Goal: Communication & Community: Answer question/provide support

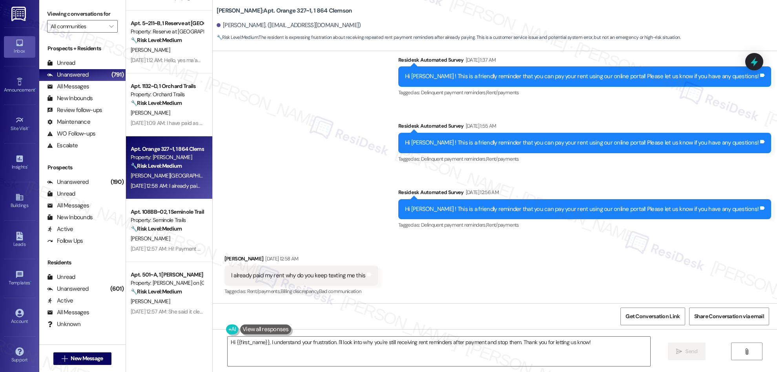
scroll to position [366, 0]
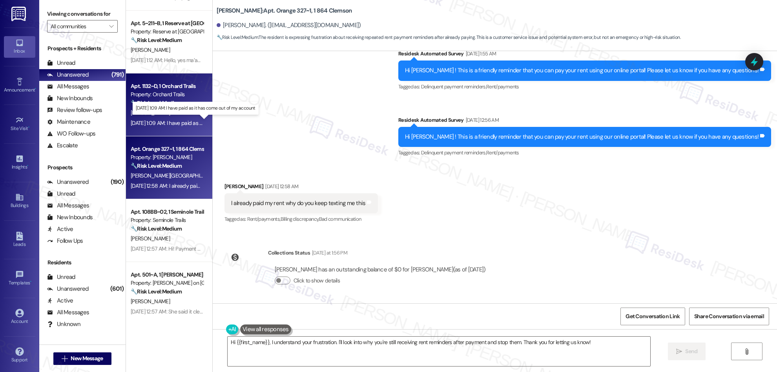
click at [179, 124] on div "[DATE] 1:09 AM: I have paid as it has come out of my account [DATE] 1:09 AM: I …" at bounding box center [200, 122] width 138 height 7
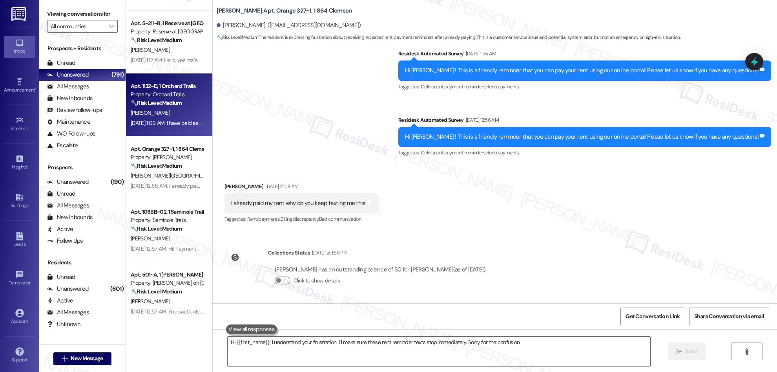
type textarea "Hi {{first_name}}, I understand your frustration. I'll make sure these rent rem…"
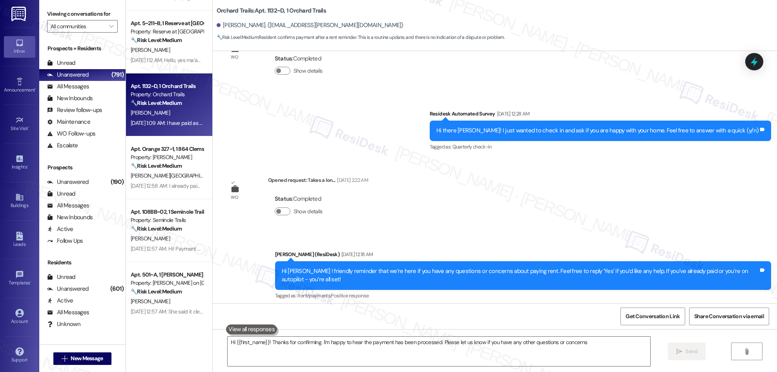
type textarea "Hi {{first_name}}! Thanks for confirming. I'm happy to hear the payment has bee…"
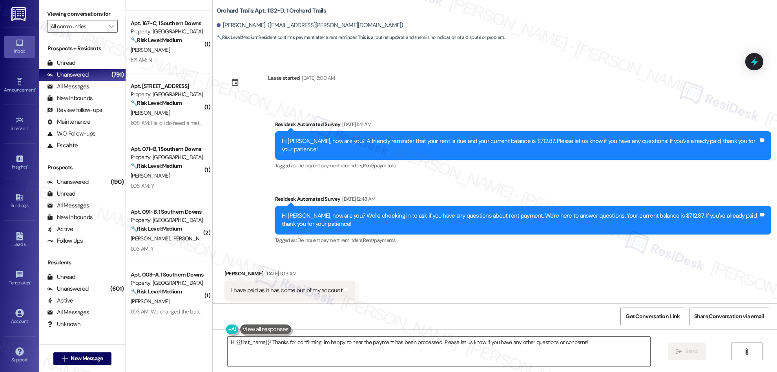
scroll to position [1559, 0]
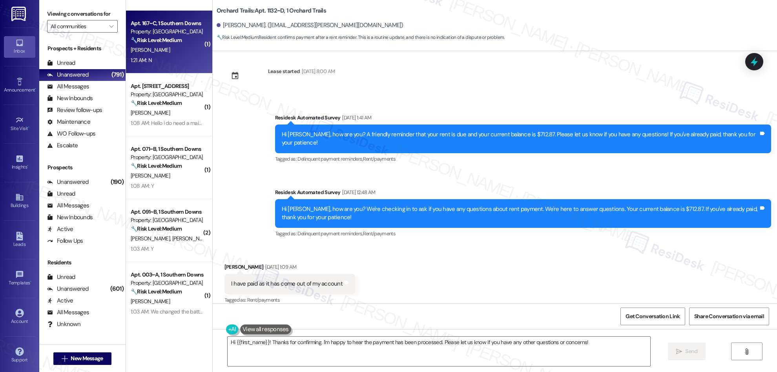
click at [170, 65] on div "Apt. 167~C, 1 Southern Downs Property: Southern Downs 🔧 Risk Level: Medium The …" at bounding box center [169, 42] width 86 height 63
type textarea "Hi {{first_name}}! Thanks for confirming. I'm happy to hear the payment has bee…"
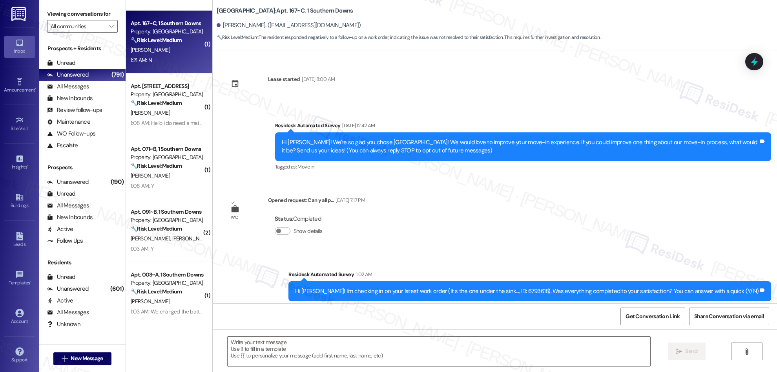
scroll to position [82, 0]
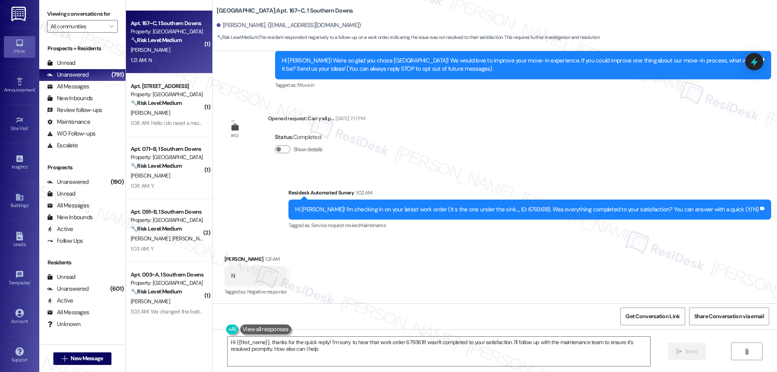
type textarea "Hi {{first_name}}, thanks for the quick reply! I'm sorry to hear that work orde…"
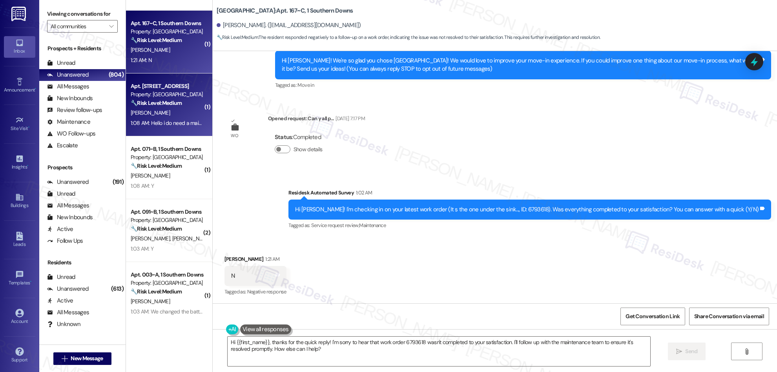
click at [149, 96] on div "Property: [GEOGRAPHIC_DATA]" at bounding box center [167, 94] width 73 height 8
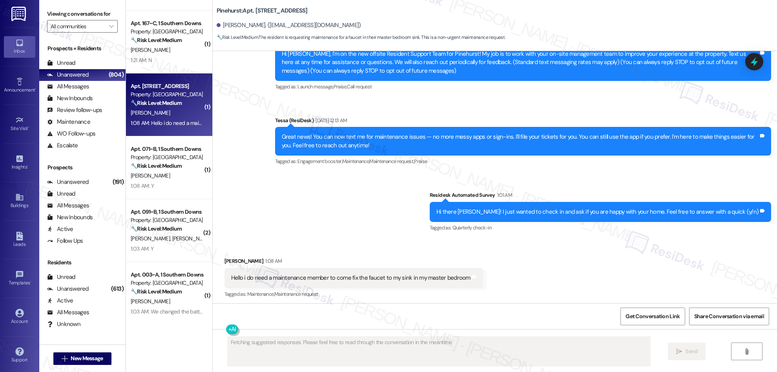
type textarea "Fetching suggested responses. Please feel free to read through the conversation…"
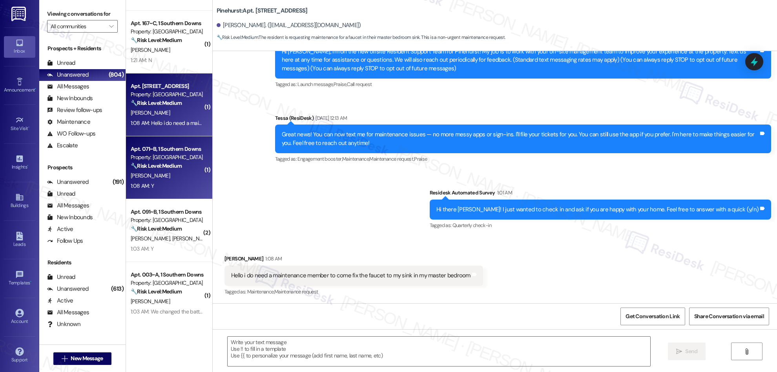
click at [153, 158] on div "Property: [GEOGRAPHIC_DATA]" at bounding box center [167, 157] width 73 height 8
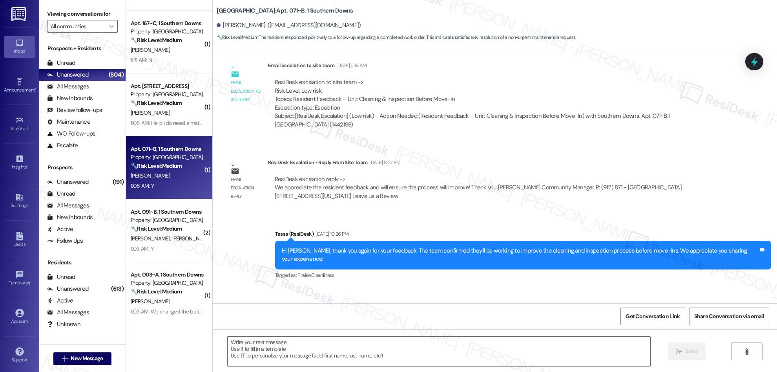
type textarea "Fetching suggested responses. Please feel free to read through the conversation…"
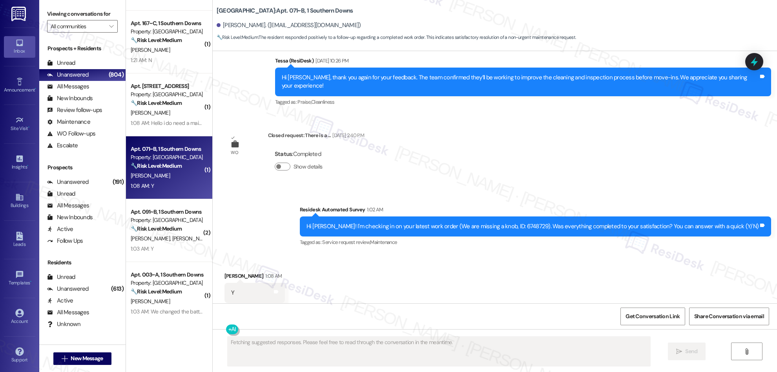
scroll to position [481, 0]
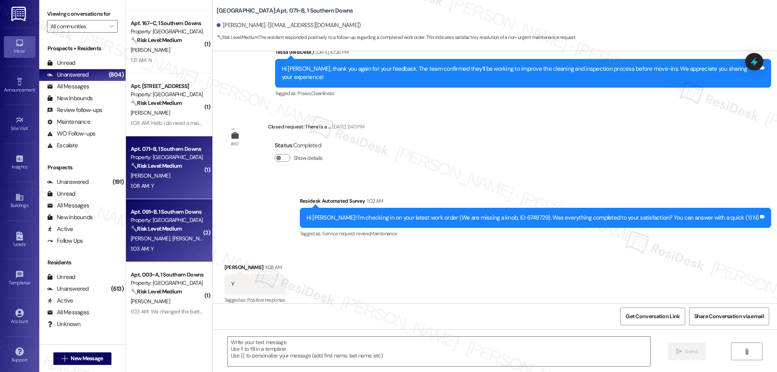
click at [150, 224] on div "Property: [GEOGRAPHIC_DATA]" at bounding box center [167, 220] width 73 height 8
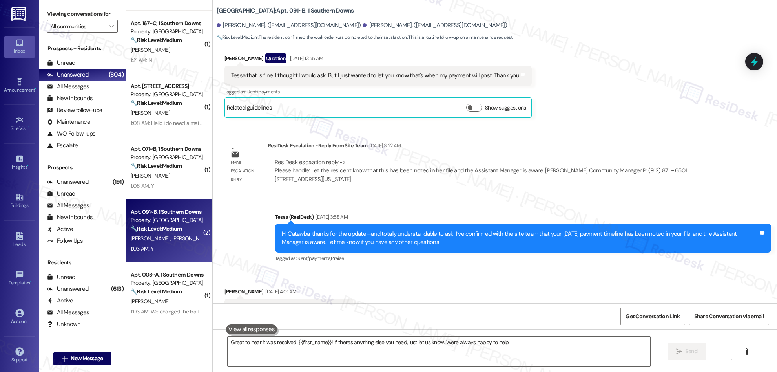
type textarea "Great to hear it was resolved, {{first_name}}! If there's anything else you nee…"
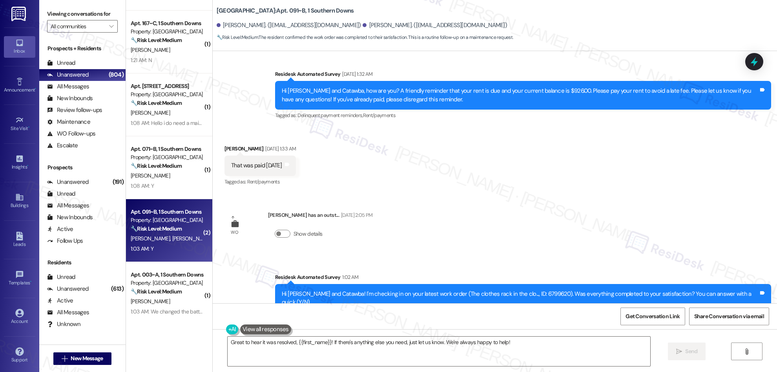
scroll to position [4040, 0]
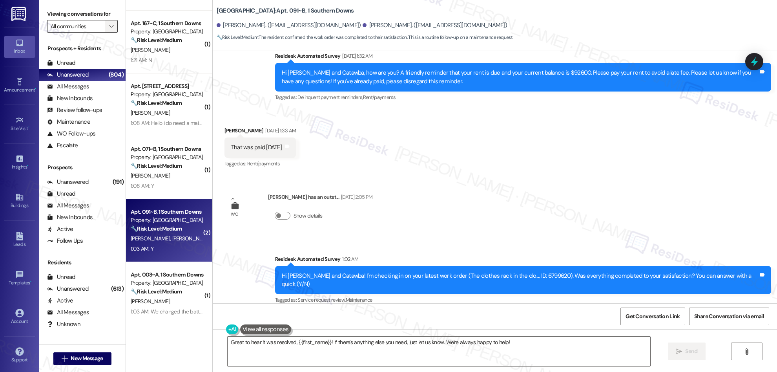
click at [109, 25] on icon "" at bounding box center [111, 26] width 4 height 6
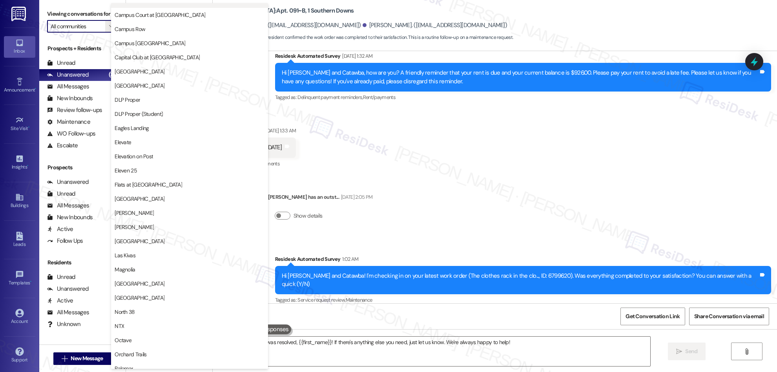
scroll to position [128, 0]
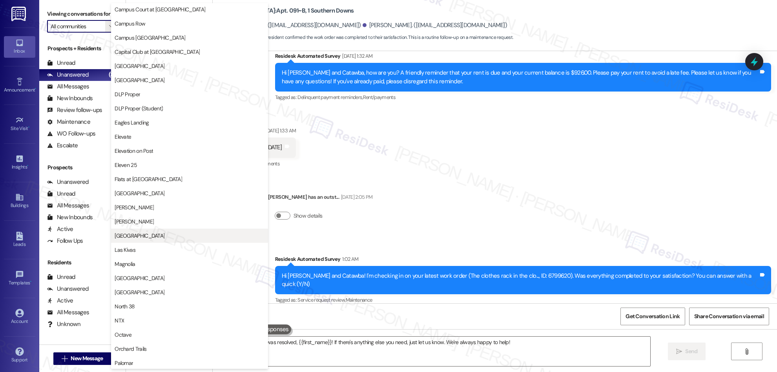
click at [135, 239] on span "[GEOGRAPHIC_DATA]" at bounding box center [140, 235] width 50 height 8
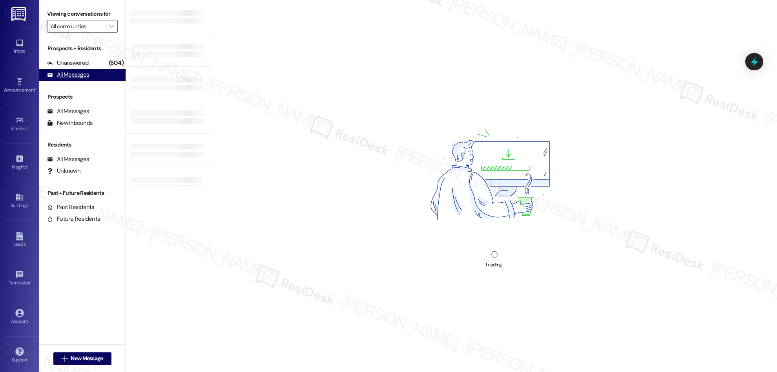
type input "[GEOGRAPHIC_DATA]"
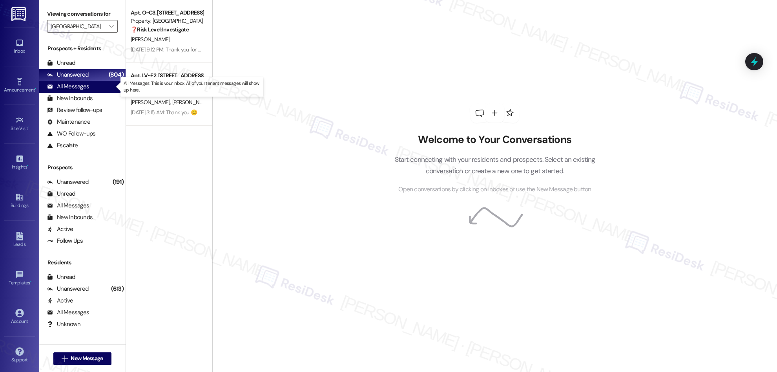
click at [70, 86] on div "All Messages" at bounding box center [68, 86] width 42 height 8
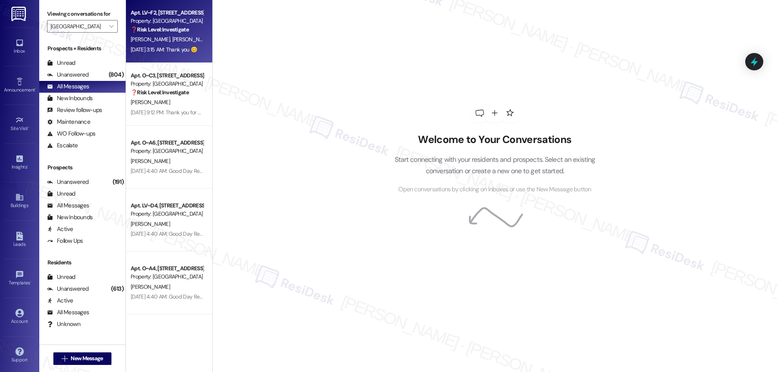
click at [161, 32] on strong "❓ Risk Level: Investigate" at bounding box center [160, 29] width 58 height 7
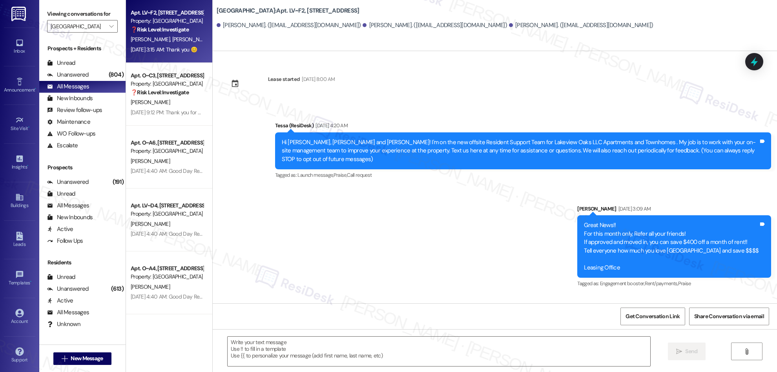
scroll to position [2606, 0]
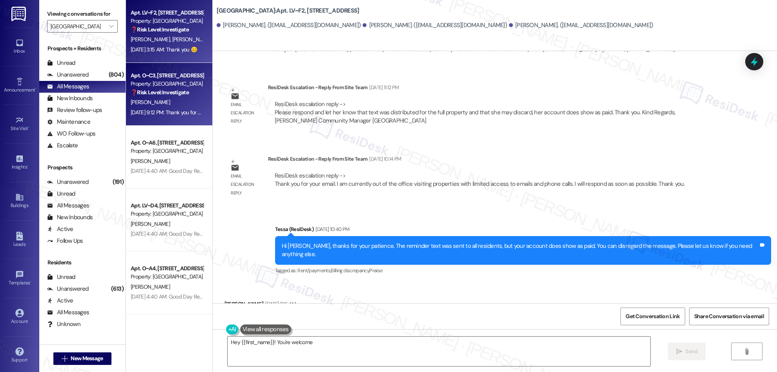
type textarea "Hey {{first_name}}! You're welcome!"
click at [169, 117] on div "Apt. O~C3, [STREET_ADDRESS] Property: [GEOGRAPHIC_DATA] ❓ Risk Level: Investiga…" at bounding box center [169, 94] width 86 height 63
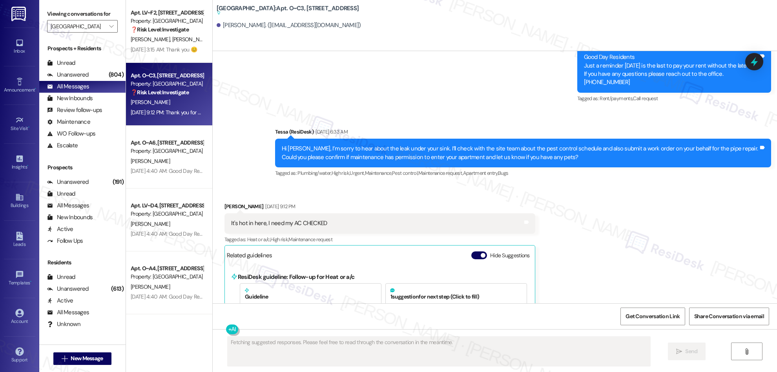
scroll to position [1501, 0]
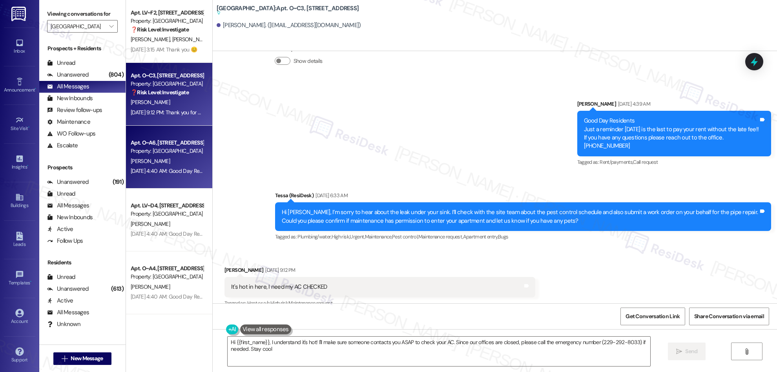
type textarea "Hi {{first_name}}, I understand it's hot! I'll make sure someone contacts you A…"
click at [156, 166] on div "[DATE] 4:40 AM: Good Day Residents Just a reminder [DATE] is the last to pay yo…" at bounding box center [167, 171] width 74 height 10
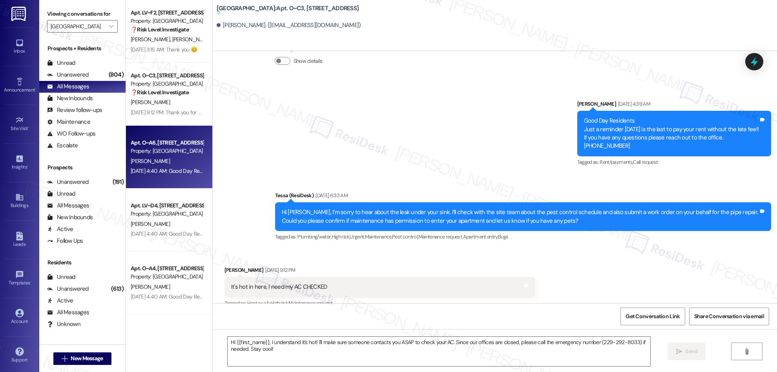
type textarea "Fetching suggested responses. Please feel free to read through the conversation…"
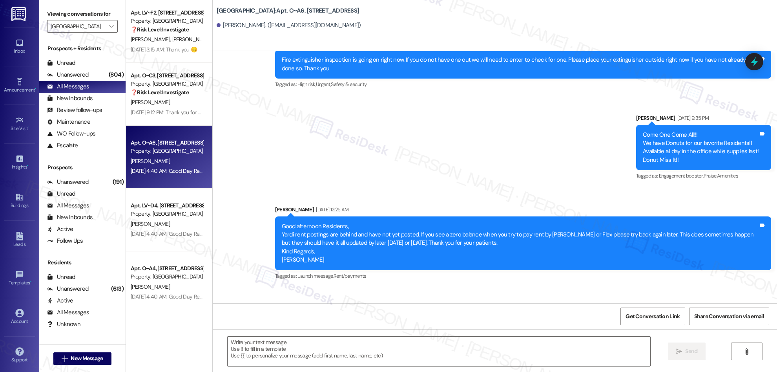
scroll to position [481, 0]
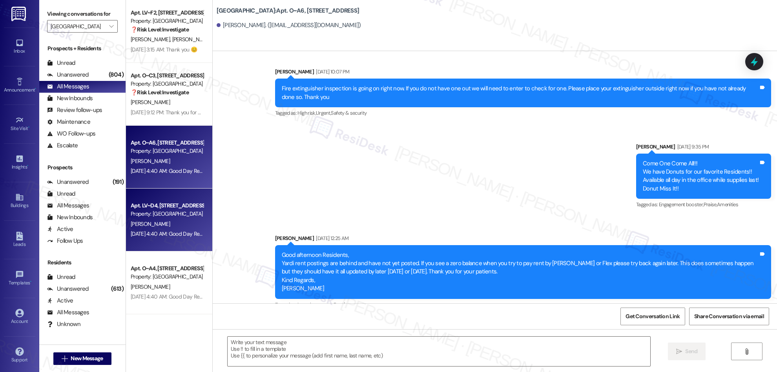
click at [153, 223] on div "[PERSON_NAME]" at bounding box center [167, 224] width 74 height 10
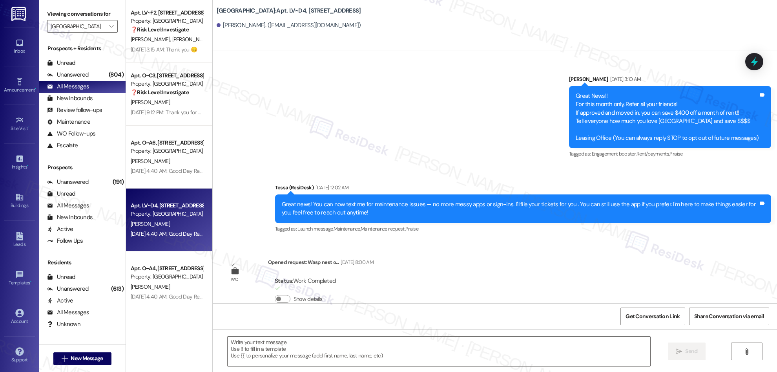
scroll to position [665, 0]
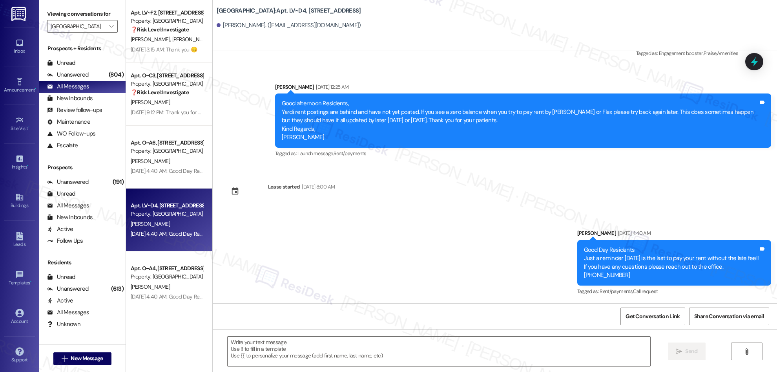
type textarea "Fetching suggested responses. Please feel free to read through the conversation…"
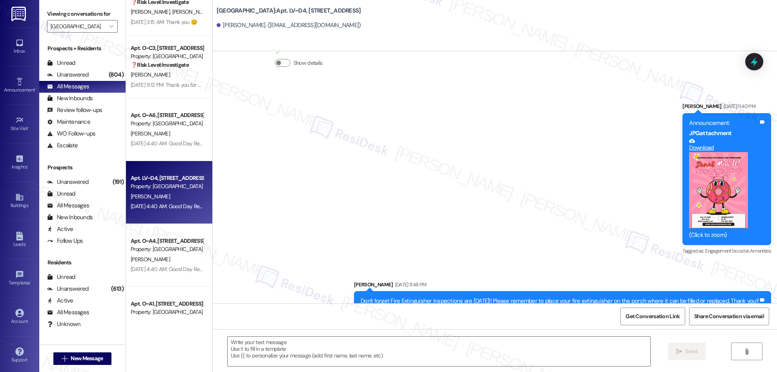
scroll to position [37, 0]
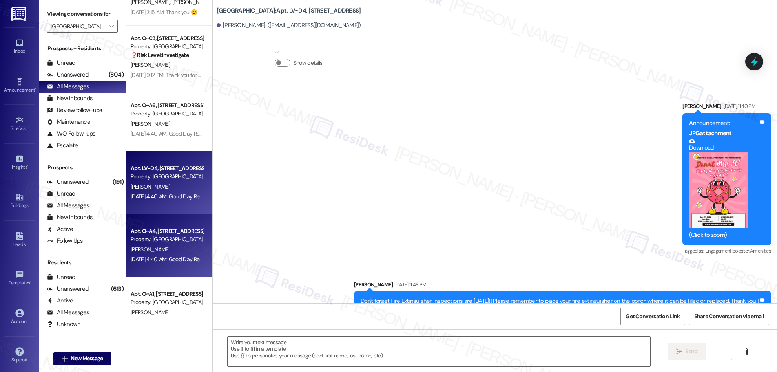
click at [167, 260] on div "[DATE] 4:40 AM: Good Day Residents Just a reminder [DATE] is the last to pay yo…" at bounding box center [340, 258] width 419 height 7
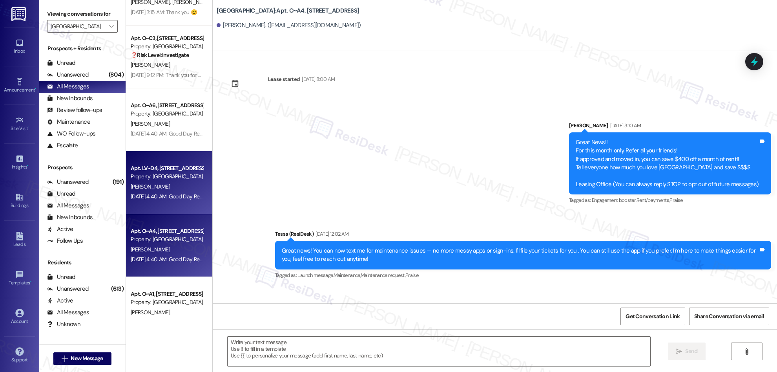
scroll to position [658, 0]
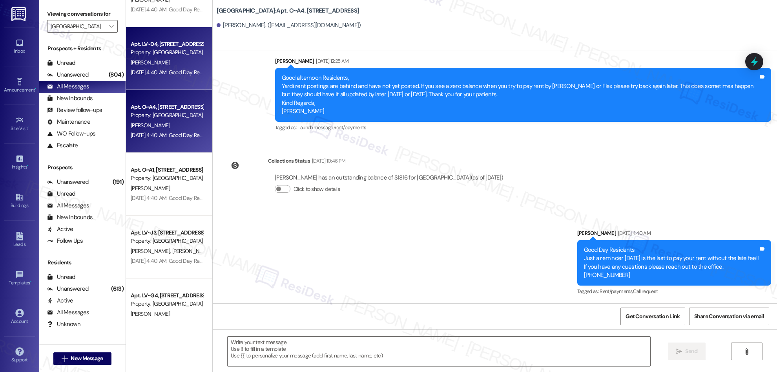
type textarea "Fetching suggested responses. Please feel free to read through the conversation…"
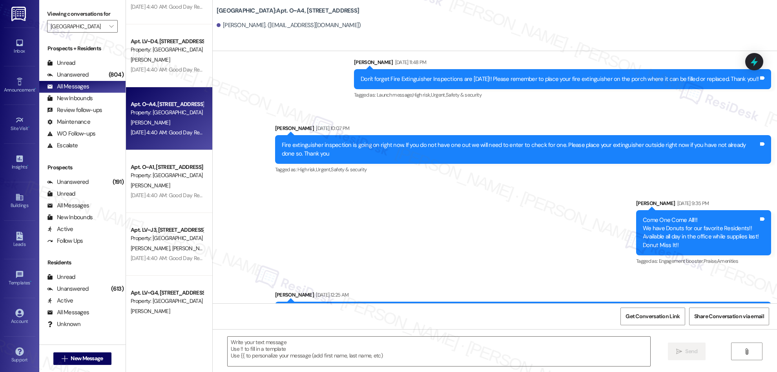
scroll to position [309, 0]
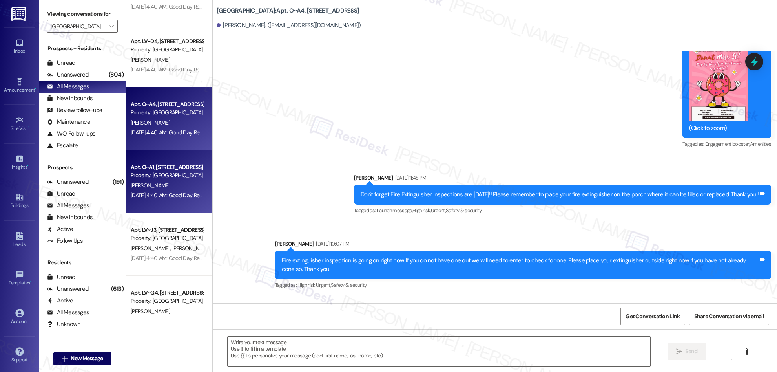
click at [177, 193] on div "[DATE] 4:40 AM: Good Day Residents Just a reminder [DATE] is the last to pay yo…" at bounding box center [340, 194] width 419 height 7
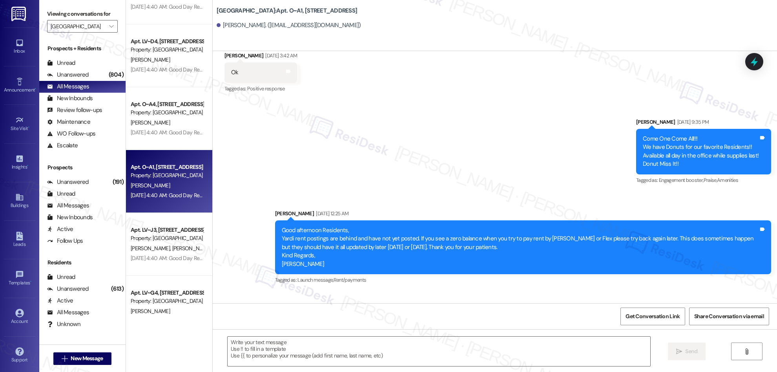
type textarea "Fetching suggested responses. Please feel free to read through the conversation…"
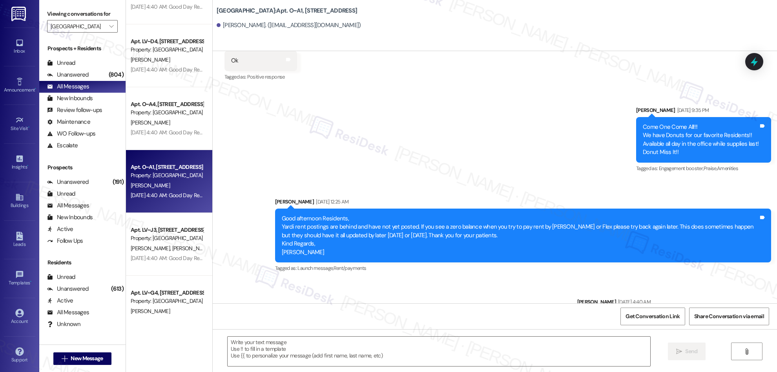
scroll to position [1169, 0]
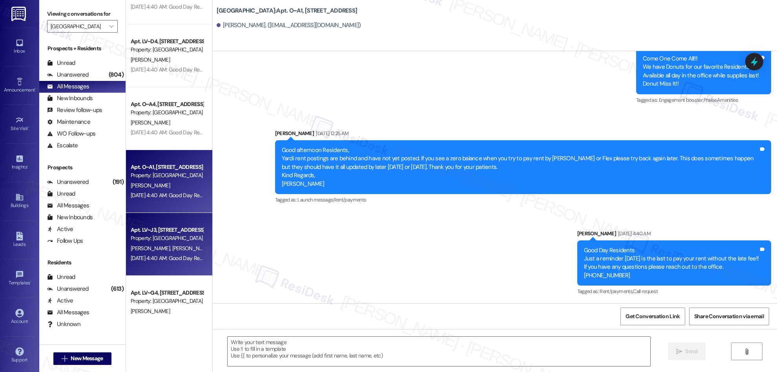
click at [165, 221] on div "Apt. LV~J3, [STREET_ADDRESS] Property: [GEOGRAPHIC_DATA] [PERSON_NAME] [PERSON_…" at bounding box center [169, 244] width 86 height 63
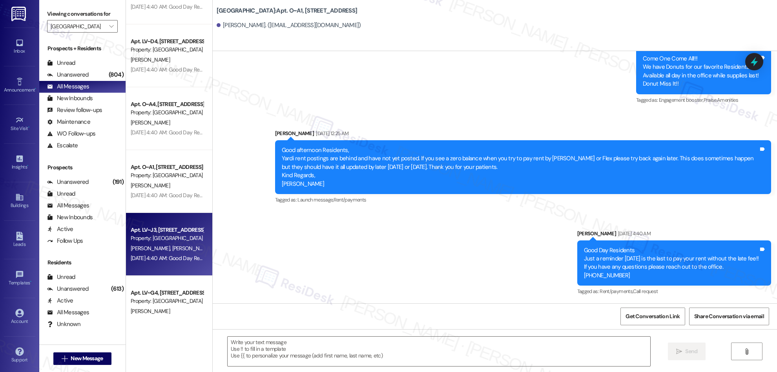
type textarea "Fetching suggested responses. Please feel free to read through the conversation…"
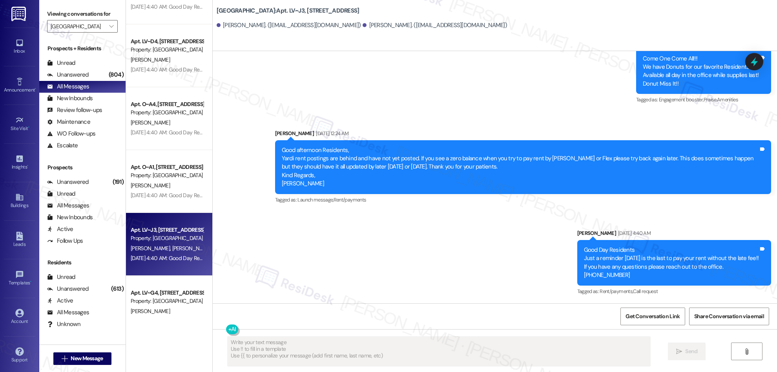
scroll to position [585, 0]
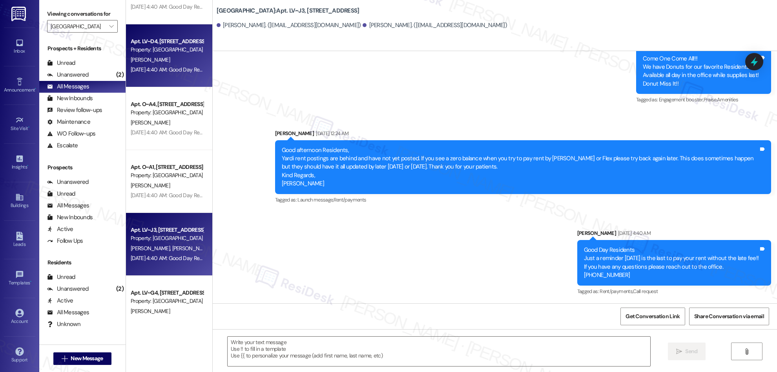
click at [139, 50] on div "Property: [GEOGRAPHIC_DATA]" at bounding box center [167, 50] width 73 height 8
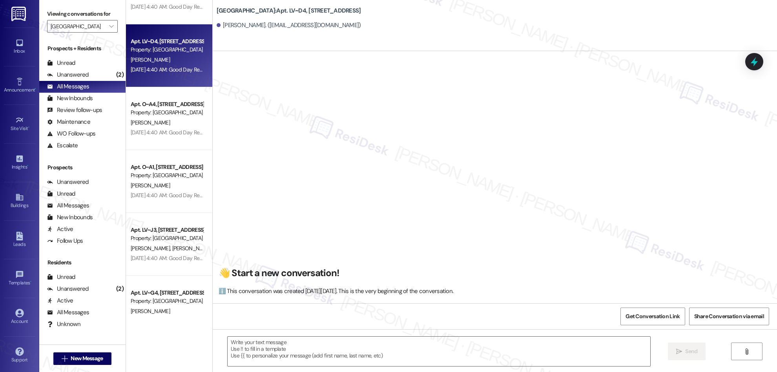
scroll to position [665, 0]
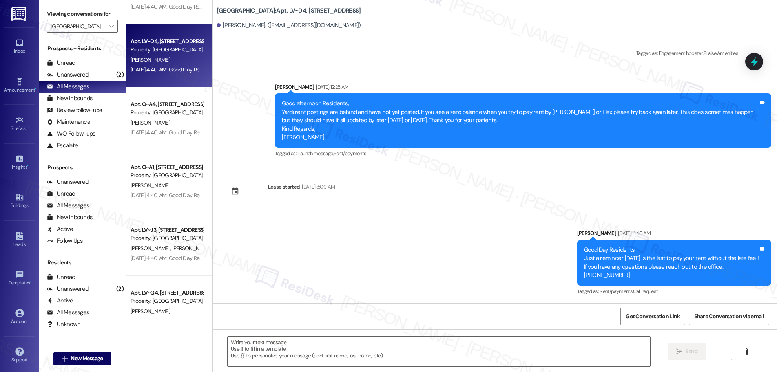
type textarea "Fetching suggested responses. Please feel free to read through the conversation…"
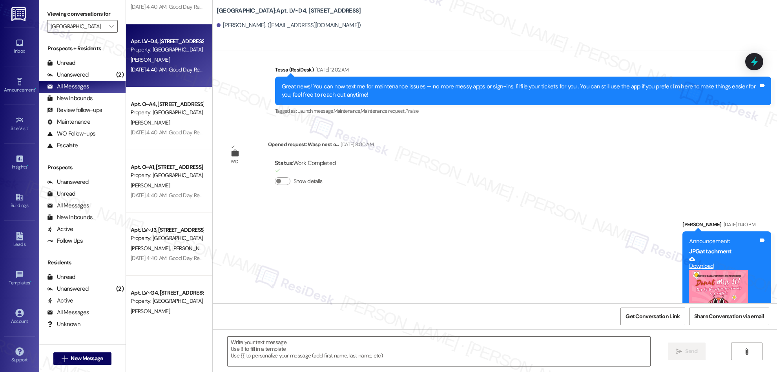
scroll to position [0, 0]
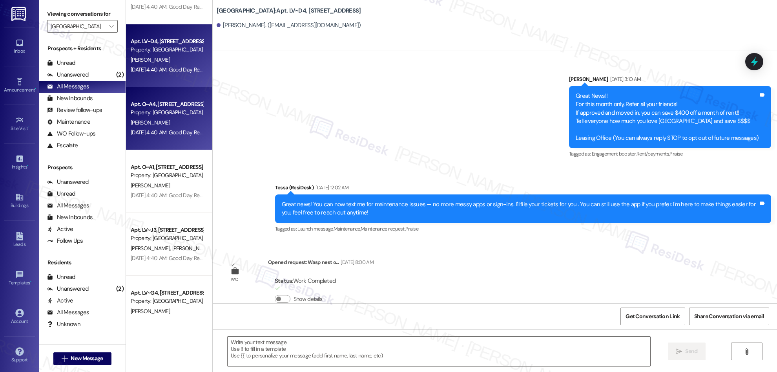
click at [173, 137] on div "[DATE] 4:40 AM: Good Day Residents Just a reminder [DATE] is the last to pay yo…" at bounding box center [167, 133] width 74 height 10
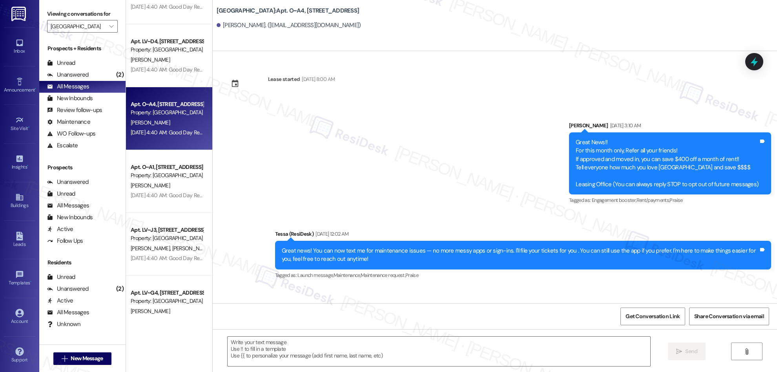
scroll to position [658, 0]
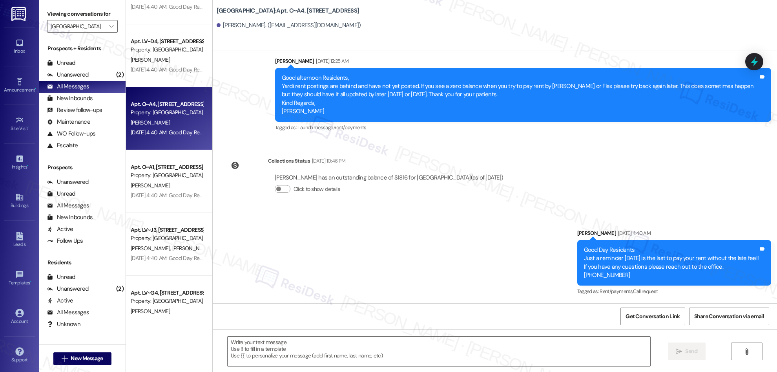
type textarea "Fetching suggested responses. Please feel free to read through the conversation…"
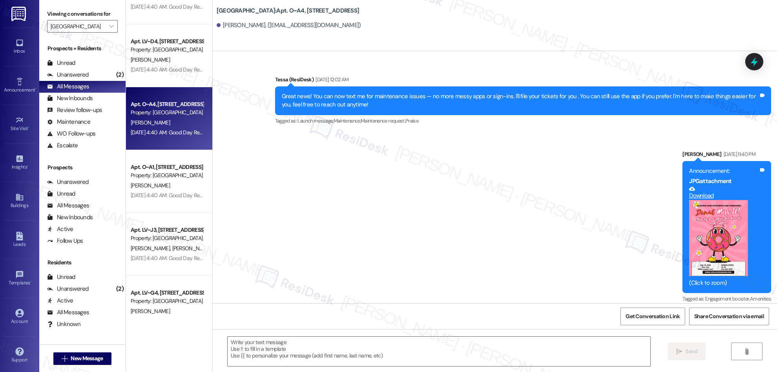
scroll to position [0, 0]
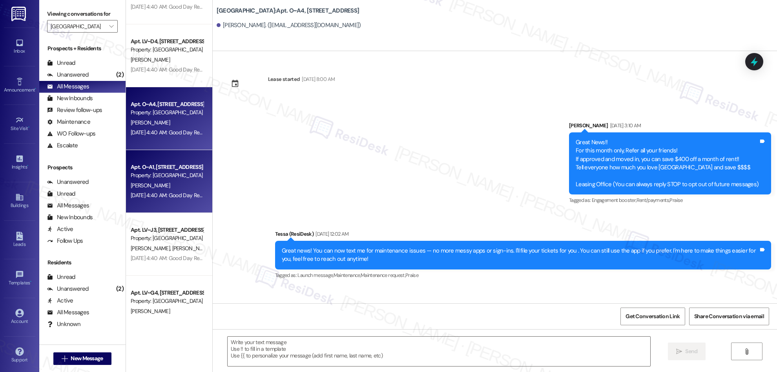
click at [152, 191] on div "[DATE] 4:40 AM: Good Day Residents Just a reminder [DATE] is the last to pay yo…" at bounding box center [167, 195] width 74 height 10
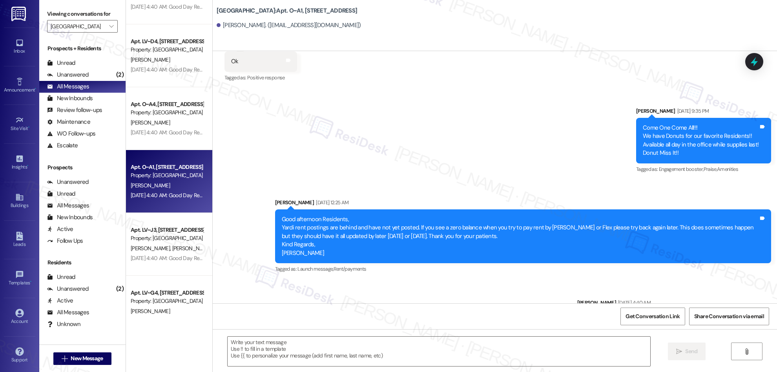
type textarea "Fetching suggested responses. Please feel free to read through the conversation…"
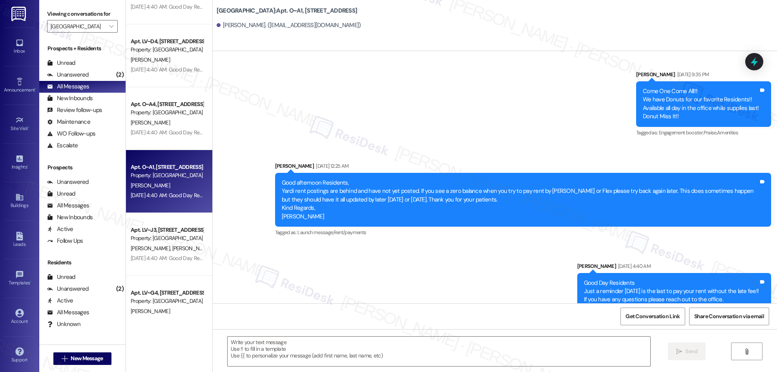
scroll to position [1169, 0]
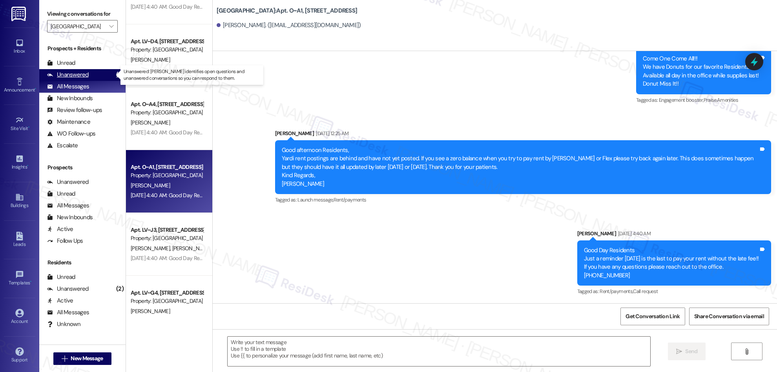
click at [61, 74] on div "Unanswered" at bounding box center [68, 75] width 42 height 8
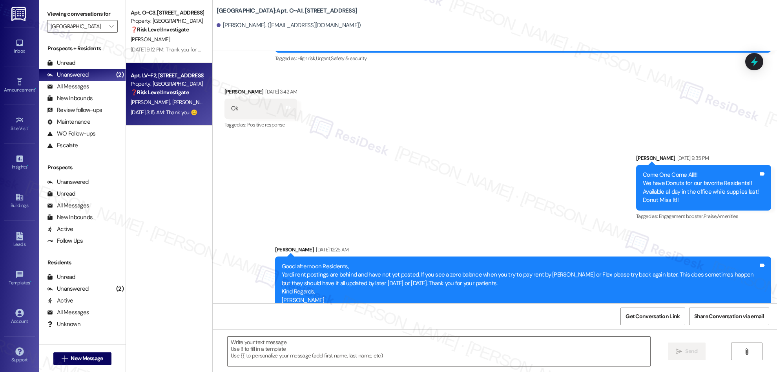
type textarea "Fetching suggested responses. Please feel free to read through the conversation…"
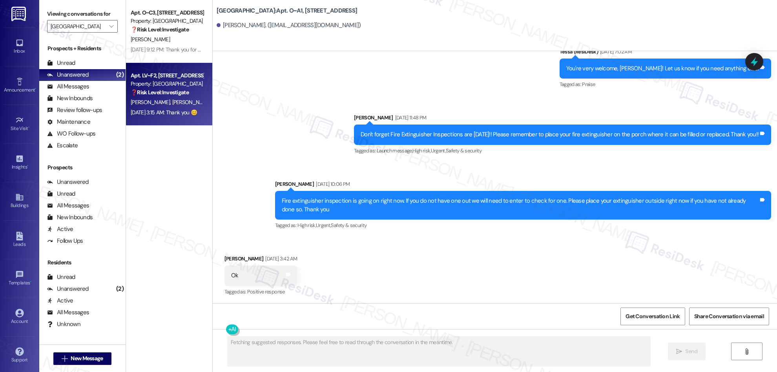
click at [213, 104] on span "[PERSON_NAME]" at bounding box center [232, 101] width 39 height 7
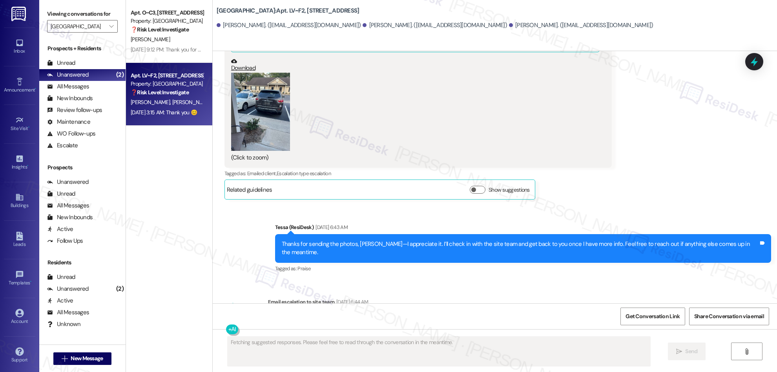
scroll to position [2606, 0]
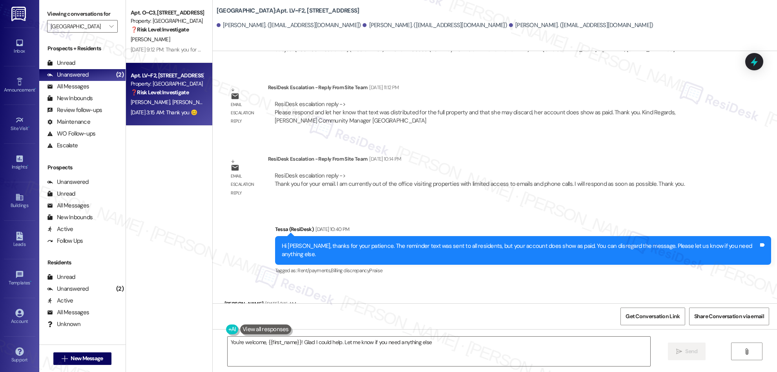
type textarea "You're welcome, {{first_name}}! Glad I could help. Let me know if you need anyt…"
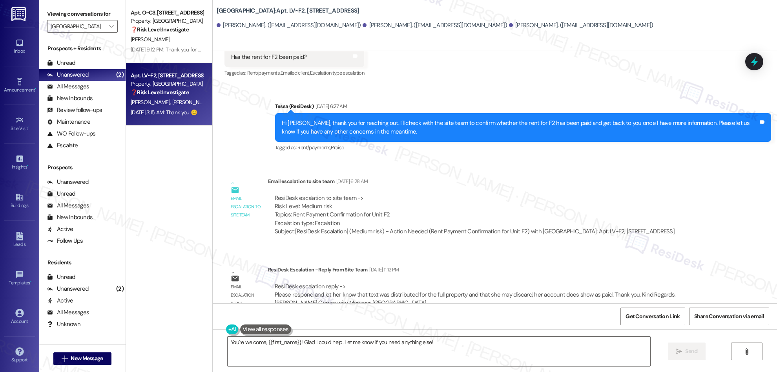
scroll to position [2421, 0]
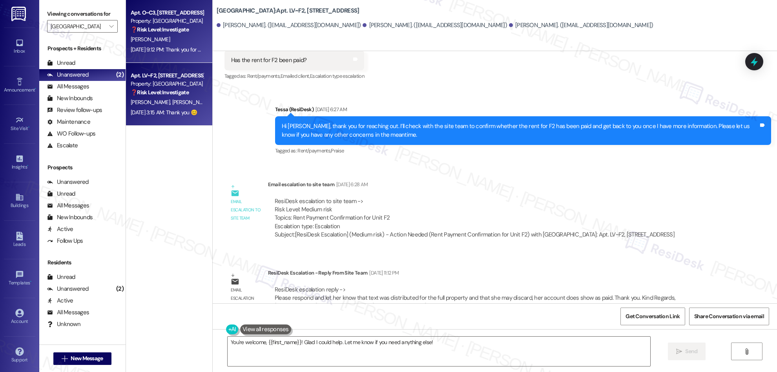
click at [179, 41] on div "[PERSON_NAME]" at bounding box center [167, 40] width 74 height 10
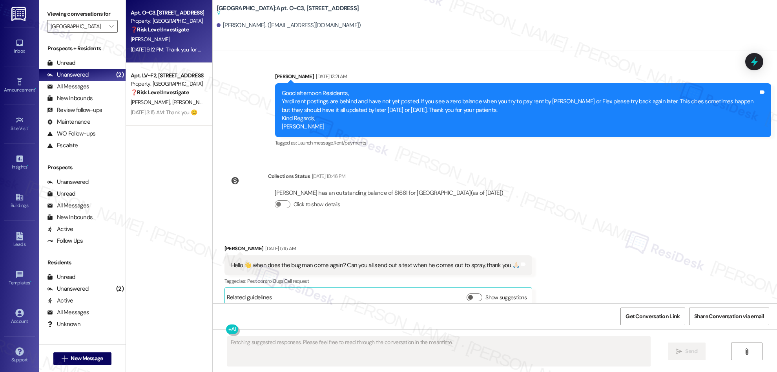
scroll to position [1004, 0]
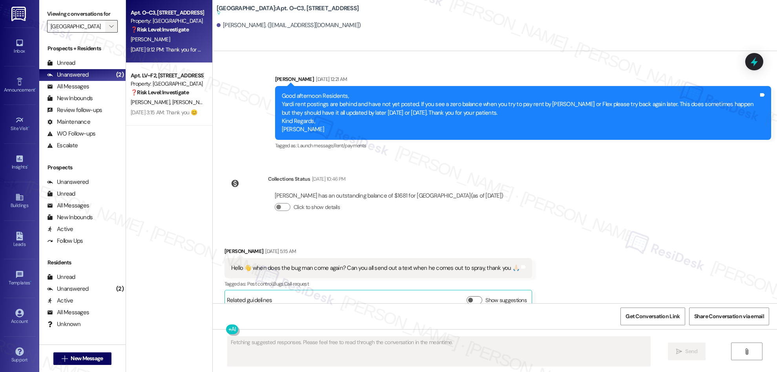
click at [109, 25] on icon "" at bounding box center [111, 26] width 4 height 6
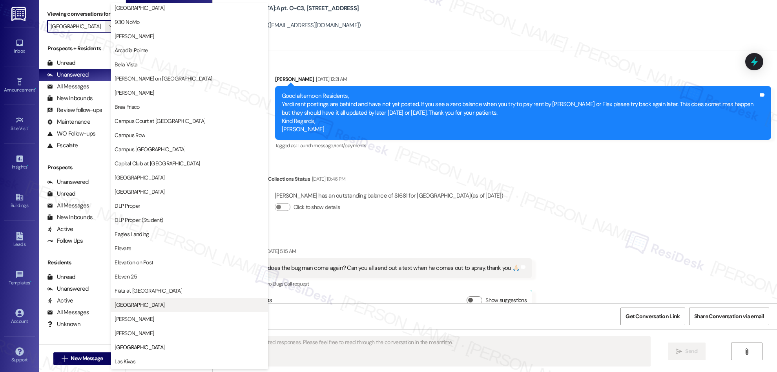
scroll to position [0, 0]
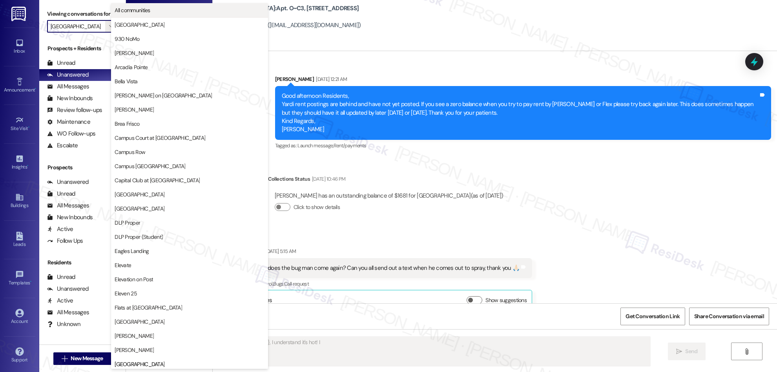
type textarea "Hi {{first_name}}, I understand it's hot! I"
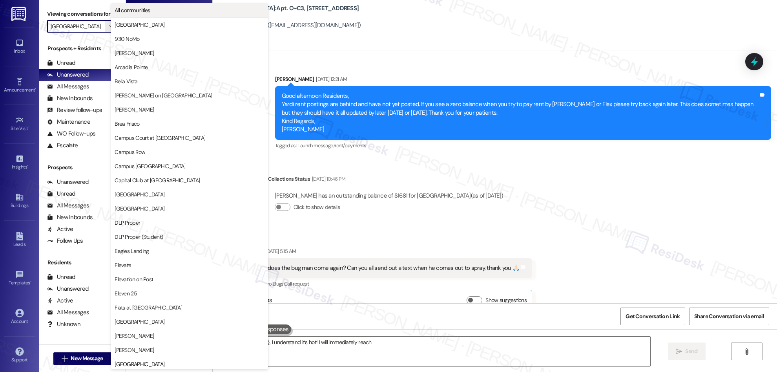
click at [148, 7] on span "All communities" at bounding box center [133, 10] width 36 height 8
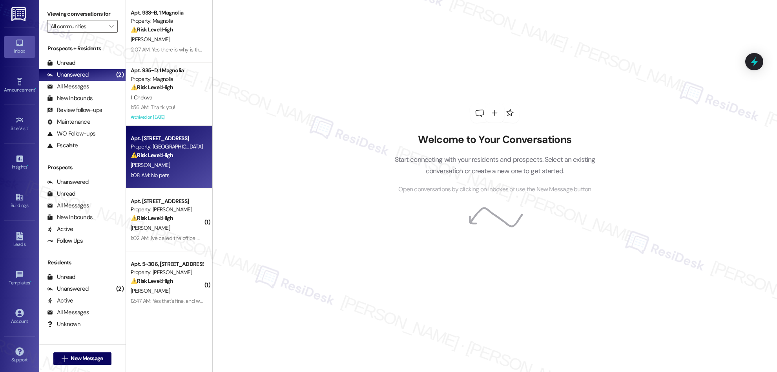
click at [151, 168] on div "[PERSON_NAME]" at bounding box center [167, 165] width 74 height 10
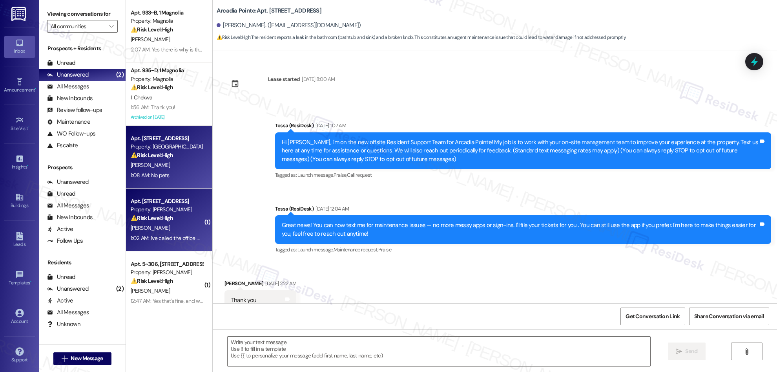
click at [161, 229] on div "[PERSON_NAME]" at bounding box center [167, 228] width 74 height 10
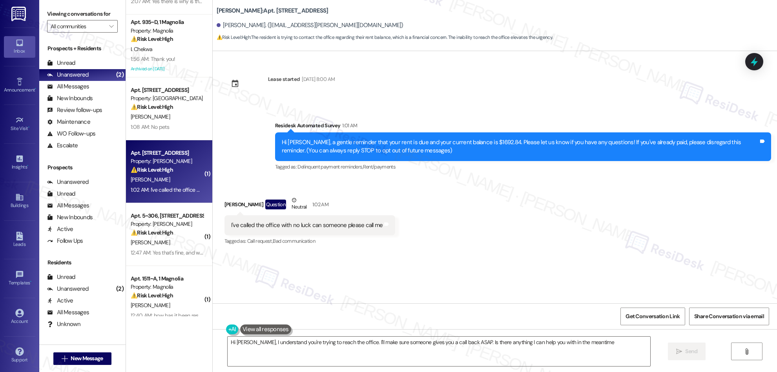
type textarea "Hi [PERSON_NAME], I understand you're trying to reach the office. I'll make sur…"
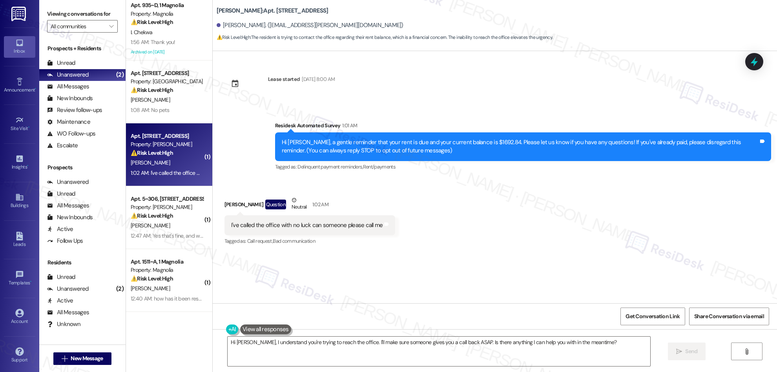
scroll to position [66, 0]
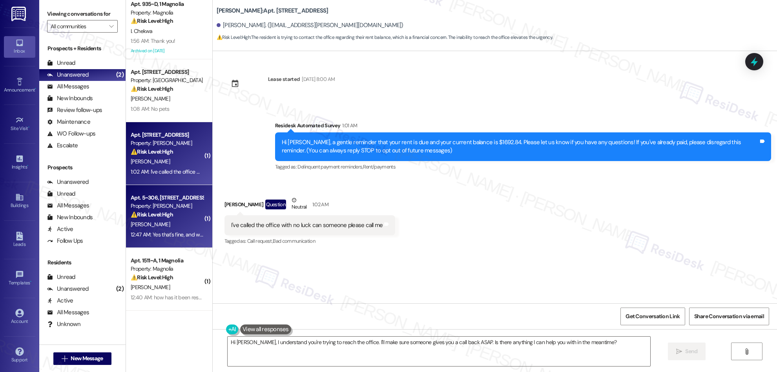
click at [164, 216] on strong "⚠️ Risk Level: High" at bounding box center [152, 214] width 42 height 7
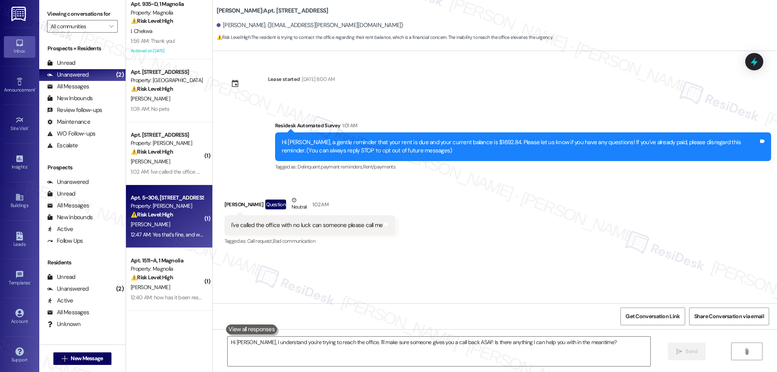
type textarea "Fetching suggested responses. Please feel free to read through the conversation…"
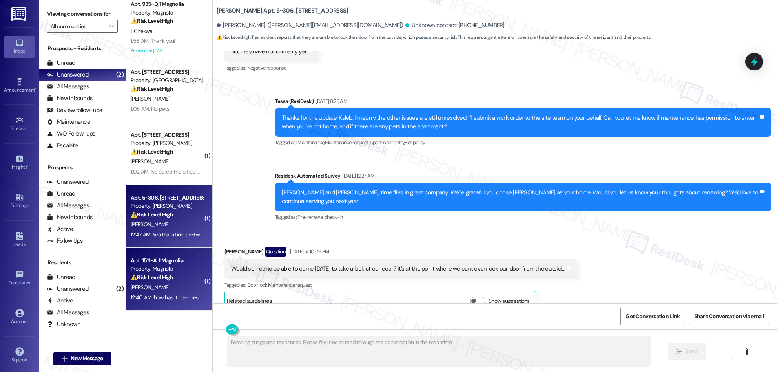
scroll to position [914, 0]
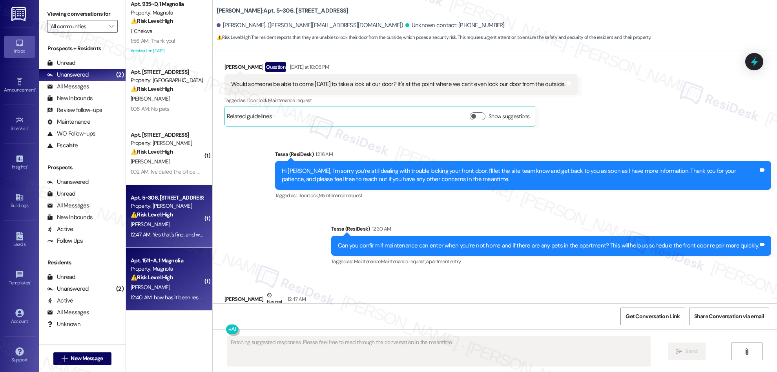
click at [180, 267] on div "Property: Magnolia" at bounding box center [167, 268] width 73 height 8
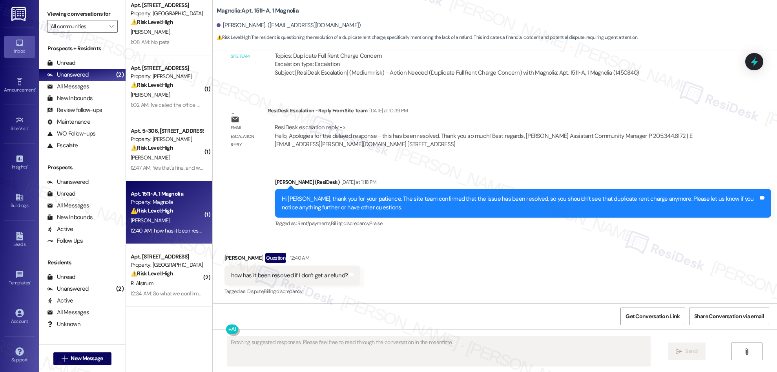
scroll to position [413, 0]
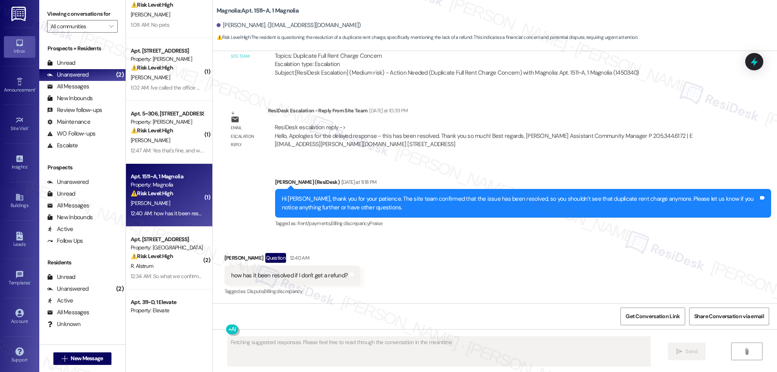
click at [173, 254] on div "Apt. 933~B, 1 Magnolia Property: Magnolia ⚠️ Risk Level: High The resident is q…" at bounding box center [169, 158] width 86 height 316
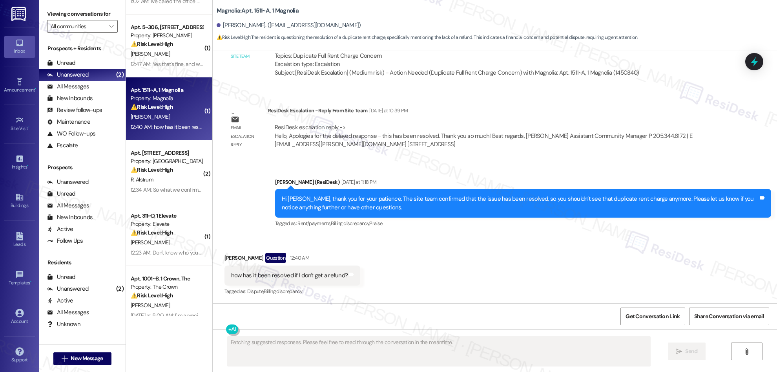
scroll to position [238, 0]
click at [177, 182] on div "Apt. 935~D, 1 Magnolia Property: Magnolia ⚠️ Risk Level: High The resident is c…" at bounding box center [169, 158] width 86 height 316
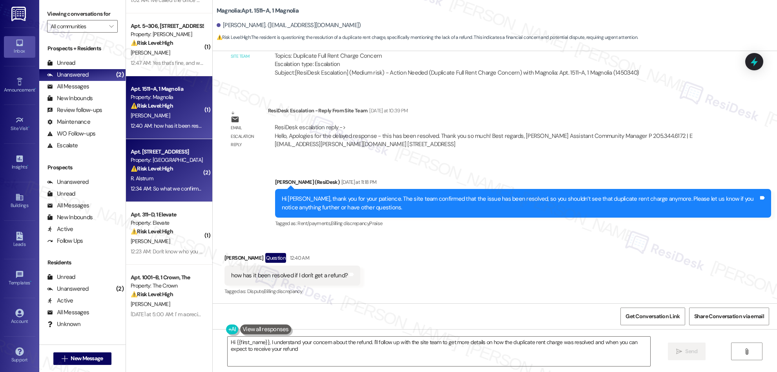
type textarea "Hi {{first_name}}, I understand your concern about the refund. I'll follow up w…"
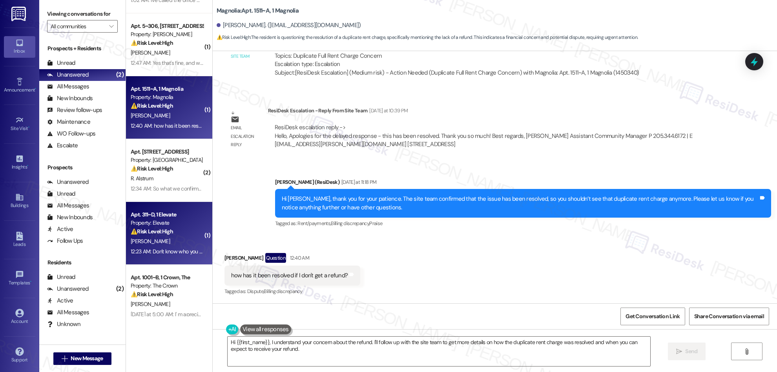
click at [157, 228] on strong "⚠️ Risk Level: High" at bounding box center [152, 231] width 42 height 7
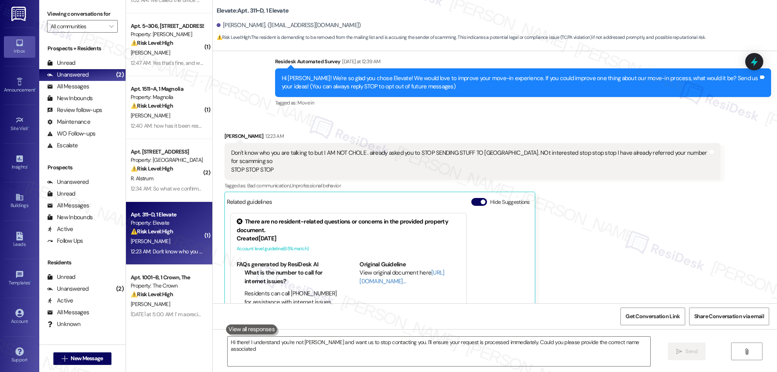
scroll to position [100, 0]
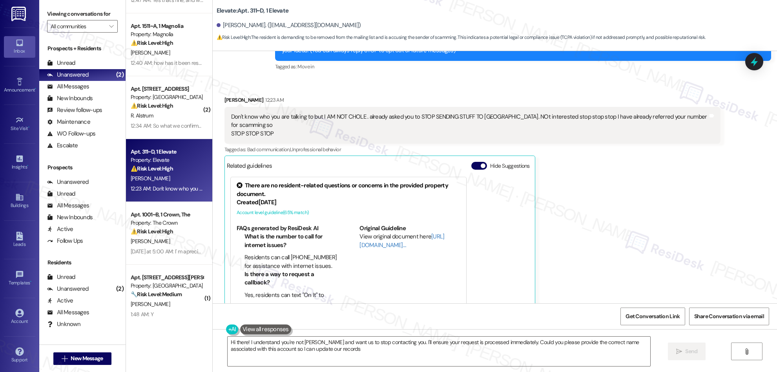
type textarea "Hi there! I understand you're not [PERSON_NAME] and want us to stop contacting …"
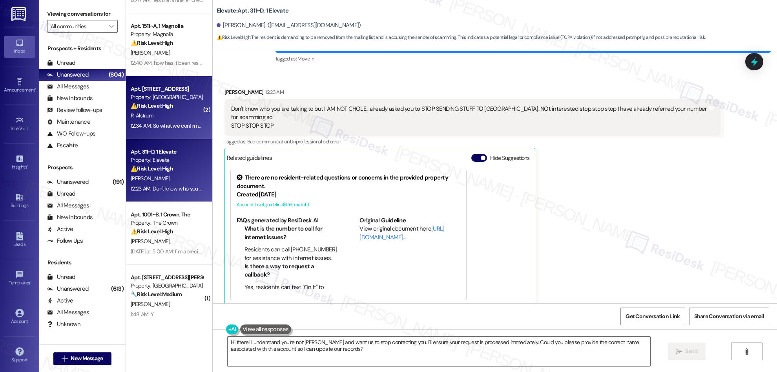
click at [137, 89] on div "Apt. [STREET_ADDRESS]" at bounding box center [167, 89] width 73 height 8
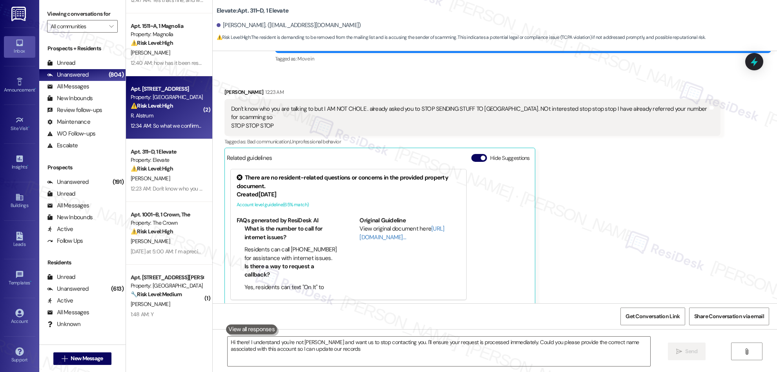
type textarea "Hi there! I understand you're not [PERSON_NAME] and want us to stop contacting …"
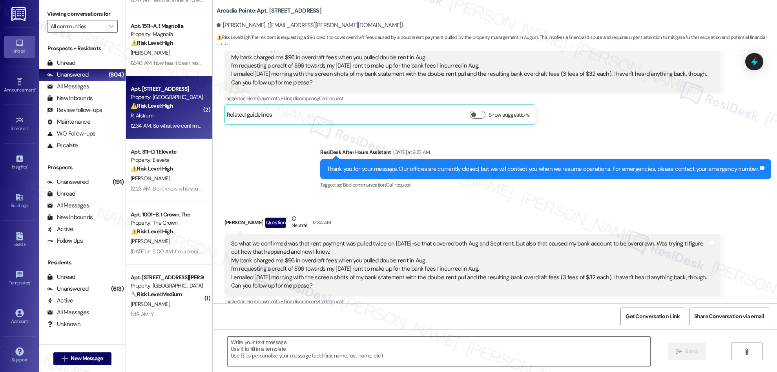
type textarea "Fetching suggested responses. Please feel free to read through the conversation…"
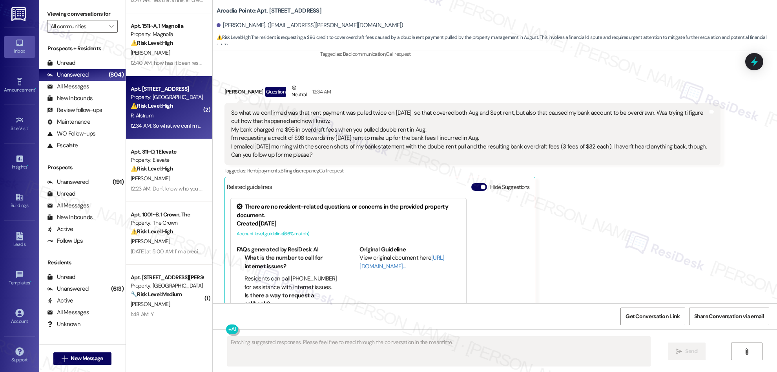
scroll to position [903, 0]
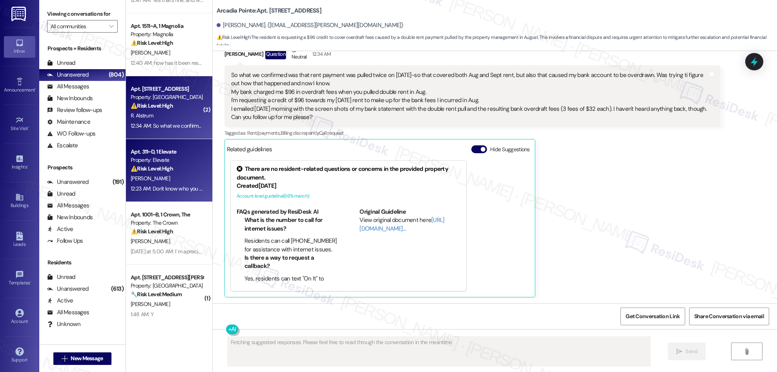
click at [181, 175] on div "[PERSON_NAME]" at bounding box center [167, 178] width 74 height 10
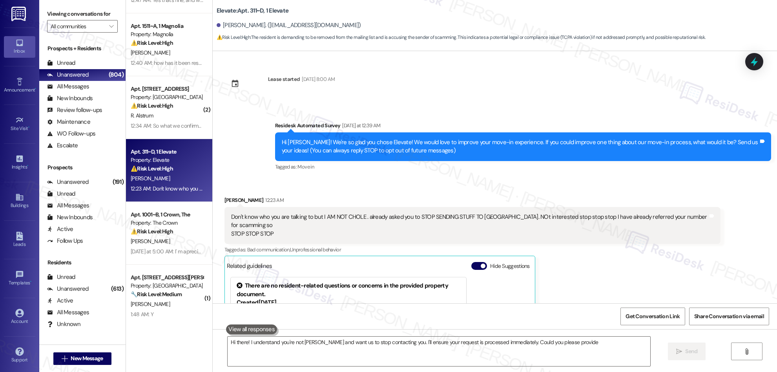
scroll to position [108, 0]
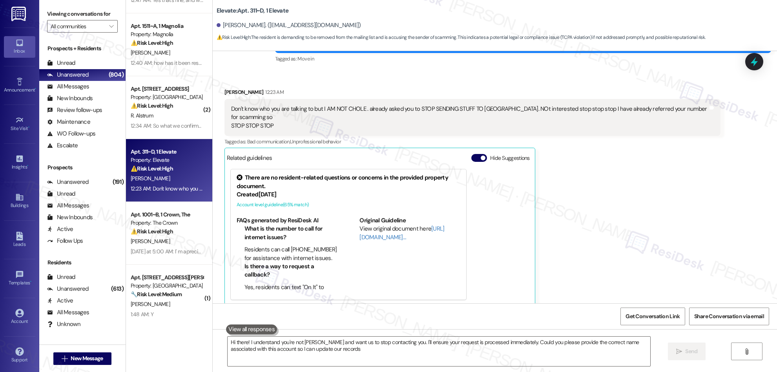
type textarea "Hi there! I understand you're not [PERSON_NAME] and want us to stop contacting …"
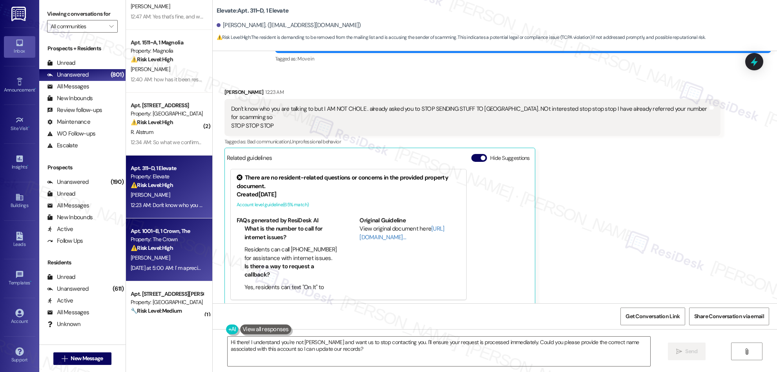
click at [179, 253] on div "[PERSON_NAME]" at bounding box center [167, 258] width 74 height 10
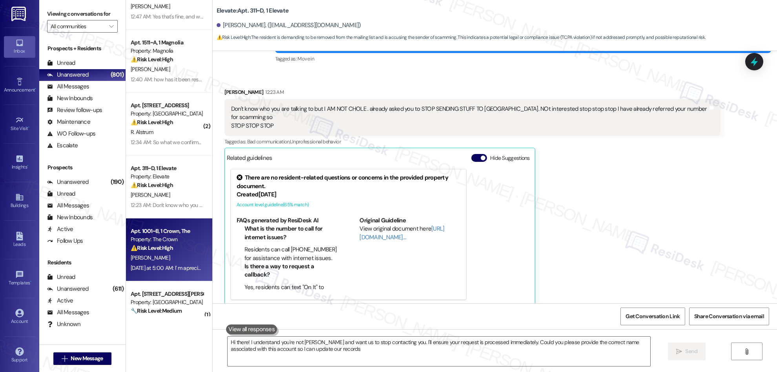
type textarea "Hi there! I understand you're not [PERSON_NAME] and want us to stop contacting …"
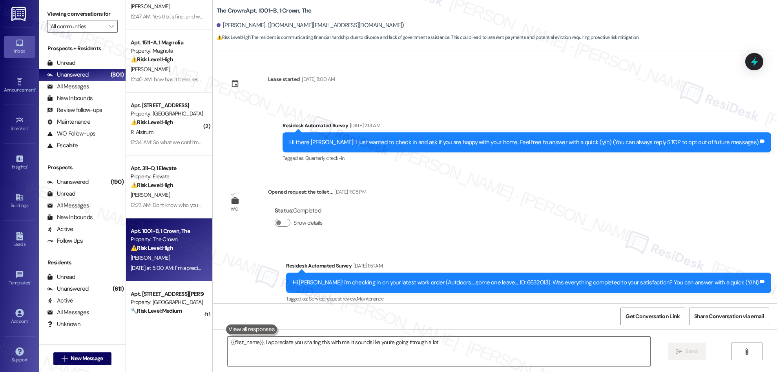
scroll to position [5385, 0]
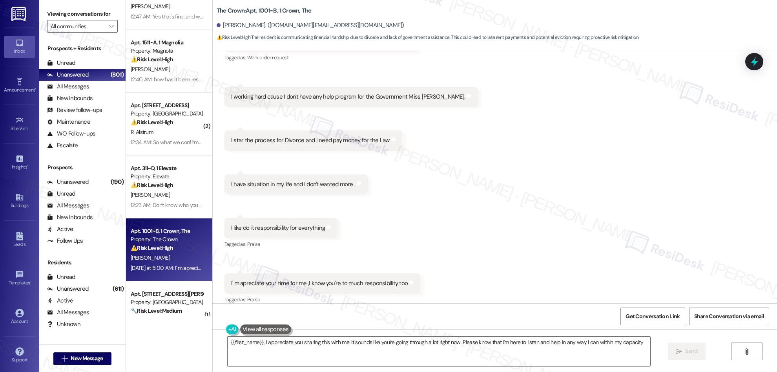
type textarea "{{first_name}}, I appreciate you sharing this with me. It sounds like you're go…"
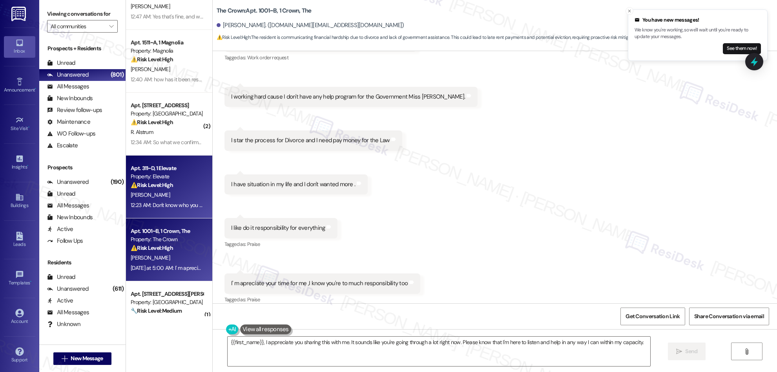
click at [164, 198] on div "[PERSON_NAME]" at bounding box center [167, 195] width 74 height 10
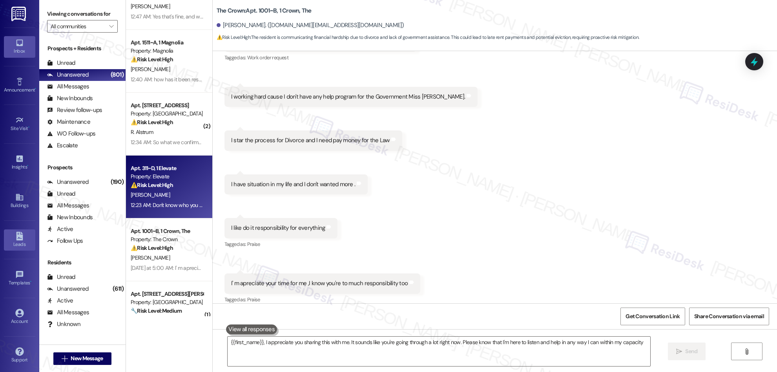
type textarea "{{first_name}}, I appreciate you sharing this with me. It sounds like you're go…"
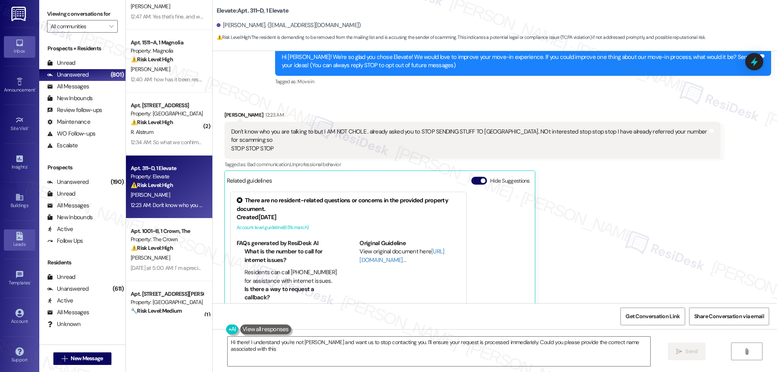
scroll to position [108, 0]
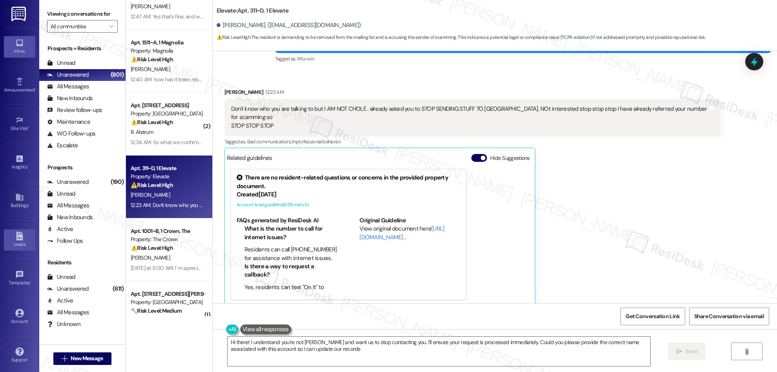
type textarea "Hi there! I understand you're not [PERSON_NAME] and want us to stop contacting …"
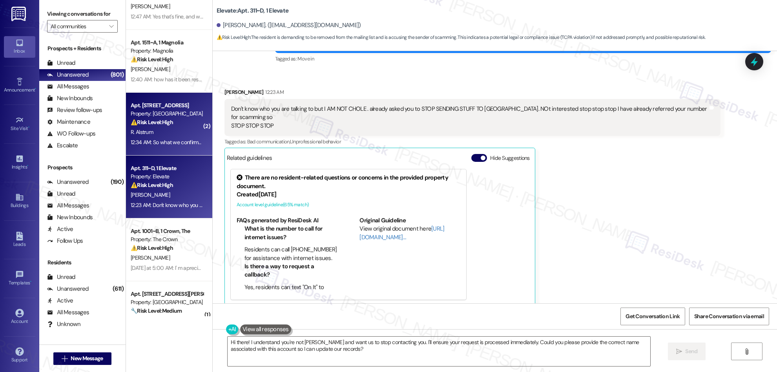
click at [175, 121] on div "⚠️ Risk Level: High The resident is requesting a $96 credit to cover overdraft …" at bounding box center [167, 122] width 73 height 8
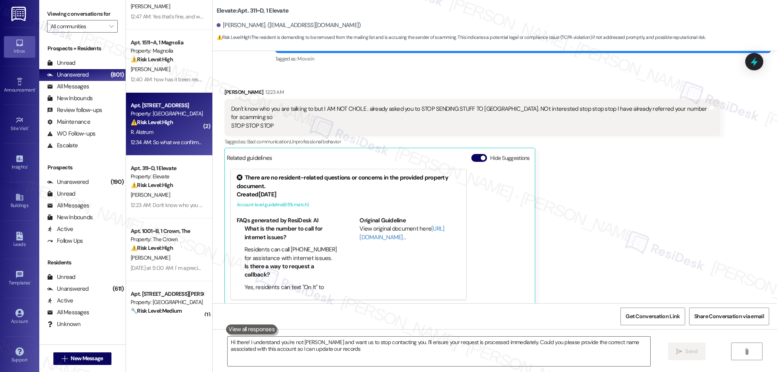
type textarea "Hi there! I understand you're not [PERSON_NAME] and want us to stop contacting …"
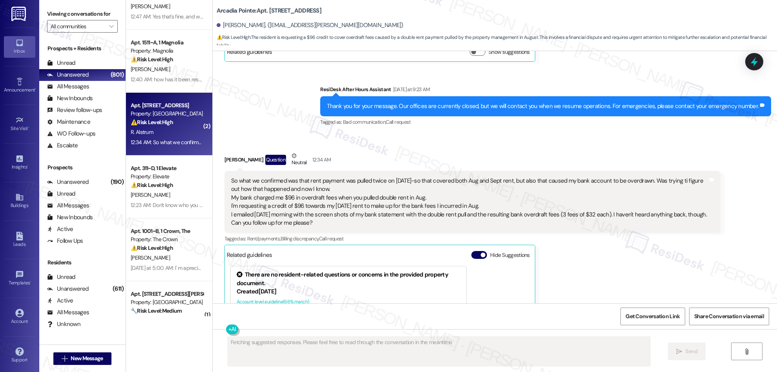
scroll to position [903, 0]
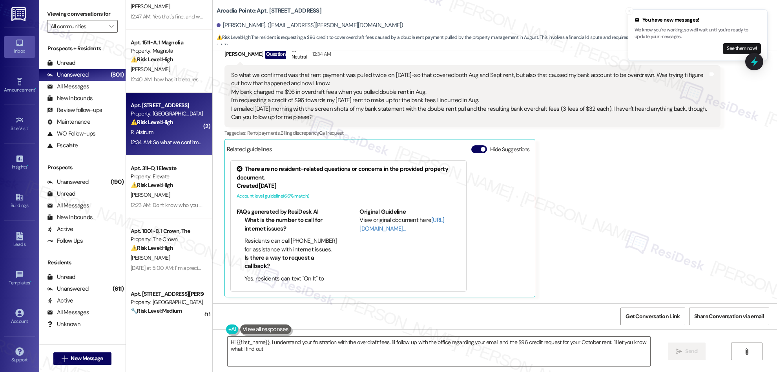
type textarea "Hi {{first_name}}, I understand your frustration with the overdraft fees. I'll …"
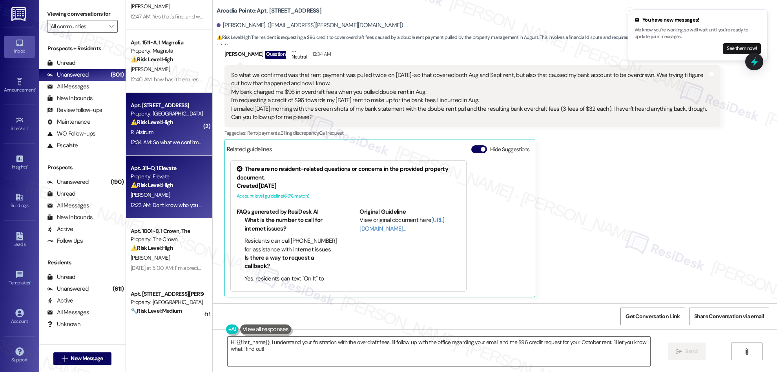
click at [159, 193] on div "[PERSON_NAME]" at bounding box center [167, 195] width 74 height 10
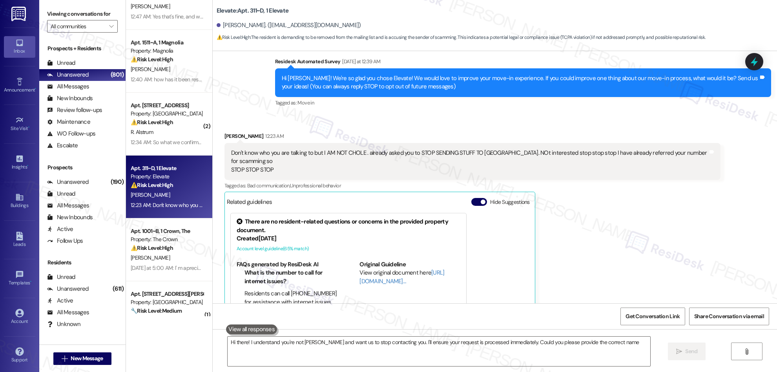
scroll to position [108, 0]
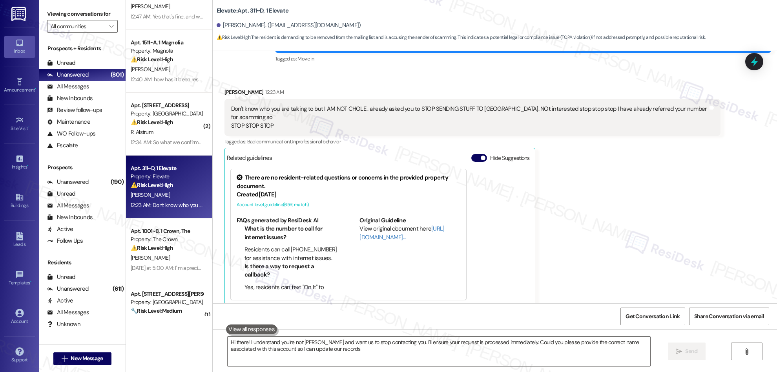
type textarea "Hi there! I understand you're not [PERSON_NAME] and want us to stop contacting …"
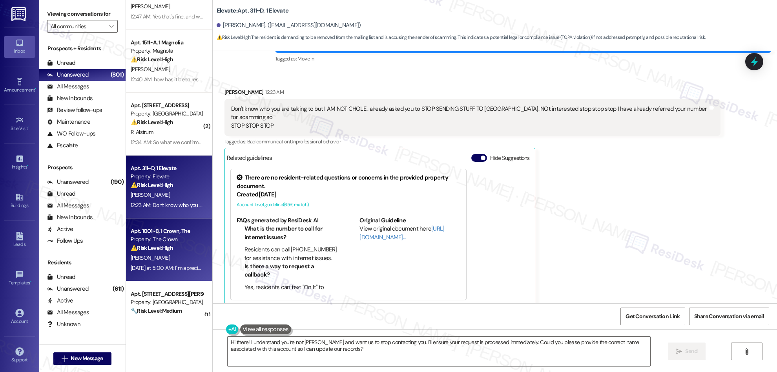
click at [155, 244] on div "⚠️ Risk Level: High The resident is communicating financial hardship due to div…" at bounding box center [167, 248] width 73 height 8
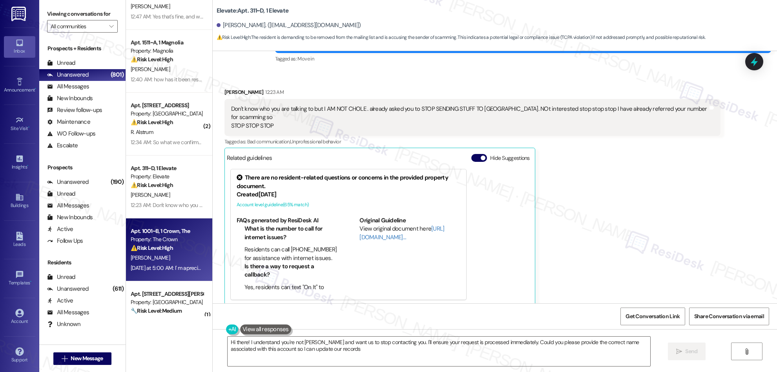
type textarea "Hi there! I understand you're not [PERSON_NAME] and want us to stop contacting …"
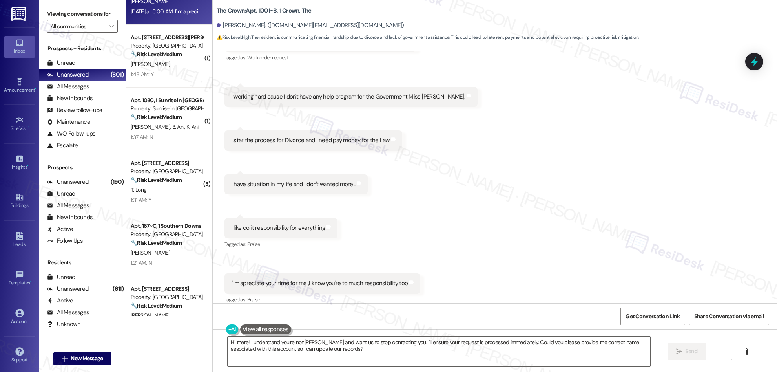
scroll to position [488, 0]
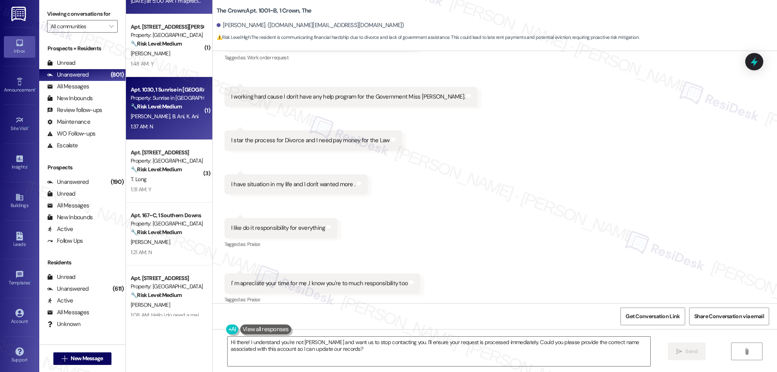
click at [138, 136] on div "Apt. 1030, 1 Sunrise in [GEOGRAPHIC_DATA] Property: Sunrise in [GEOGRAPHIC_DATA…" at bounding box center [169, 108] width 86 height 63
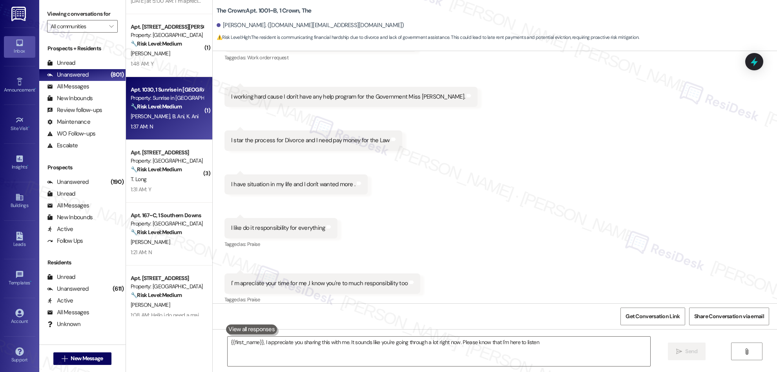
click at [138, 135] on div "Apt. 1030, 1 Sunrise in [GEOGRAPHIC_DATA] Property: Sunrise in [GEOGRAPHIC_DATA…" at bounding box center [169, 108] width 86 height 63
type textarea "{{first_name}}, I appreciate you sharing this with me. It sounds like you're go…"
click at [138, 135] on div "( 2 ) Apt. [STREET_ADDRESS] Property: Arcadia Pointe ⚠️ Risk Level: High The re…" at bounding box center [169, 158] width 86 height 316
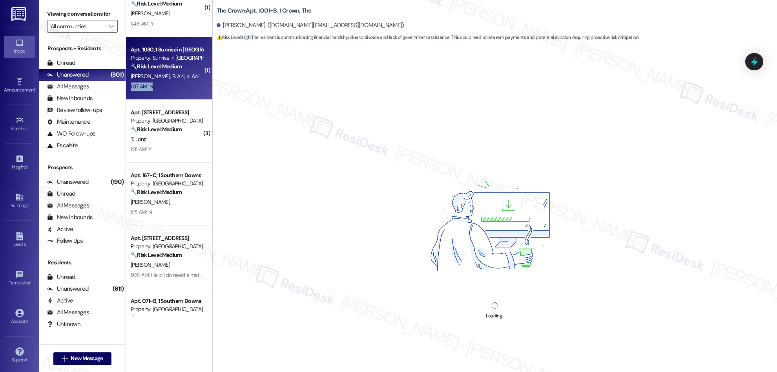
scroll to position [531, 0]
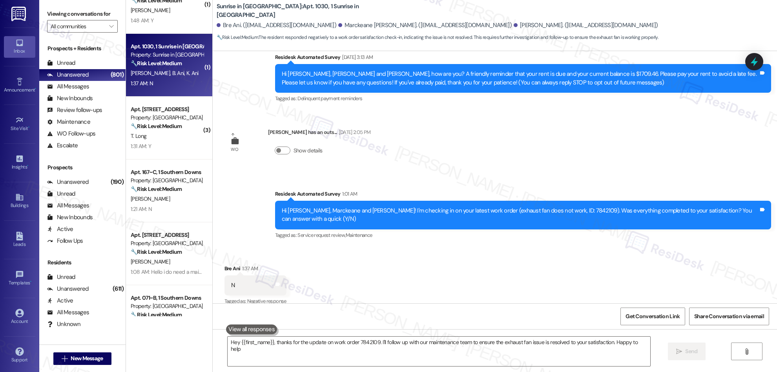
type textarea "Hey {{first_name}}, thanks for the update on work order 7842109. I'll follow up…"
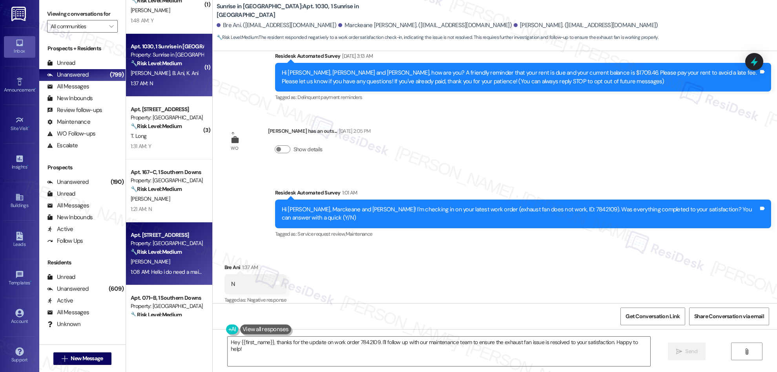
click at [176, 252] on strong "🔧 Risk Level: Medium" at bounding box center [156, 251] width 51 height 7
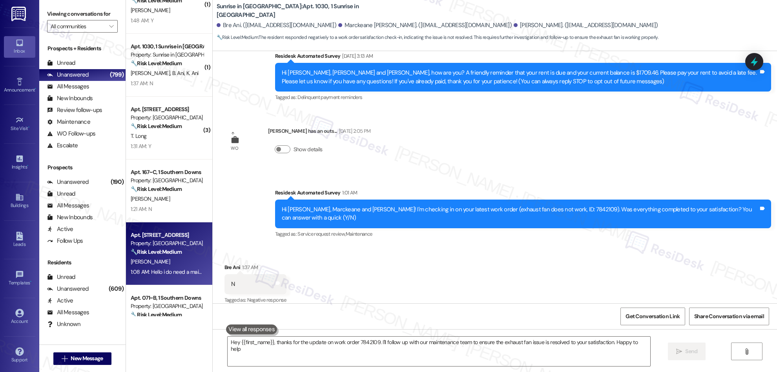
type textarea "Hey {{first_name}}, thanks for the update on work order 7842109. I'll follow up…"
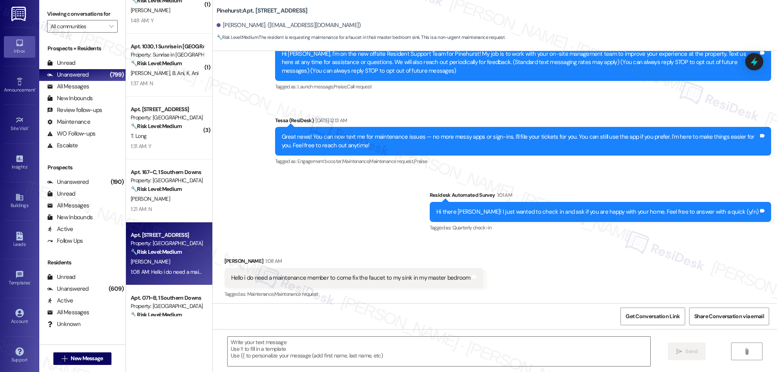
type textarea "Fetching suggested responses. Please feel free to read through the conversation…"
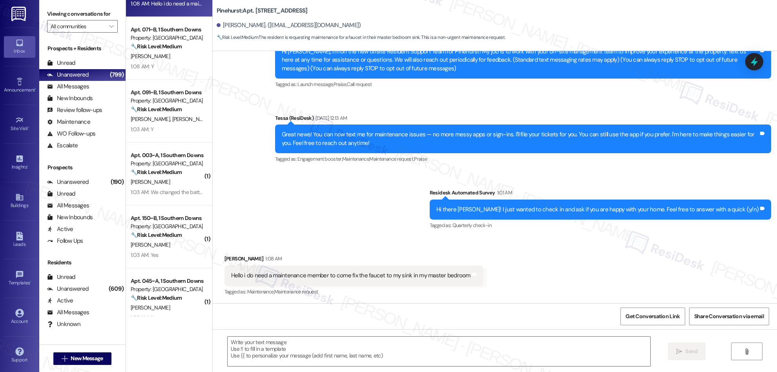
scroll to position [804, 0]
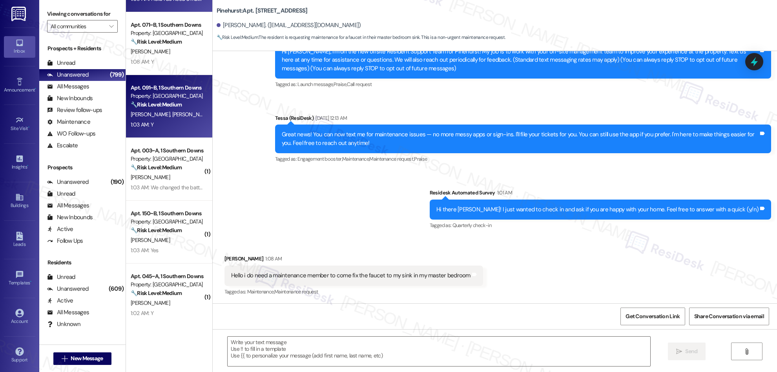
click at [169, 128] on div "1:03 AM: Y 1:03 AM: Y" at bounding box center [167, 125] width 74 height 10
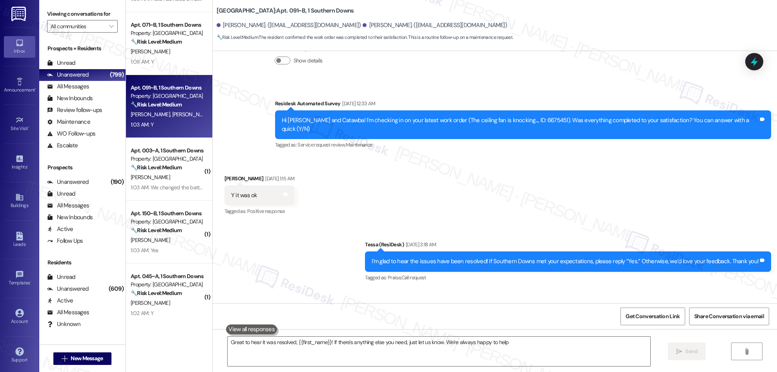
type textarea "Great to hear it was resolved, {{first_name}}! If there's anything else you nee…"
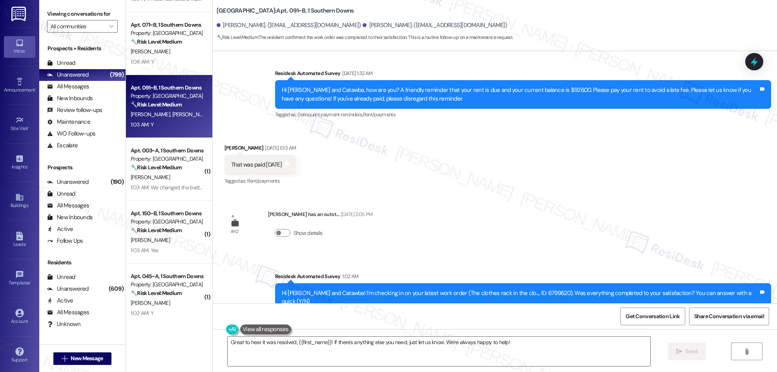
scroll to position [4039, 0]
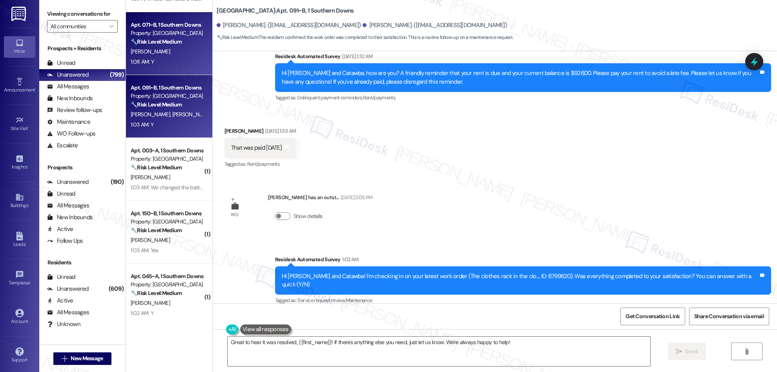
click at [144, 47] on div "[PERSON_NAME]" at bounding box center [167, 52] width 74 height 10
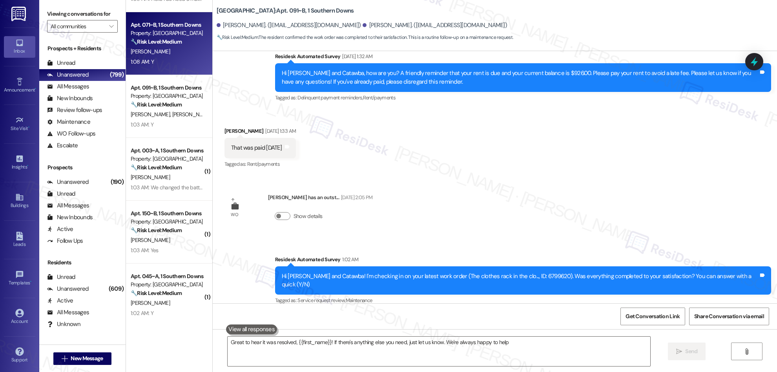
type textarea "Great to hear it was resolved, {{first_name}}! If there's anything else you nee…"
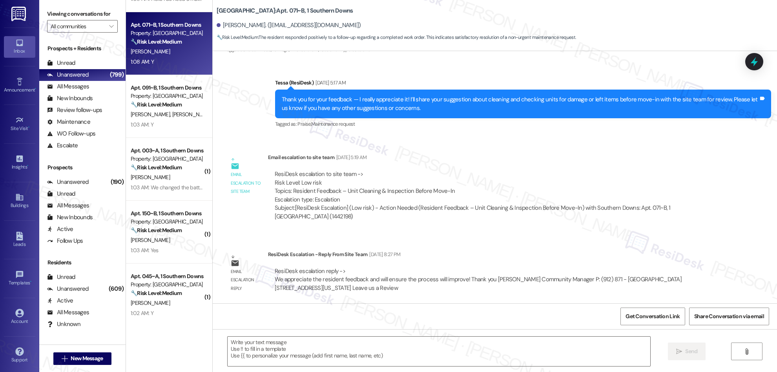
type textarea "Fetching suggested responses. Please feel free to read through the conversation…"
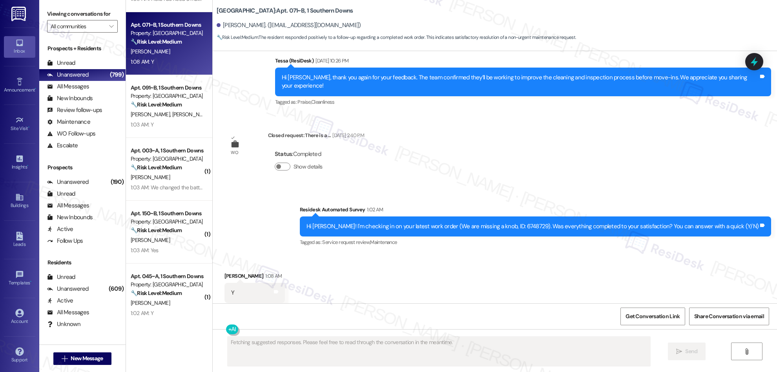
scroll to position [481, 0]
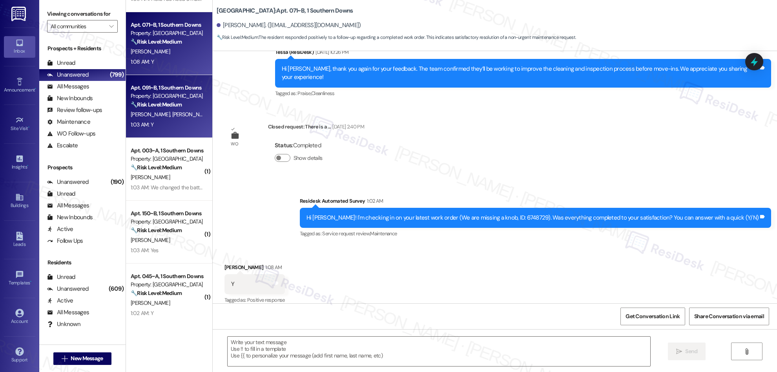
click at [172, 118] on span "[PERSON_NAME]" at bounding box center [191, 114] width 39 height 7
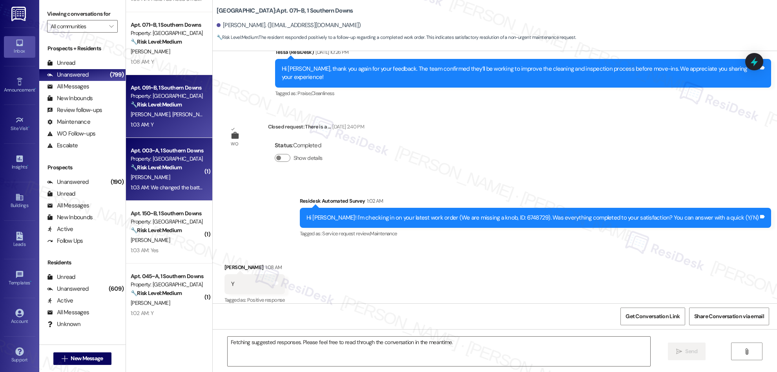
click at [172, 175] on div "[PERSON_NAME]" at bounding box center [167, 177] width 74 height 10
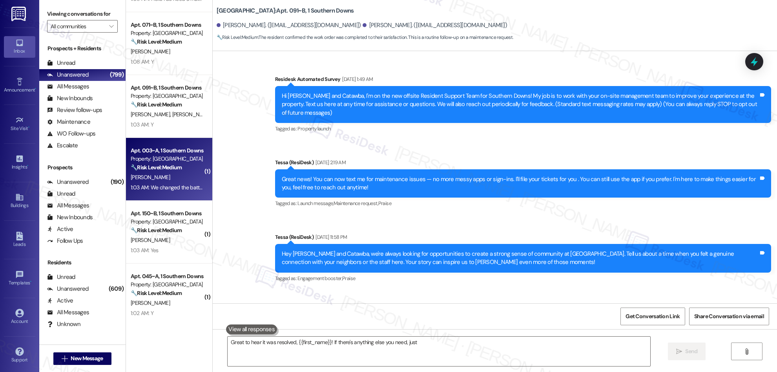
scroll to position [0, 0]
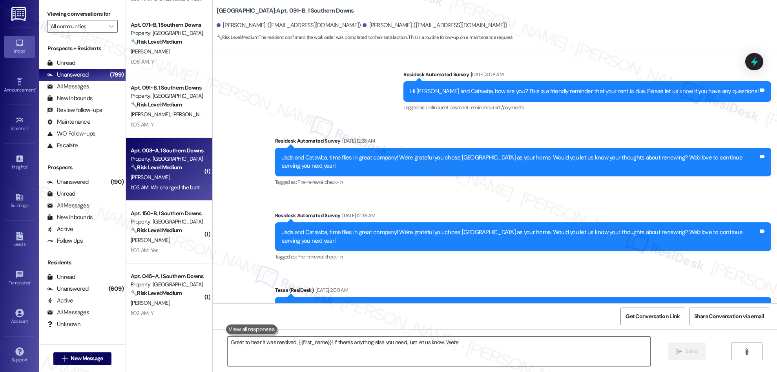
type textarea "Great to hear it was resolved, {{first_name}}! If there's anything else you nee…"
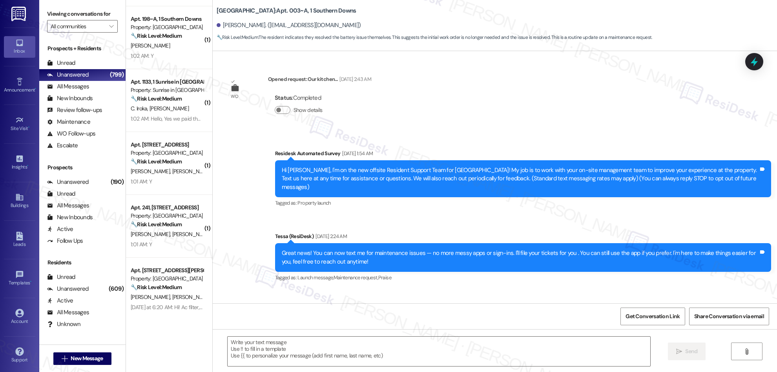
scroll to position [1316, 0]
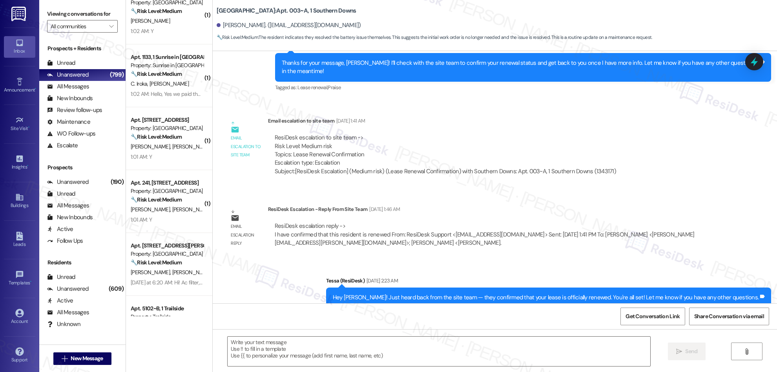
type textarea "Fetching suggested responses. Please feel free to read through the conversation…"
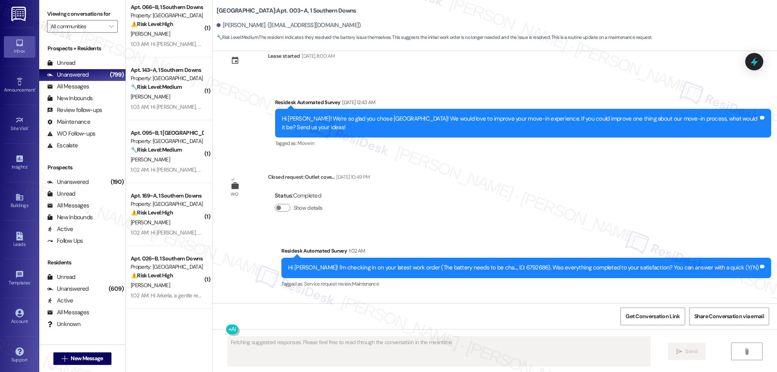
scroll to position [1958, 0]
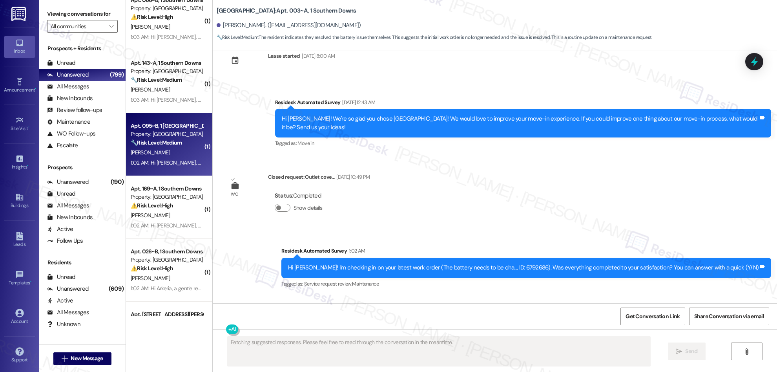
click at [163, 113] on div "Apt. 095~B, 1 Southern Downs Property: Southern Downs 🔧 Risk Level: Medium The …" at bounding box center [169, 144] width 86 height 63
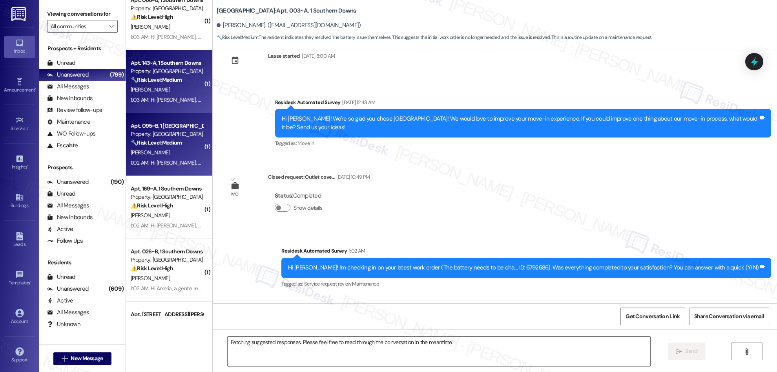
click at [167, 96] on div "1:03 AM: Hi [PERSON_NAME], a gentle reminder that your rent is due and your cur…" at bounding box center [363, 99] width 465 height 7
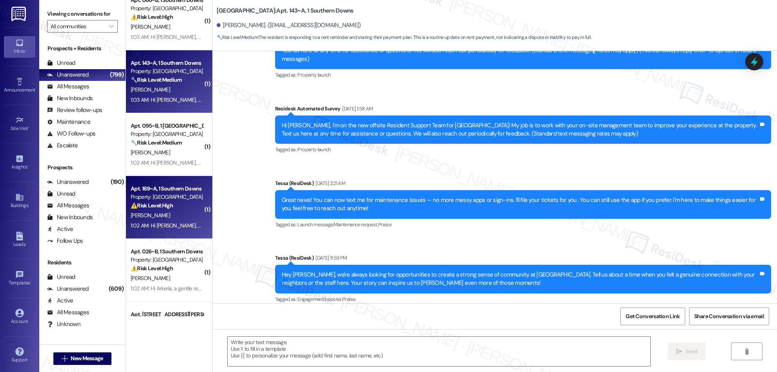
click at [158, 181] on div "Apt. 169~A, 1 Southern Downs Property: Southern Downs ⚠️ Risk Level: High The r…" at bounding box center [169, 207] width 86 height 63
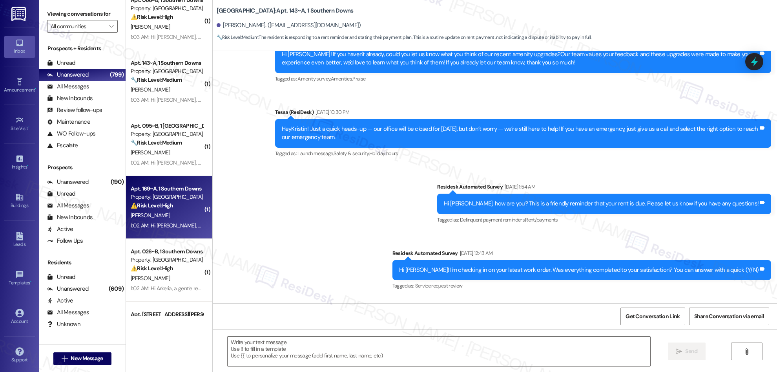
scroll to position [960, 0]
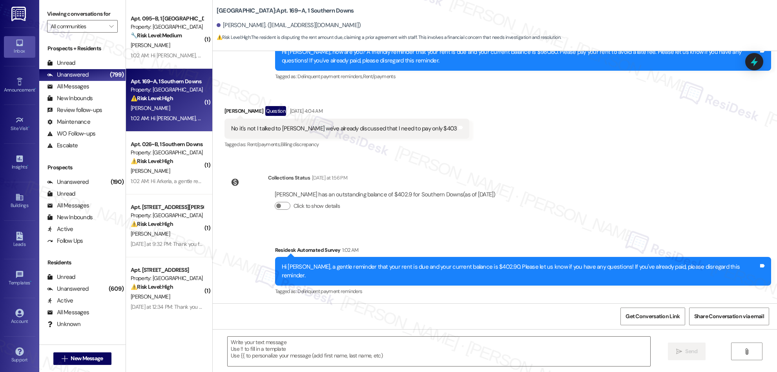
type textarea "Fetching suggested responses. Please feel free to read through the conversation…"
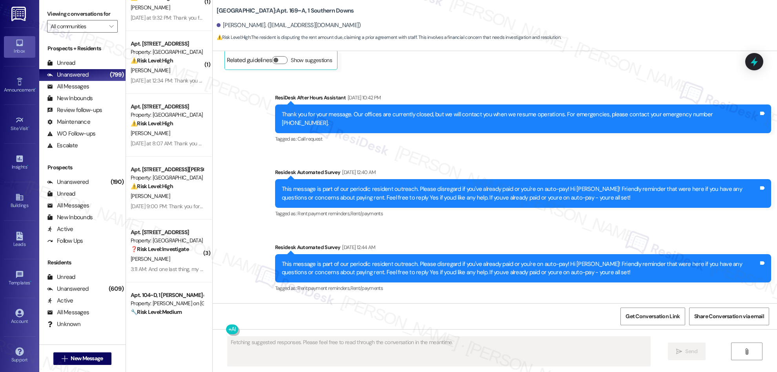
scroll to position [2527, 0]
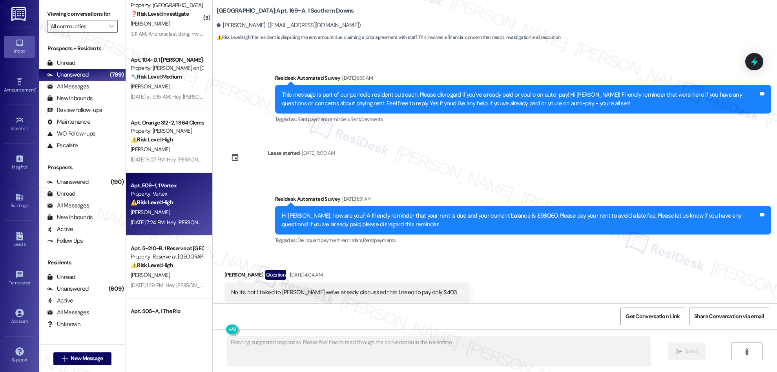
click at [152, 196] on div "Property: Vertex" at bounding box center [167, 193] width 73 height 8
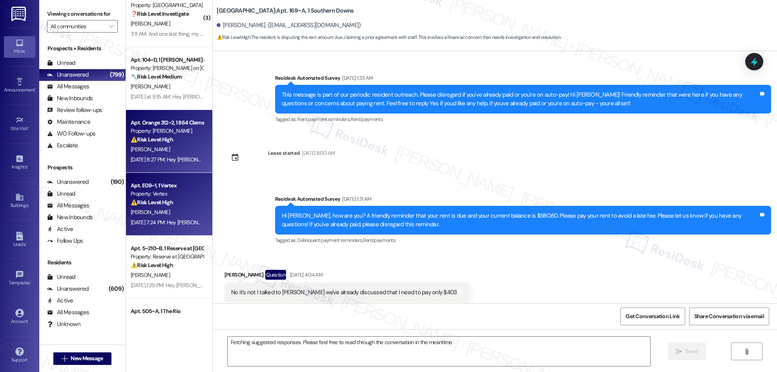
click at [166, 158] on div "[DATE] 8:27 PM: Hey [PERSON_NAME], we appreciate your text! We'll be back at 11…" at bounding box center [304, 159] width 346 height 7
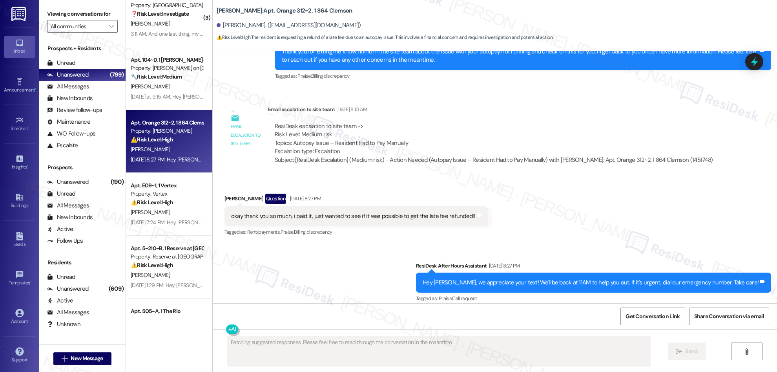
scroll to position [368, 0]
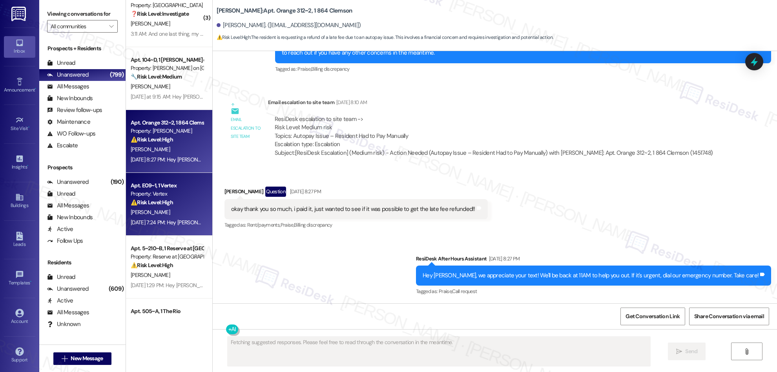
click at [149, 201] on strong "⚠️ Risk Level: High" at bounding box center [152, 202] width 42 height 7
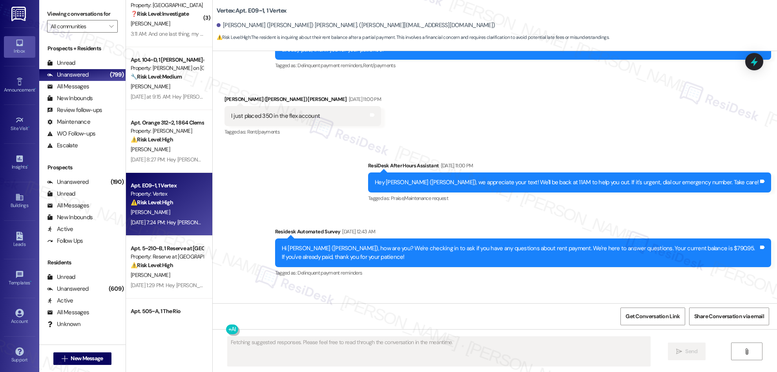
scroll to position [297, 0]
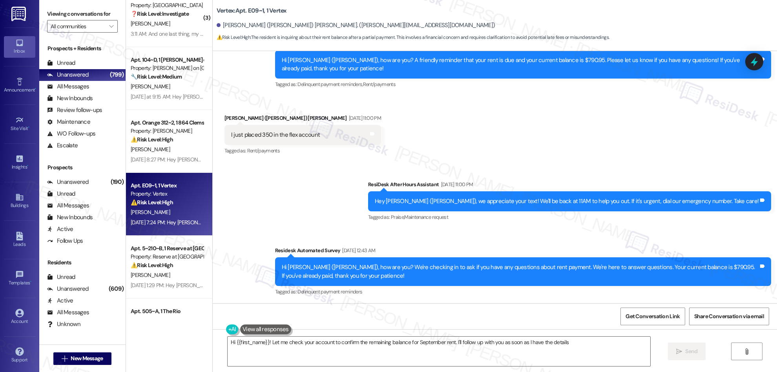
type textarea "Hi {{first_name}}! Let me check your account to confirm the remaining balance f…"
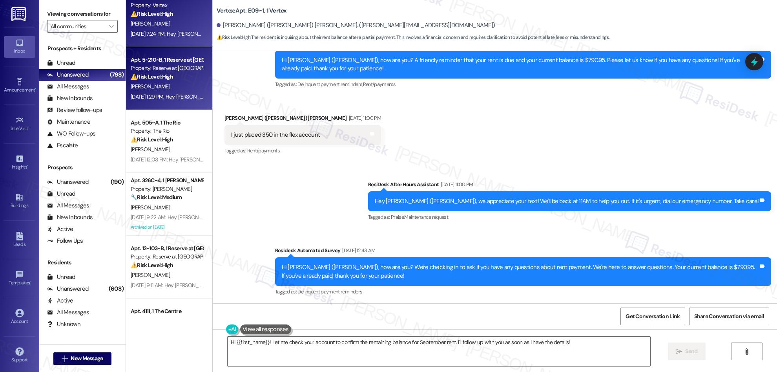
click at [171, 73] on div "⚠️ Risk Level: High The resident is expressing extreme frustration and threaten…" at bounding box center [167, 77] width 73 height 8
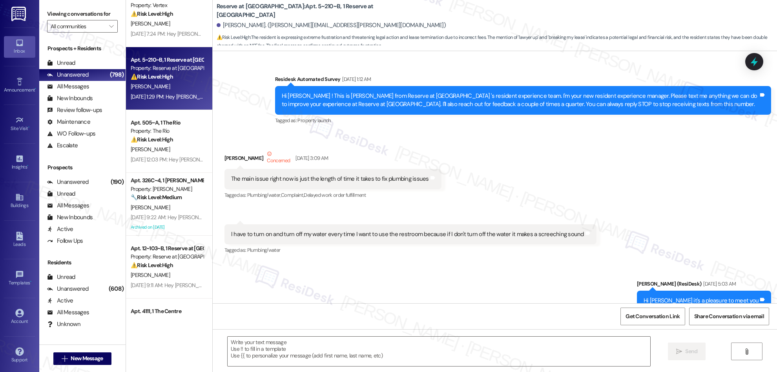
type textarea "Fetching suggested responses. Please feel free to read through the conversation…"
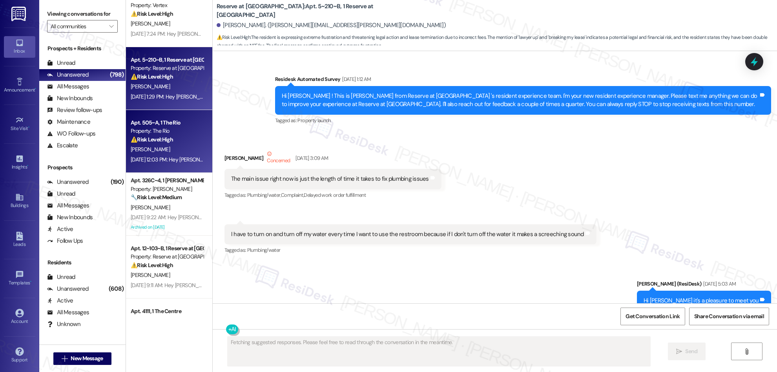
scroll to position [12384, 0]
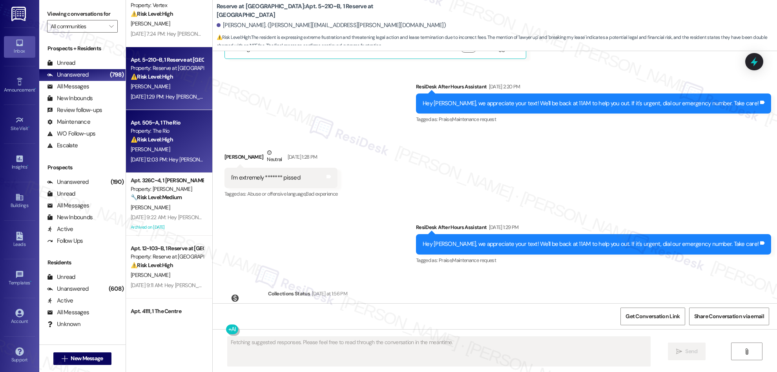
click at [161, 155] on div "[DATE] 12:03 PM: Hey [PERSON_NAME], we appreciate your text! We'll be back at 1…" at bounding box center [167, 160] width 74 height 10
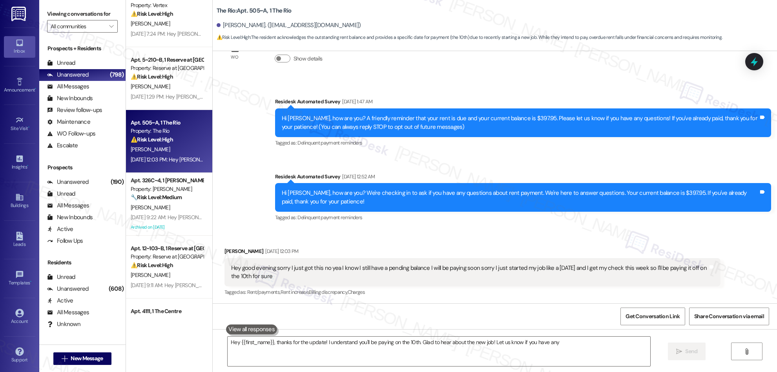
scroll to position [40, 0]
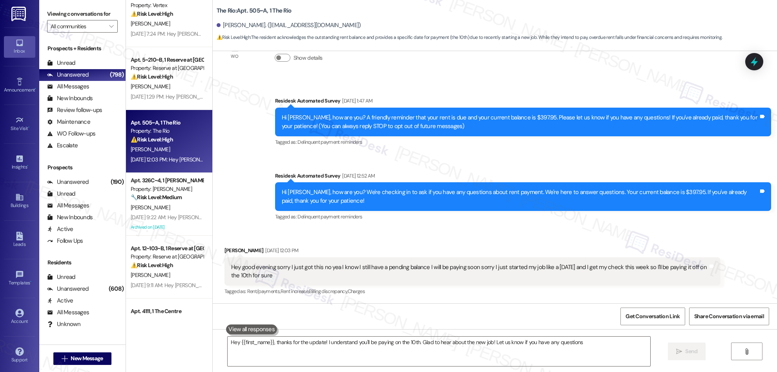
type textarea "Hey {{first_name}}, thanks for the update! I understand you'll be paying on the…"
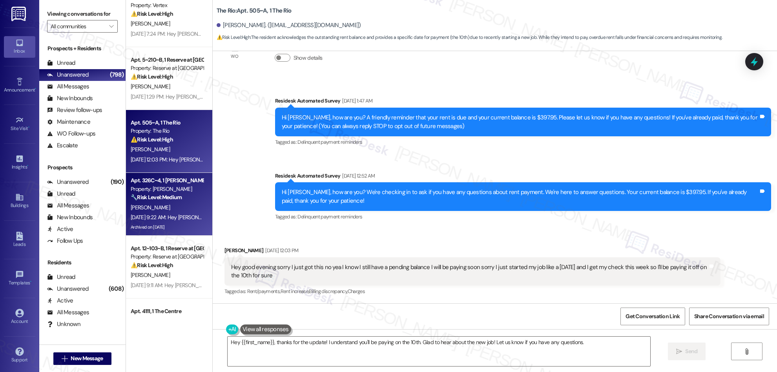
click at [155, 206] on div "[PERSON_NAME]" at bounding box center [167, 207] width 74 height 10
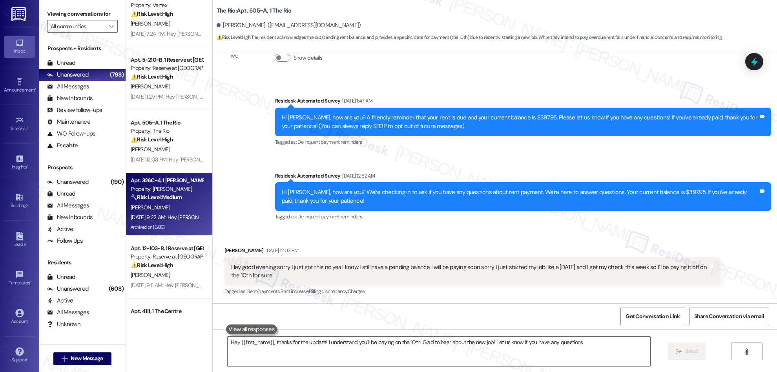
type textarea "Hey {{first_name}}, thanks for the update! I understand you'll be paying on the…"
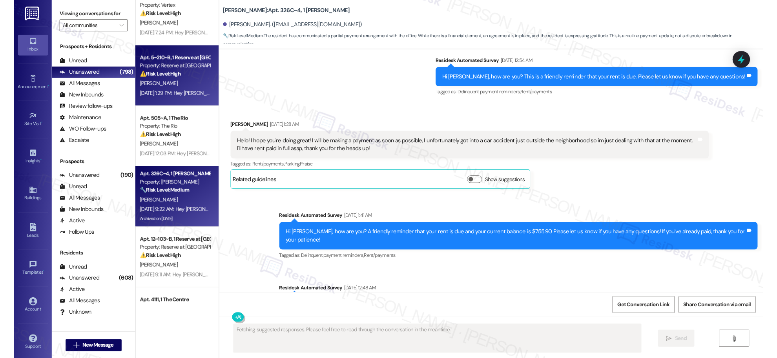
scroll to position [10325, 0]
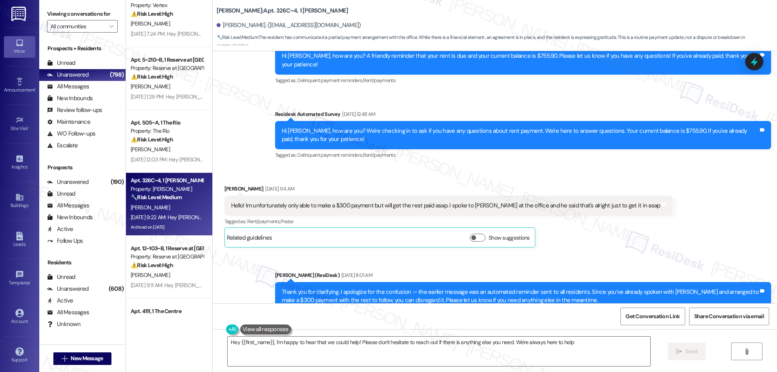
type textarea "Hey {{first_name}}, I'm happy to hear that we could help! Please don't hesitate…"
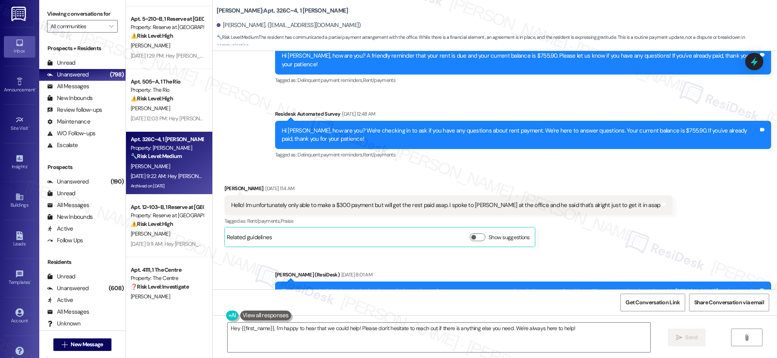
scroll to position [2568, 0]
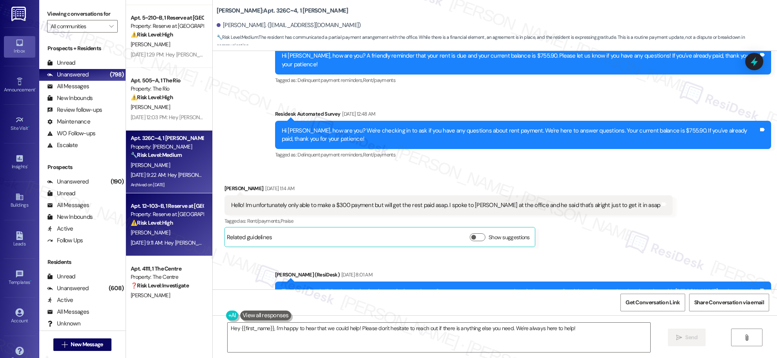
click at [171, 237] on div "[PERSON_NAME]" at bounding box center [167, 233] width 74 height 10
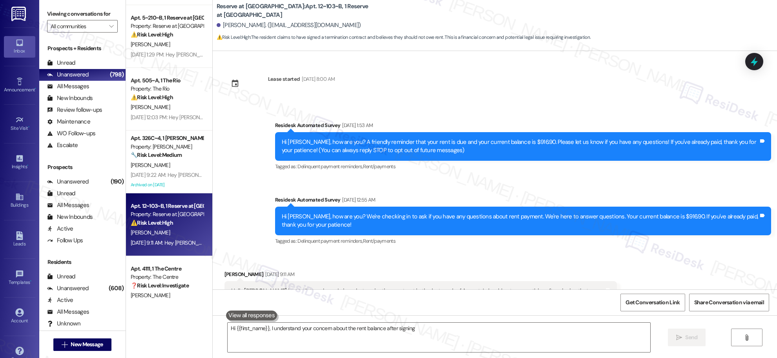
scroll to position [29, 0]
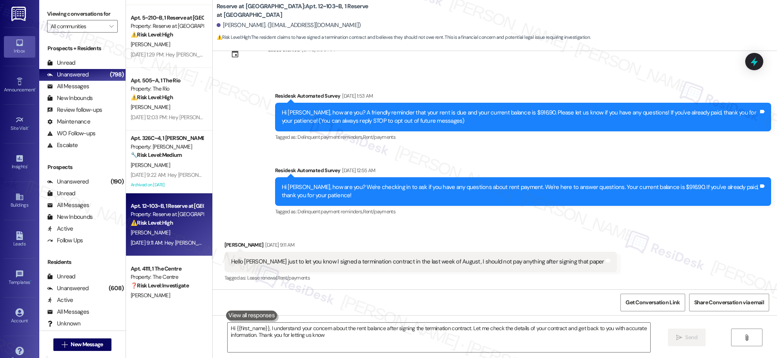
type textarea "Hi {{first_name}}, I understand your concern about the rent balance after signi…"
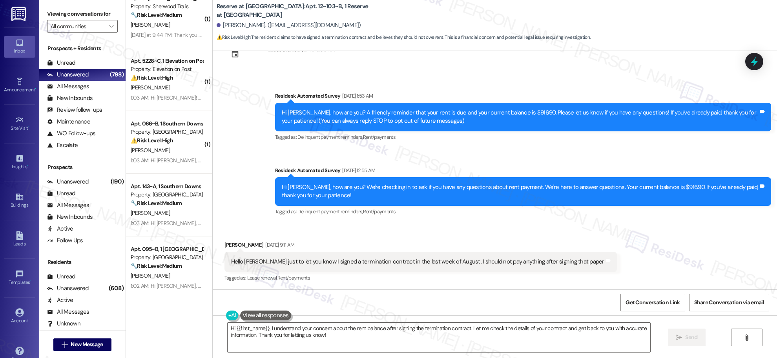
scroll to position [1545, 0]
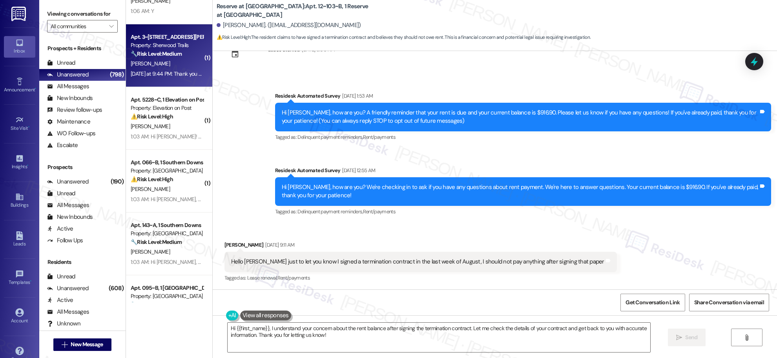
click at [169, 72] on div "[DATE] at 9:44 PM: Thank you for your message. Our offices are currently closed…" at bounding box center [429, 73] width 596 height 7
type textarea "Hi {{first_name}}, I understand your concern about the rent balance after signi…"
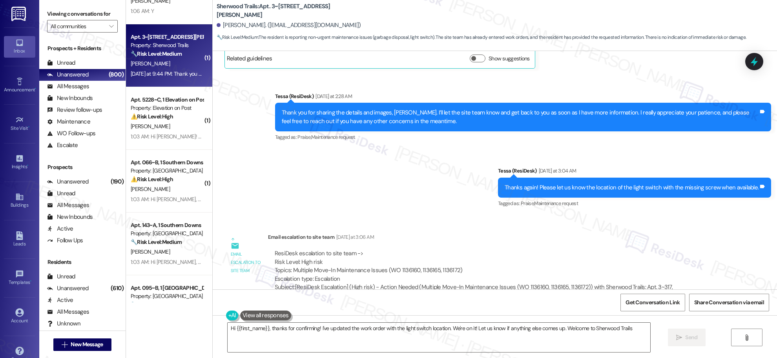
type textarea "Hi {{first_name}}, thanks for confirming! I've updated the work order with the …"
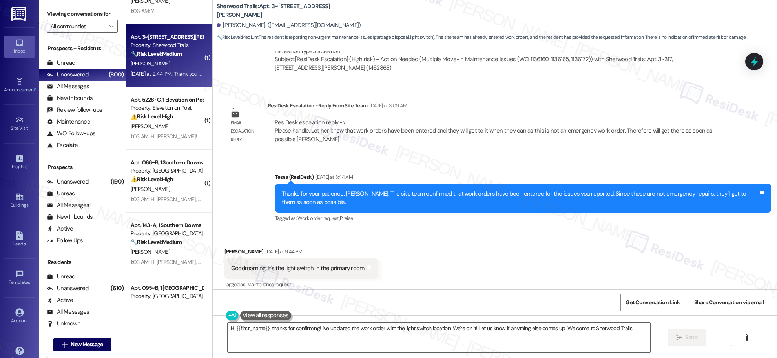
scroll to position [696, 0]
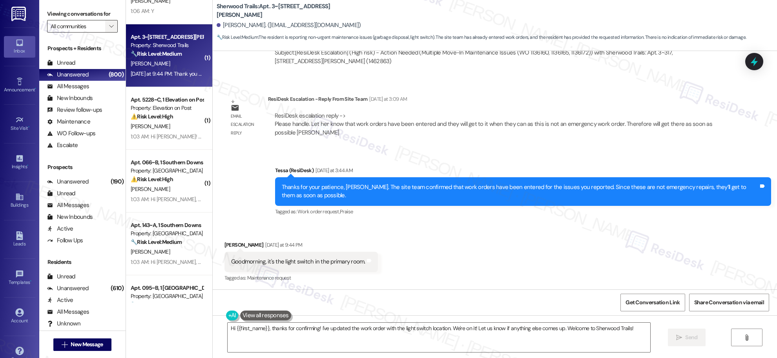
click at [109, 26] on icon "" at bounding box center [111, 26] width 4 height 6
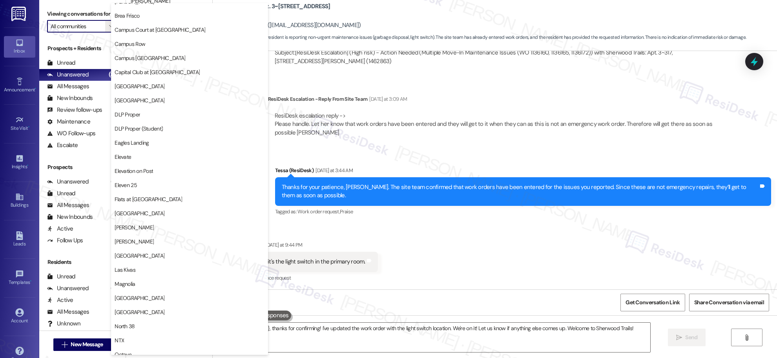
scroll to position [118, 0]
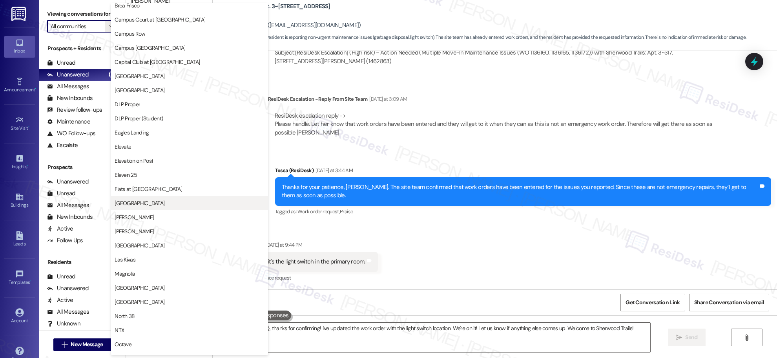
click at [130, 204] on span "[GEOGRAPHIC_DATA]" at bounding box center [140, 203] width 50 height 8
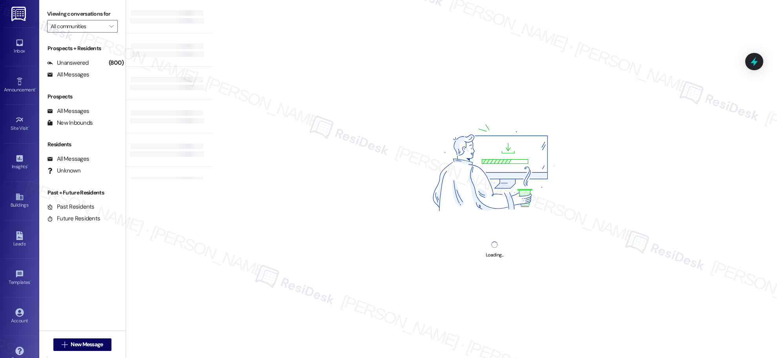
type input "[GEOGRAPHIC_DATA]"
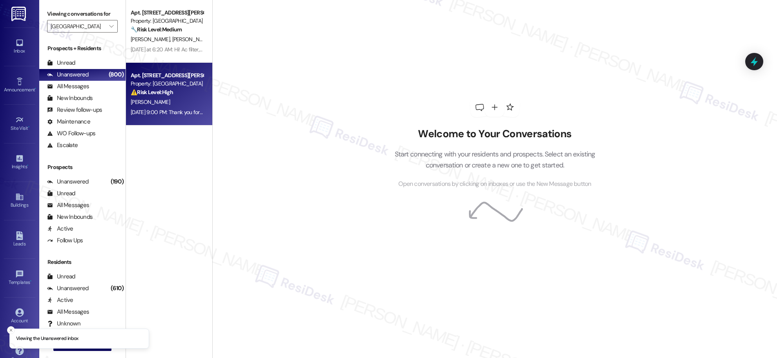
click at [186, 97] on div "Apt. [STREET_ADDRESS][PERSON_NAME] Property: [GEOGRAPHIC_DATA] ⚠️ Risk Level: H…" at bounding box center [167, 84] width 74 height 27
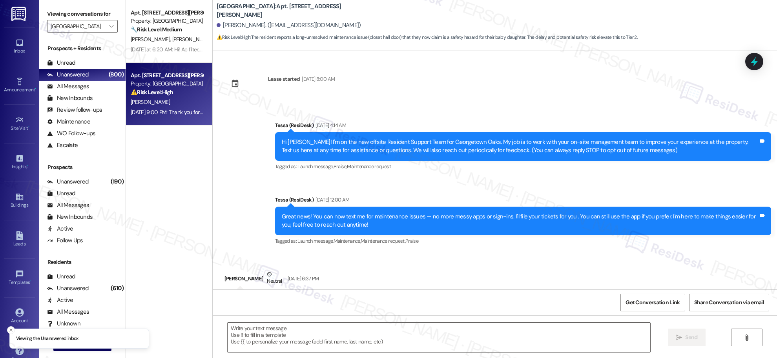
scroll to position [2877, 0]
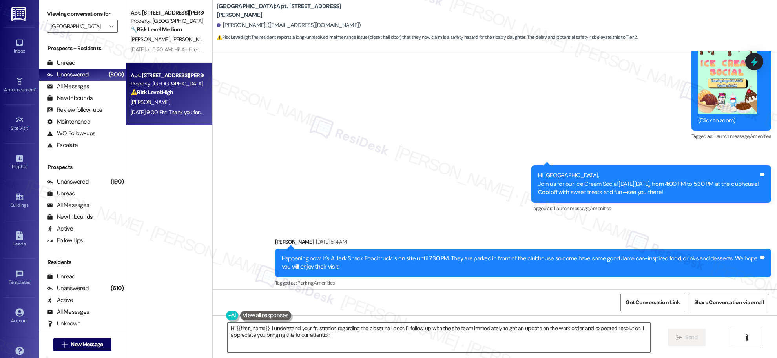
type textarea "Hi {{first_name}}, I understand your frustration regarding the closet hall door…"
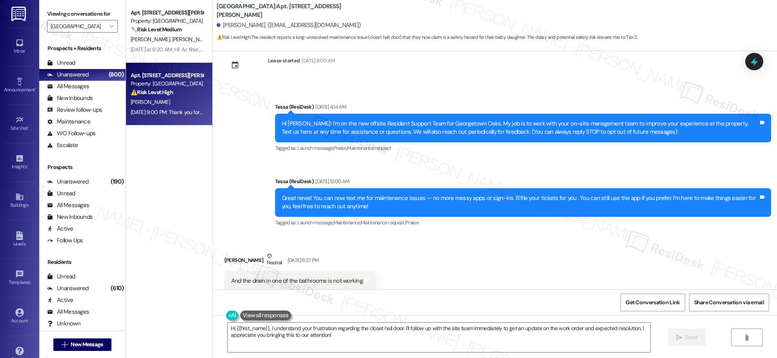
scroll to position [0, 0]
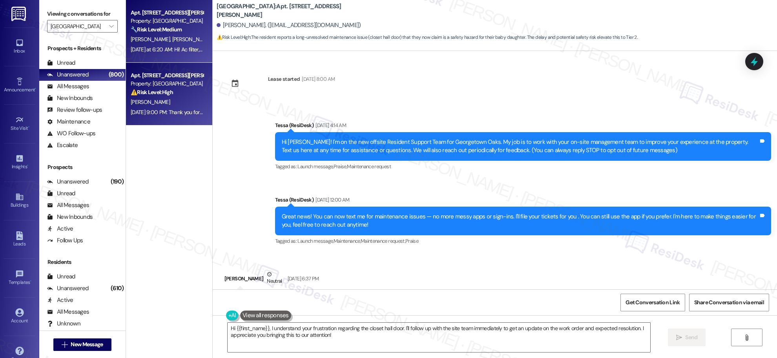
click at [172, 36] on span "[PERSON_NAME]" at bounding box center [191, 39] width 39 height 7
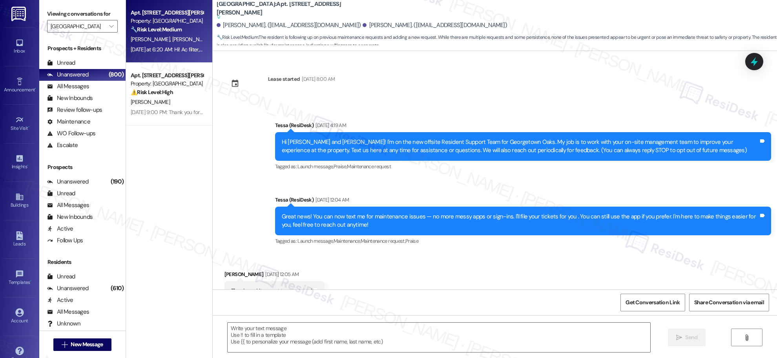
scroll to position [3391, 0]
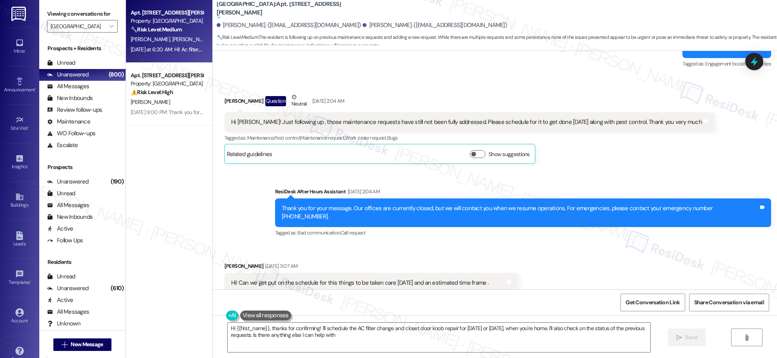
type textarea "Hi {{first_name}}, thanks for confirming! I'll schedule the AC filter change an…"
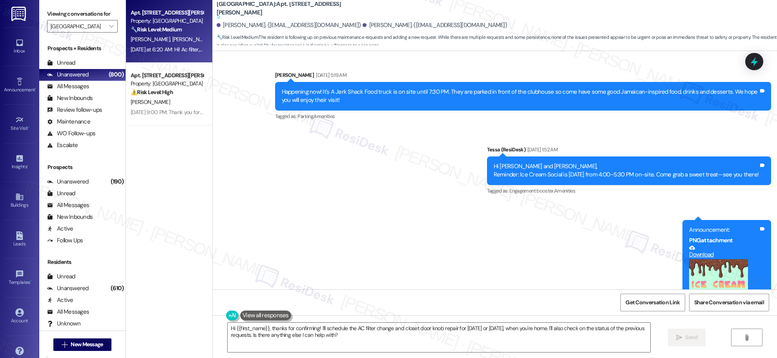
scroll to position [2592, 0]
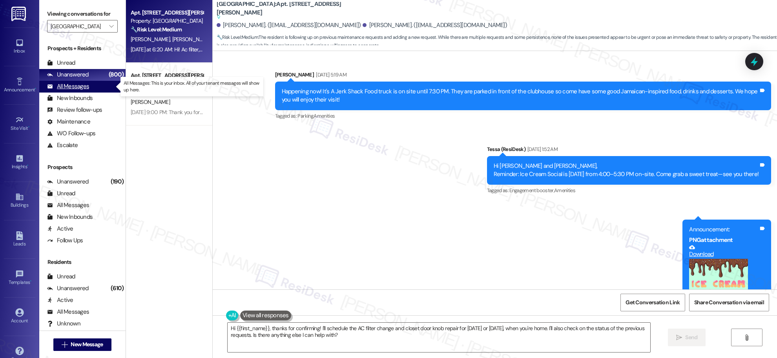
click at [70, 87] on div "All Messages" at bounding box center [68, 86] width 42 height 8
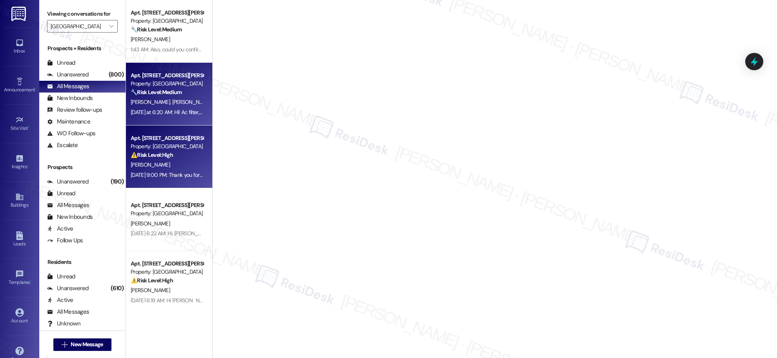
click at [160, 169] on div "[PERSON_NAME]" at bounding box center [167, 165] width 74 height 10
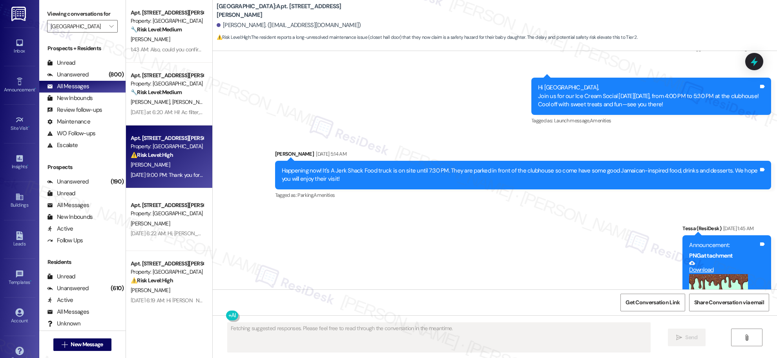
scroll to position [2396, 0]
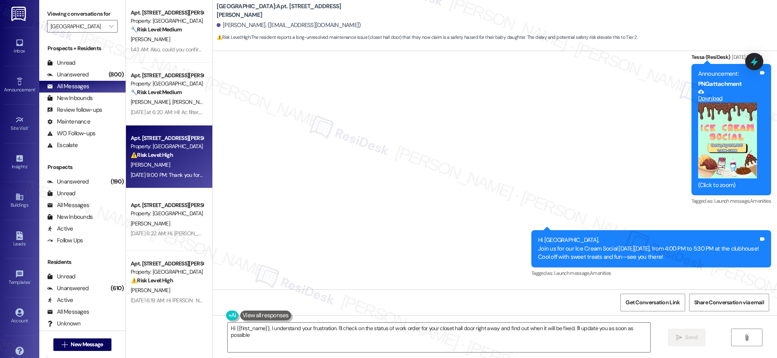
type textarea "Hi {{first_name}}, I understand your frustration. I'll check on the status of w…"
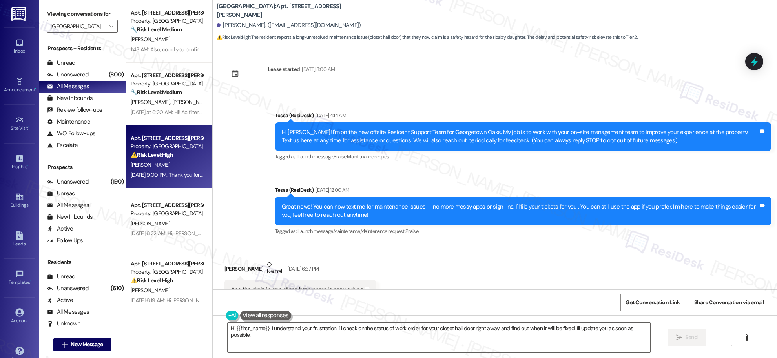
scroll to position [0, 0]
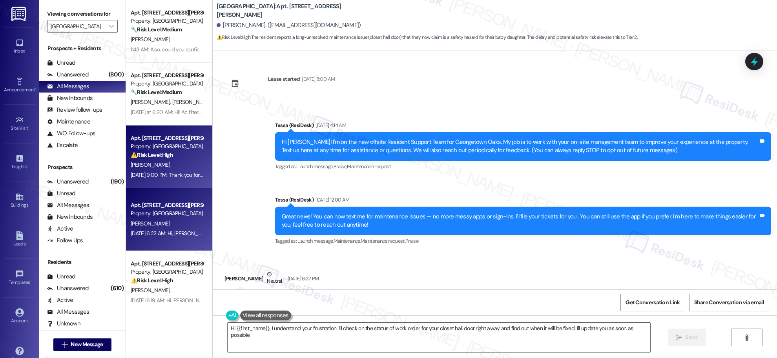
click at [153, 225] on div "[PERSON_NAME]" at bounding box center [167, 224] width 74 height 10
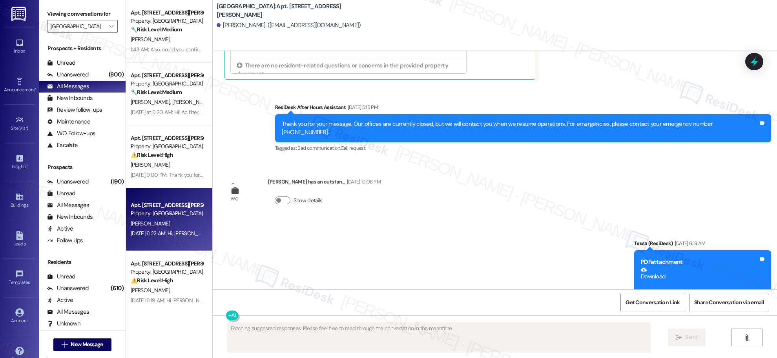
scroll to position [2307, 0]
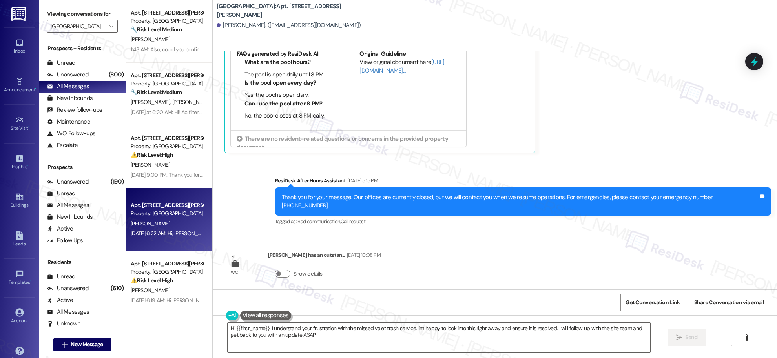
type textarea "Hi {{first_name}}, I understand your frustration with the missed valet trash se…"
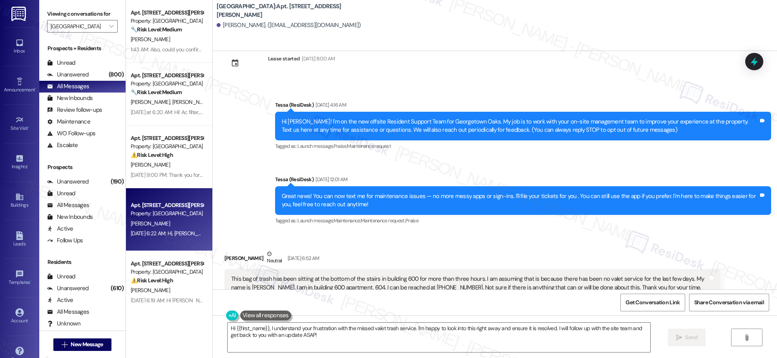
scroll to position [0, 0]
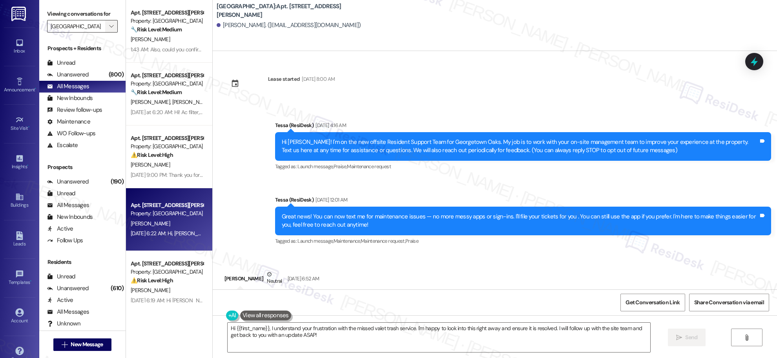
click at [109, 25] on icon "" at bounding box center [111, 26] width 4 height 6
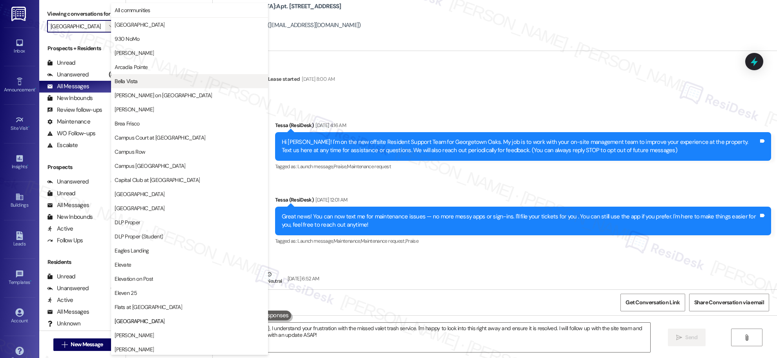
click at [144, 83] on span "Bella Vista" at bounding box center [190, 81] width 150 height 8
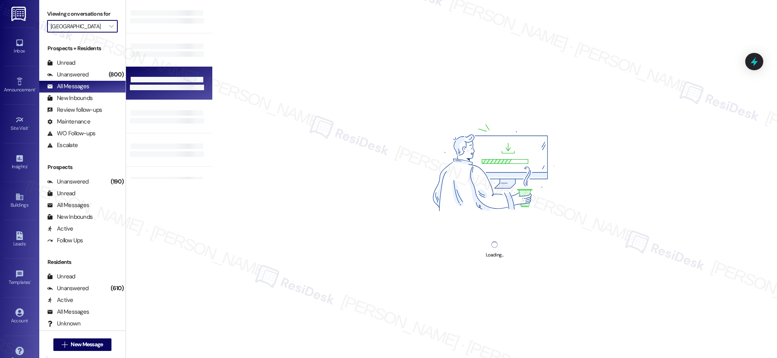
type input "Bella Vista"
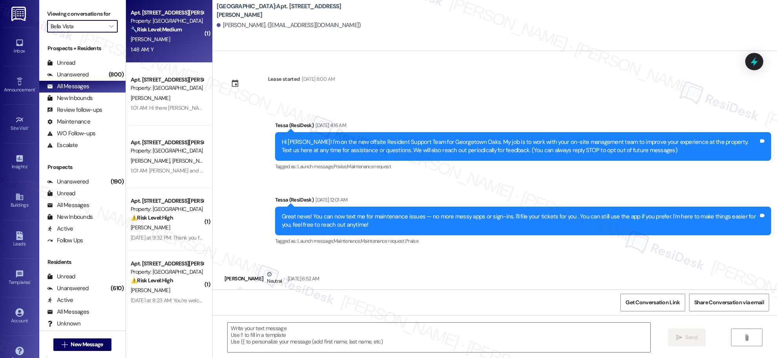
type textarea "Fetching suggested responses. Please feel free to read through the conversation…"
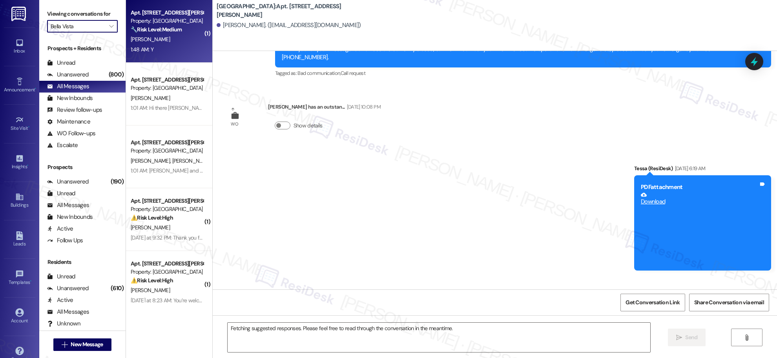
click at [168, 50] on div "1:48 AM: Y 1:48 AM: Y" at bounding box center [167, 50] width 74 height 10
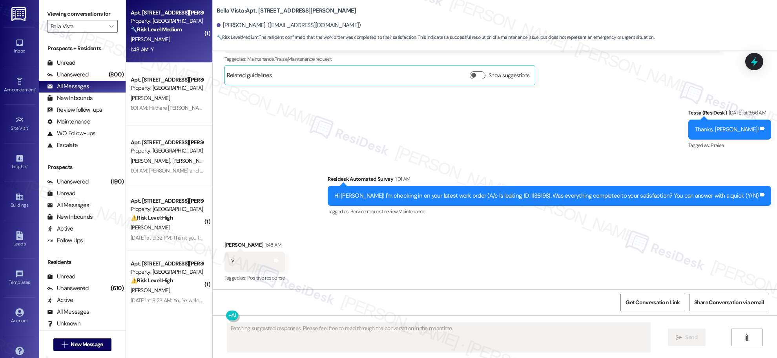
scroll to position [696, 0]
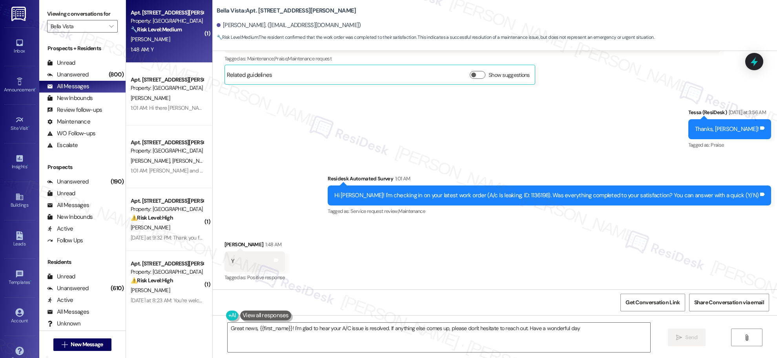
type textarea "Great news, {{first_name}}! I'm glad to hear your A/C issue is resolved. If any…"
click at [109, 24] on icon "" at bounding box center [111, 26] width 4 height 6
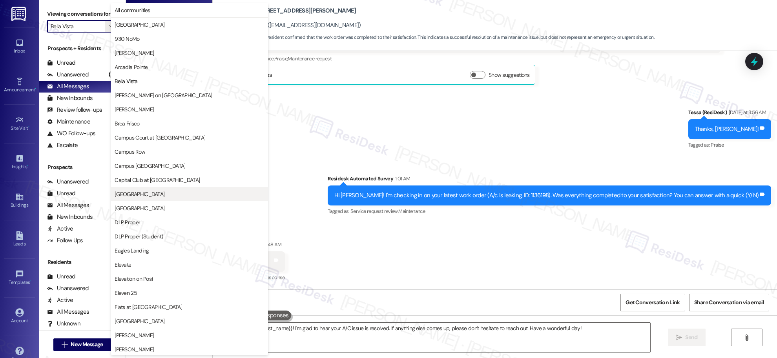
click at [149, 194] on span "[GEOGRAPHIC_DATA]" at bounding box center [140, 194] width 50 height 8
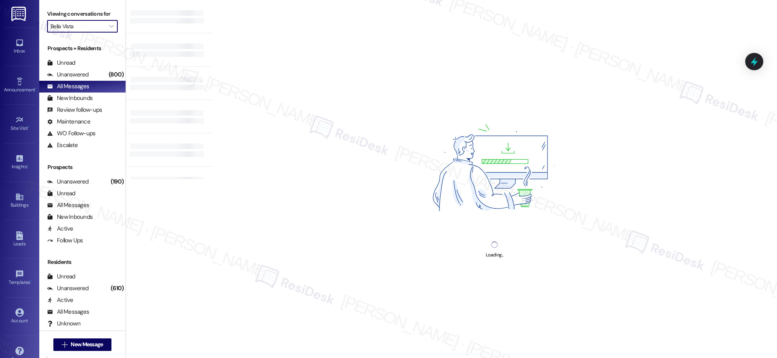
type input "[GEOGRAPHIC_DATA]"
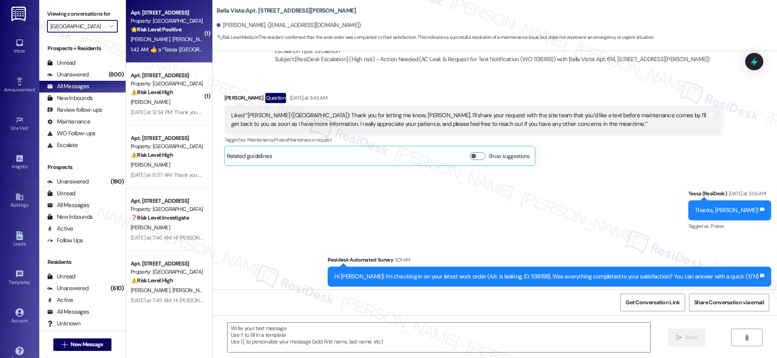
type textarea "Fetching suggested responses. Please feel free to read through the conversation…"
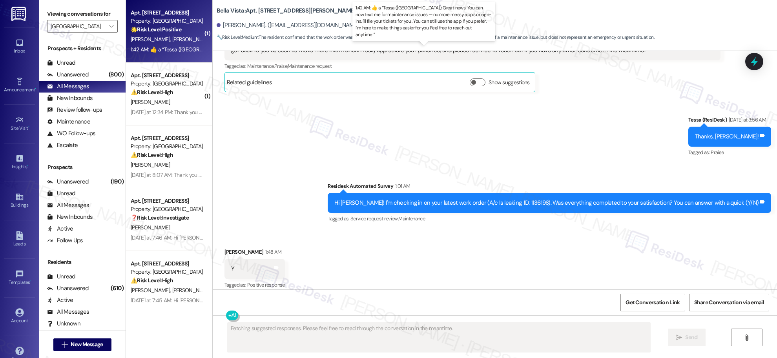
click at [178, 50] on div "1:42 AM:  ​👍​ a “ Tessa ([GEOGRAPHIC_DATA]): Great news! You can now text me fo…" at bounding box center [440, 49] width 619 height 7
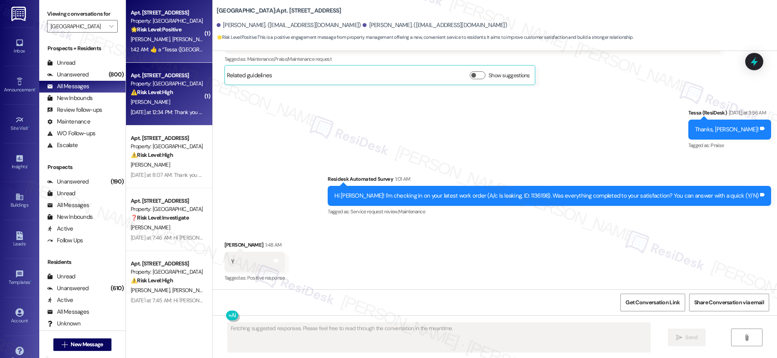
click at [183, 99] on div "[PERSON_NAME]" at bounding box center [167, 102] width 74 height 10
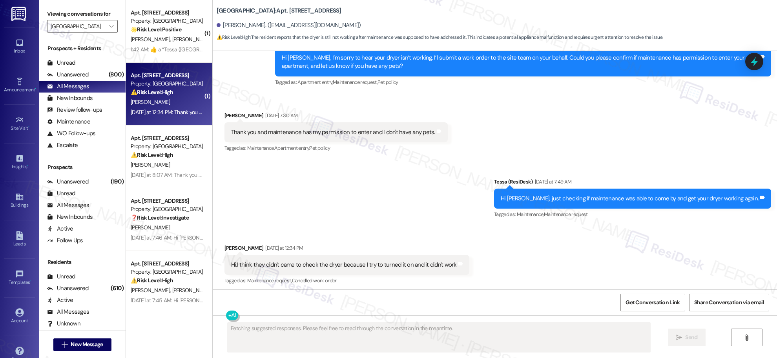
scroll to position [307, 0]
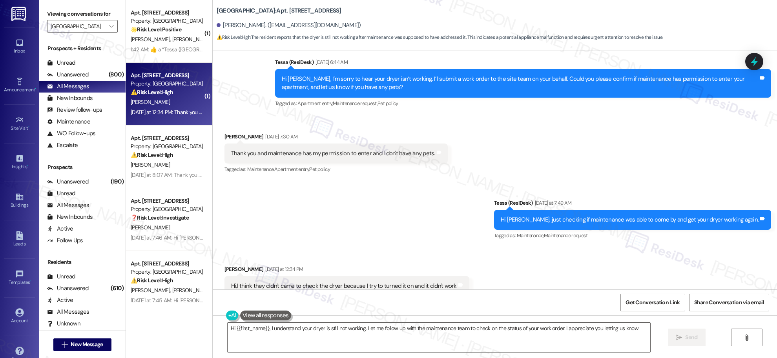
type textarea "Hi {{first_name}}, I understand your dryer is still not working. Let me follow …"
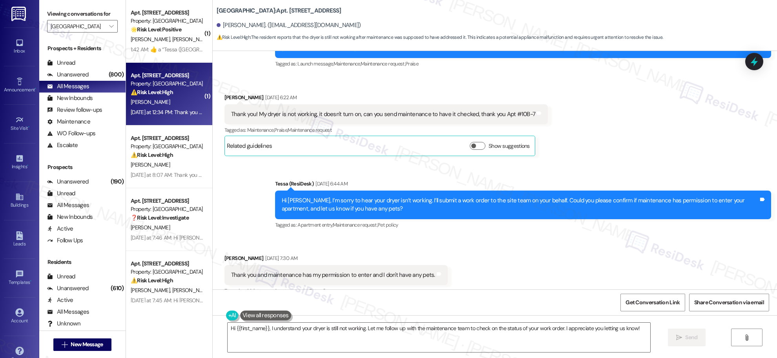
scroll to position [398, 0]
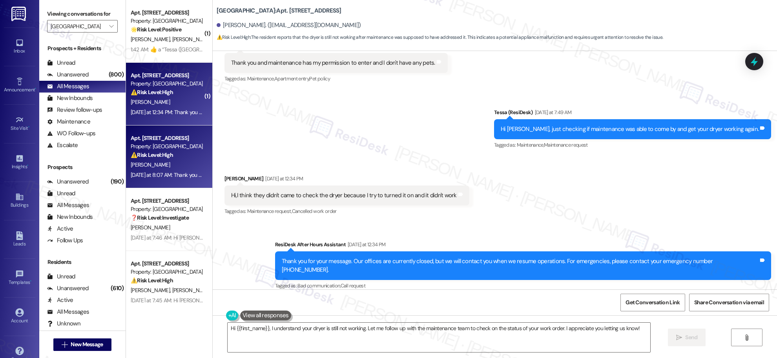
click at [158, 177] on div "[DATE] at 8:07 AM: Thank you for your message. Our offices are currently closed…" at bounding box center [372, 174] width 482 height 7
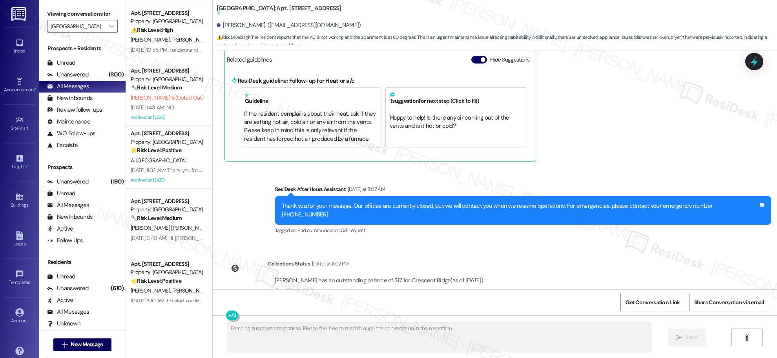
scroll to position [674, 0]
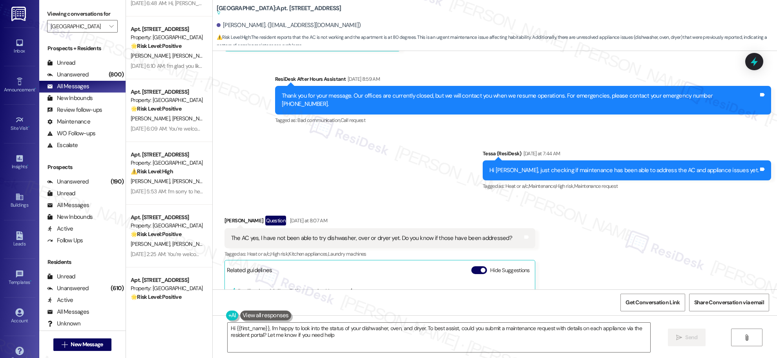
type textarea "Hi {{first_name}}, I'm happy to look into the status of your dishwasher, oven, …"
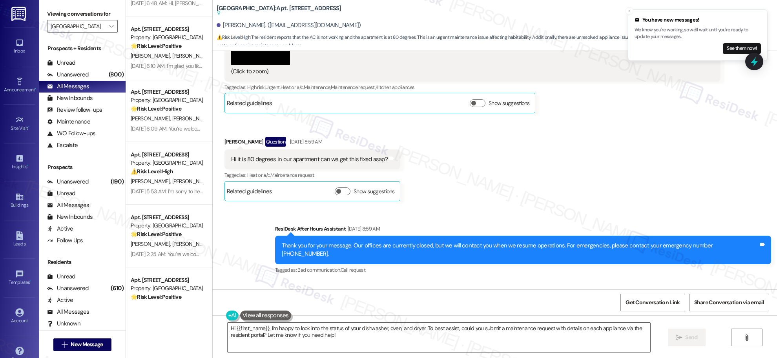
scroll to position [505, 0]
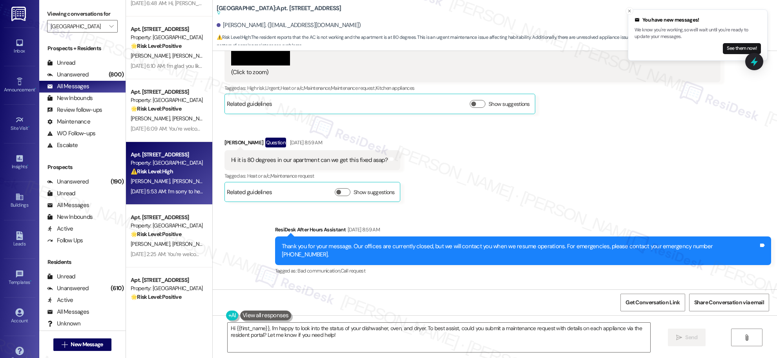
click at [161, 149] on div "Apt. [STREET_ADDRESS] Property: [GEOGRAPHIC_DATA] ⚠️ Risk Level: High The resid…" at bounding box center [169, 173] width 86 height 63
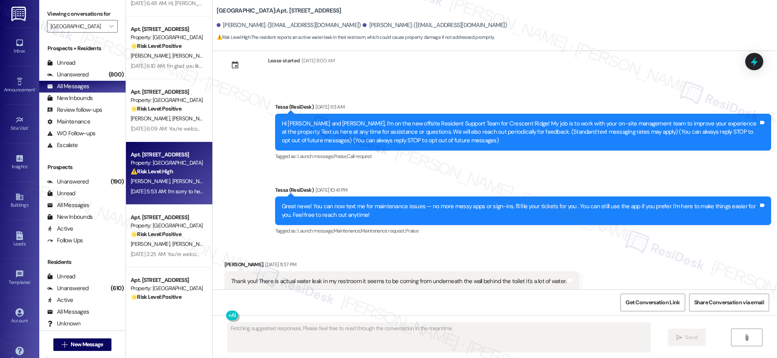
scroll to position [0, 0]
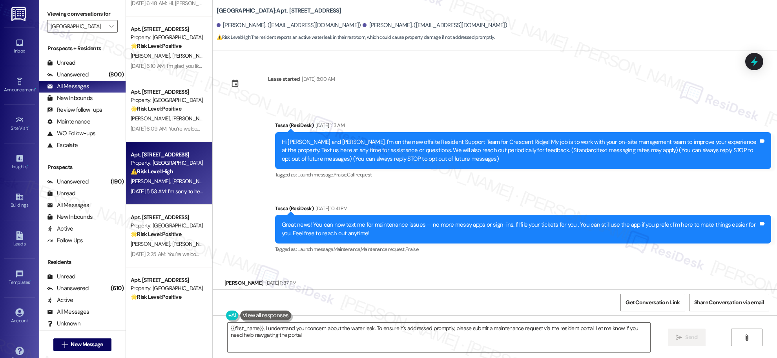
type textarea "{{first_name}}, I understand your concern about the water leak. To ensure it's …"
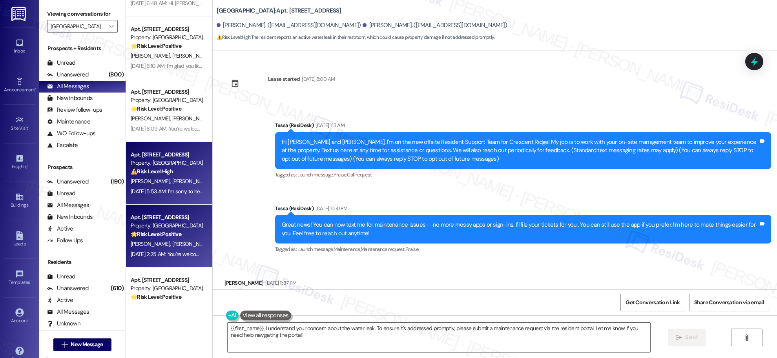
click at [177, 220] on div "Apt. [STREET_ADDRESS]" at bounding box center [167, 217] width 73 height 8
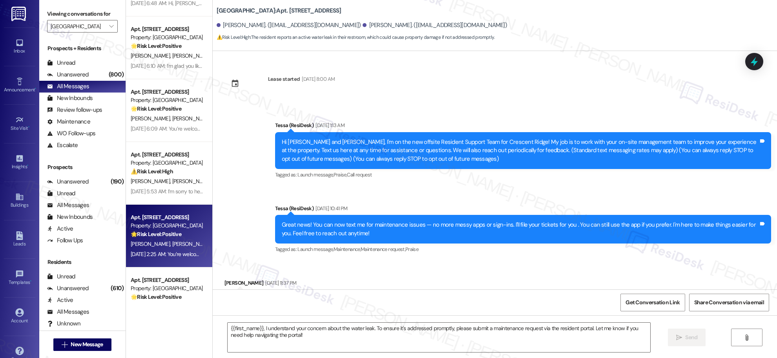
type textarea "Fetching suggested responses. Please feel free to read through the conversation…"
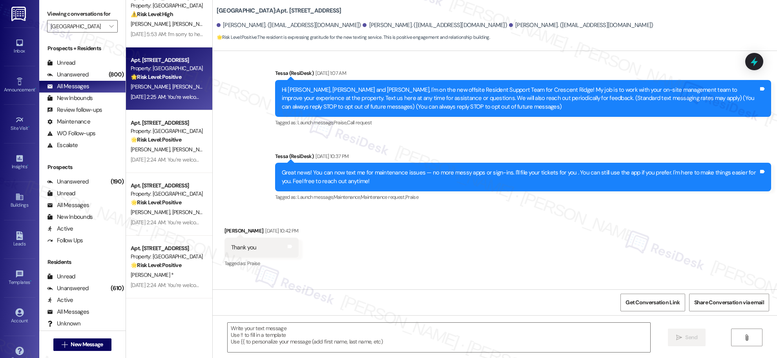
scroll to position [837, 0]
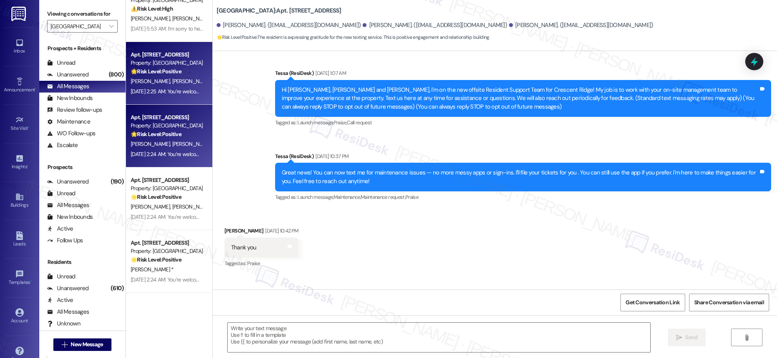
click at [164, 153] on div "[DATE] 2:24 AM: You’re welcome, [PERSON_NAME]! [DATE] 2:24 AM: You’re welcome, …" at bounding box center [188, 154] width 115 height 7
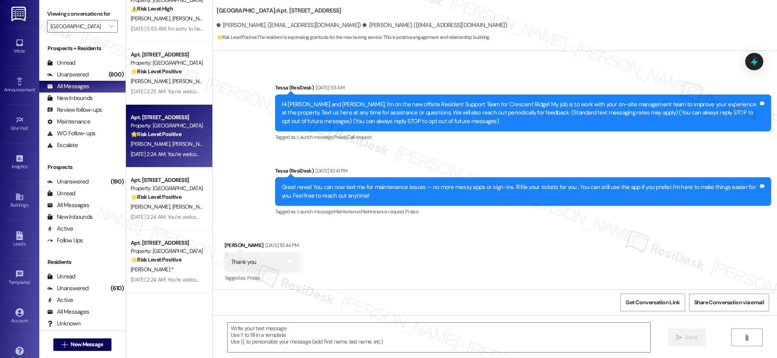
type textarea "Fetching suggested responses. Please feel free to read through the conversation…"
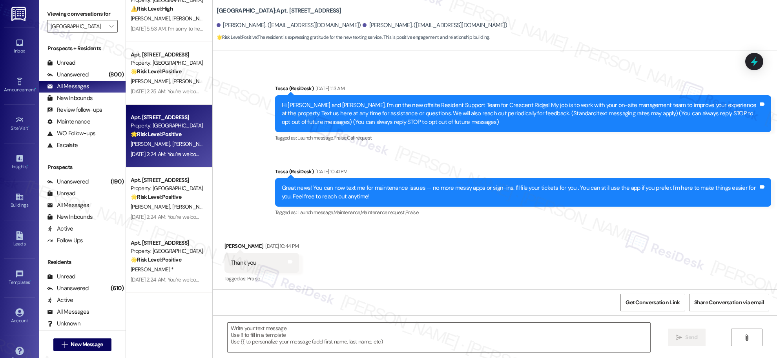
scroll to position [36, 0]
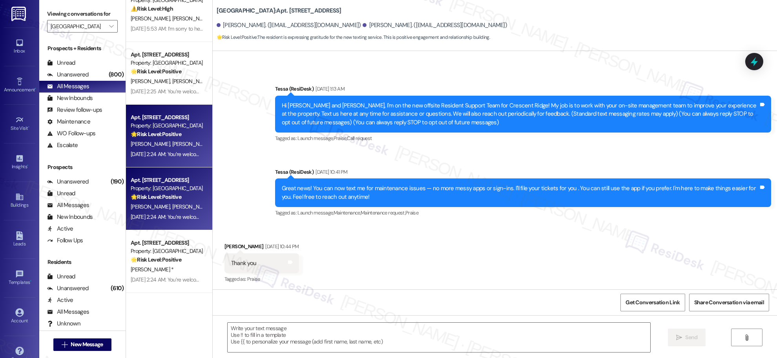
click at [182, 186] on div "Property: [GEOGRAPHIC_DATA]" at bounding box center [167, 188] width 73 height 8
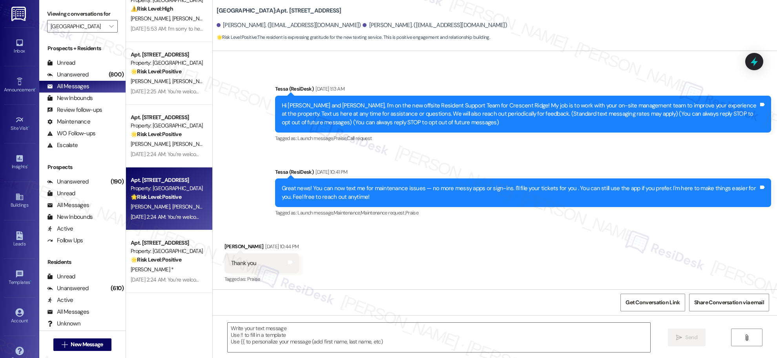
type textarea "Fetching suggested responses. Please feel free to read through the conversation…"
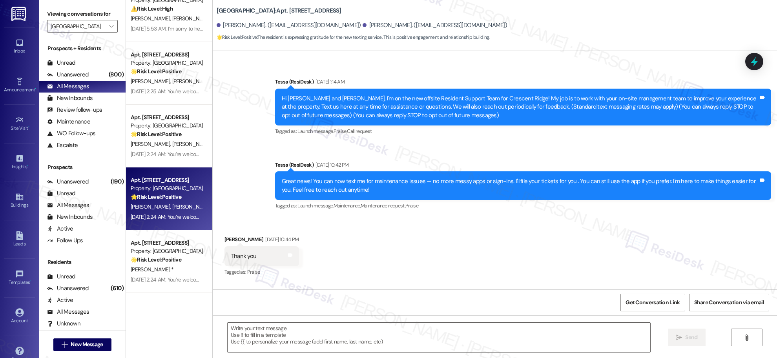
scroll to position [0, 0]
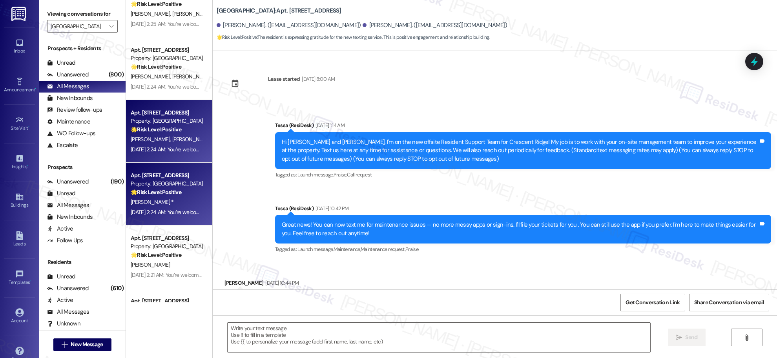
click at [188, 189] on div "🌟 Risk Level: Positive The resident responded positively to an announcement abo…" at bounding box center [167, 192] width 73 height 8
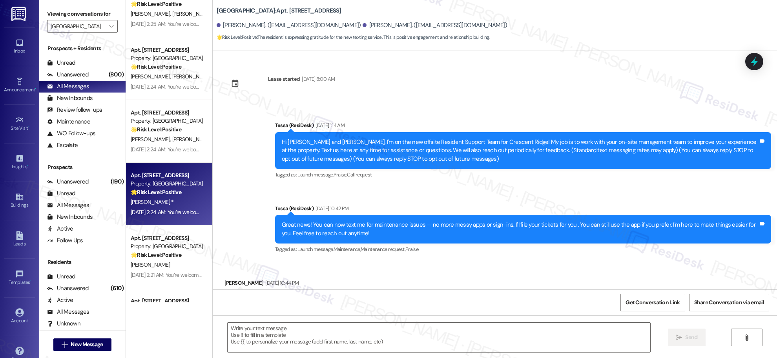
scroll to position [904, 0]
type textarea "Fetching suggested responses. Please feel free to read through the conversation…"
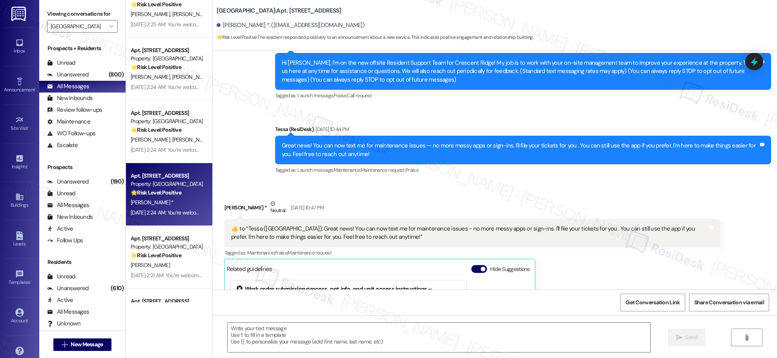
type textarea "Fetching suggested responses. Please feel free to read through the conversation…"
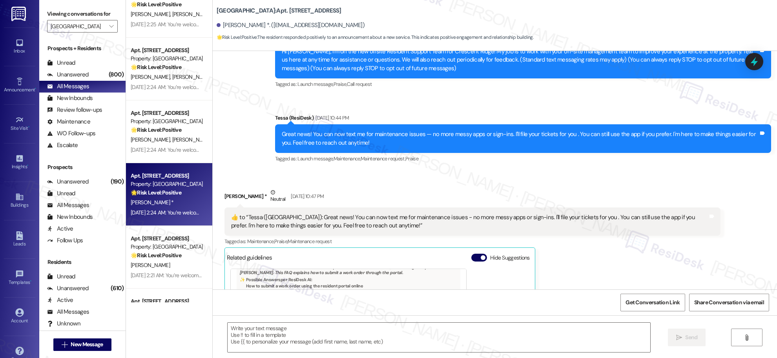
scroll to position [0, 0]
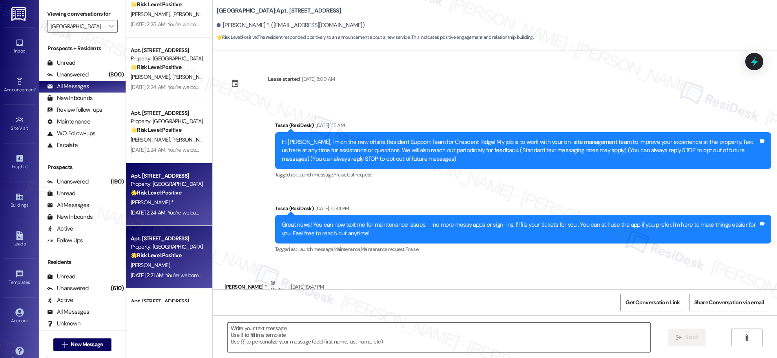
click at [171, 238] on div "Apt. [STREET_ADDRESS]" at bounding box center [167, 239] width 73 height 8
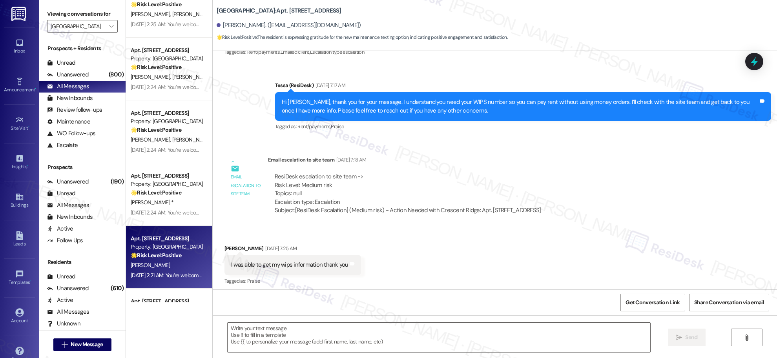
type textarea "Fetching suggested responses. Please feel free to read through the conversation…"
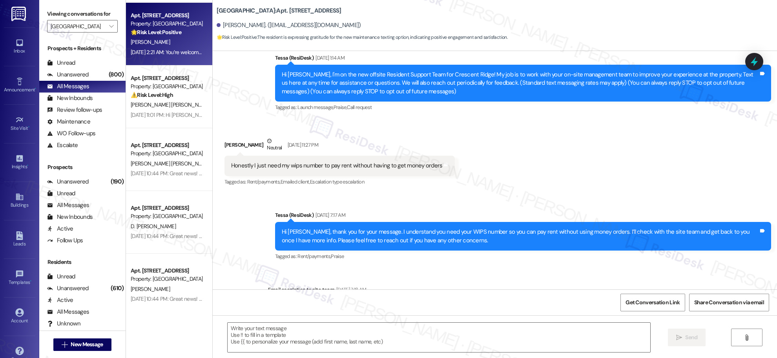
scroll to position [1156, 0]
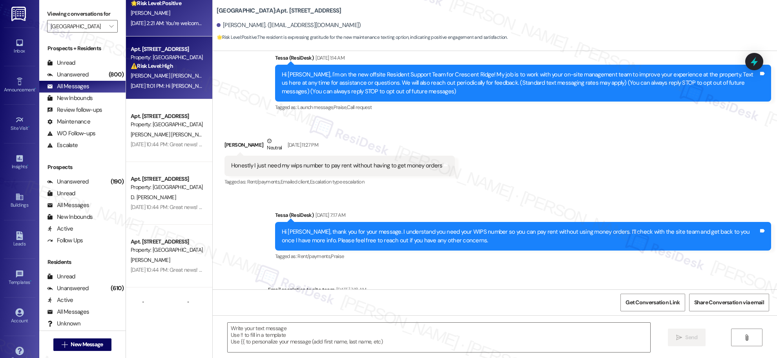
click at [177, 68] on div "⚠️ Risk Level: High The resident indicates that maintenance has not addressed t…" at bounding box center [167, 66] width 73 height 8
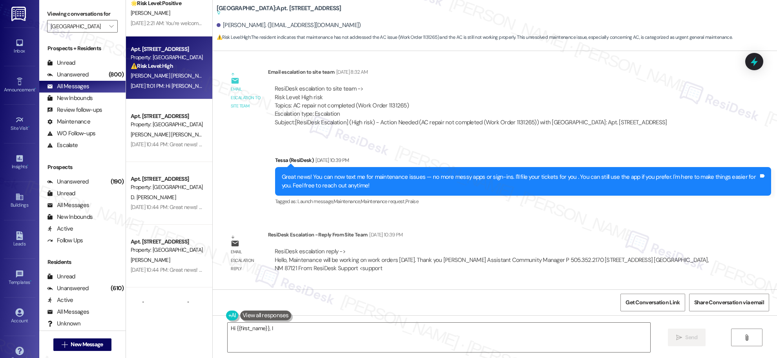
scroll to position [866, 0]
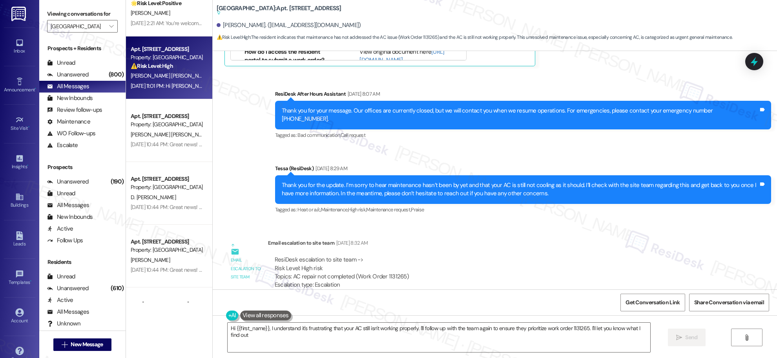
type textarea "Hi {{first_name}}, I understand it's frustrating that your AC still isn't worki…"
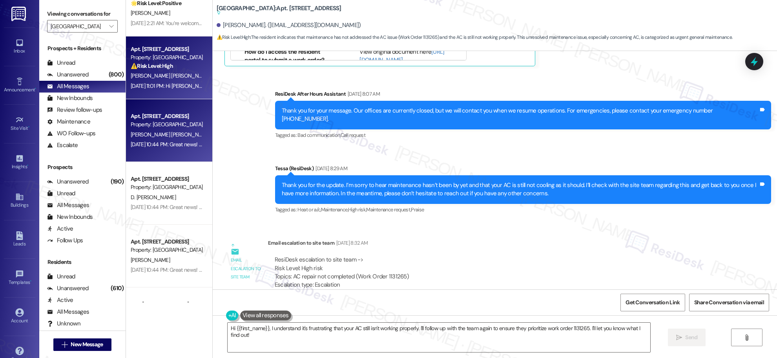
click at [169, 151] on div "Apt. [STREET_ADDRESS] Property: [GEOGRAPHIC_DATA] [PERSON_NAME] [PERSON_NAME] […" at bounding box center [169, 130] width 86 height 63
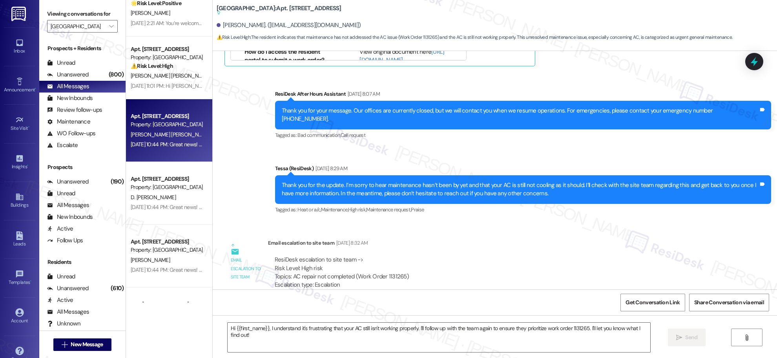
type textarea "Fetching suggested responses. Please feel free to read through the conversation…"
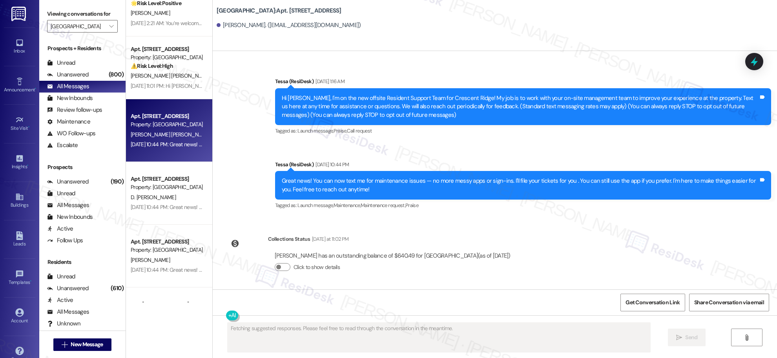
scroll to position [44, 0]
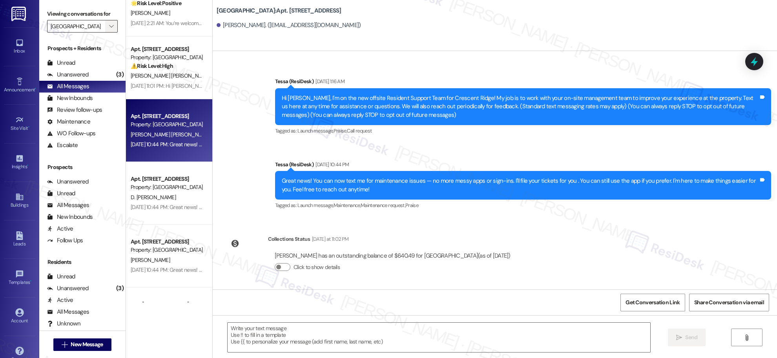
click at [109, 26] on icon "" at bounding box center [111, 26] width 4 height 6
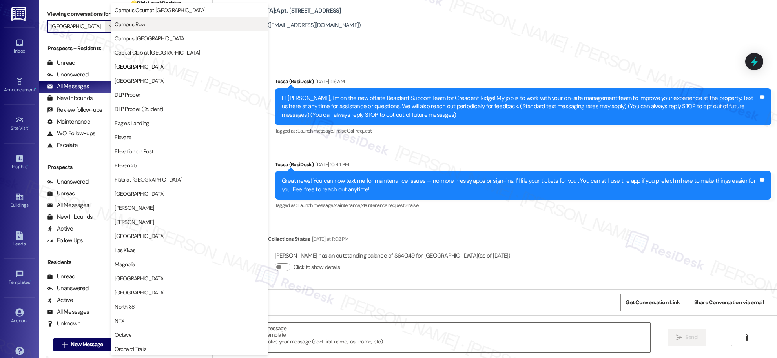
scroll to position [0, 0]
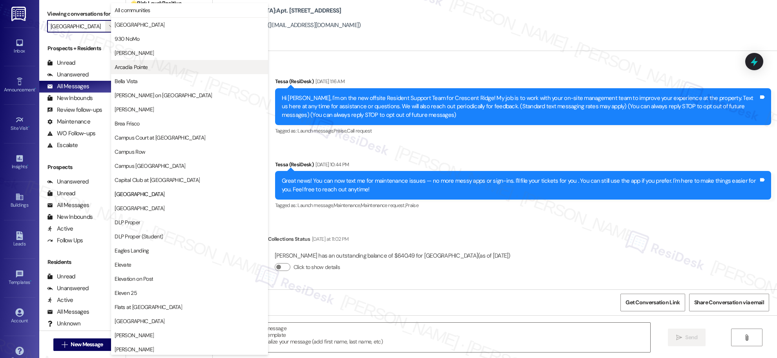
click at [159, 67] on span "Arcadia Pointe" at bounding box center [190, 67] width 150 height 8
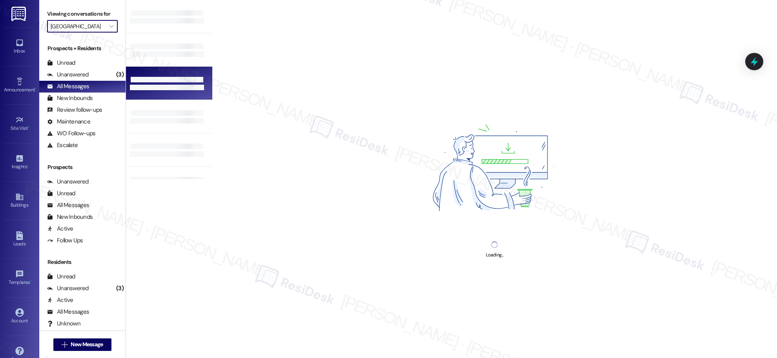
type input "Arcadia Pointe"
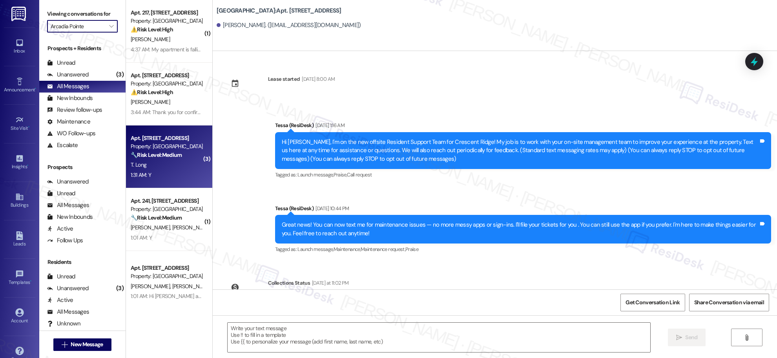
type textarea "Fetching suggested responses. Please feel free to read through the conversation…"
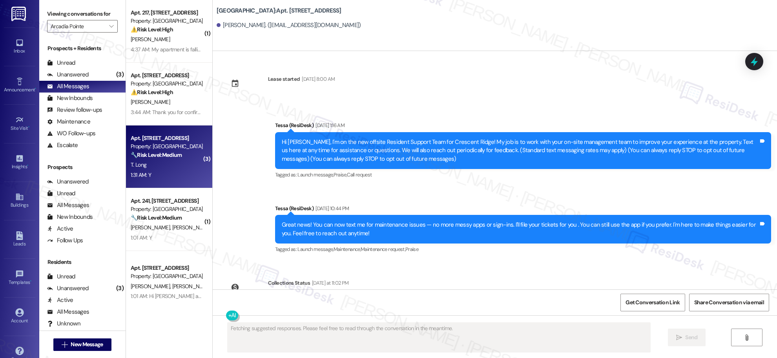
click at [169, 164] on div "T. Long" at bounding box center [167, 165] width 74 height 10
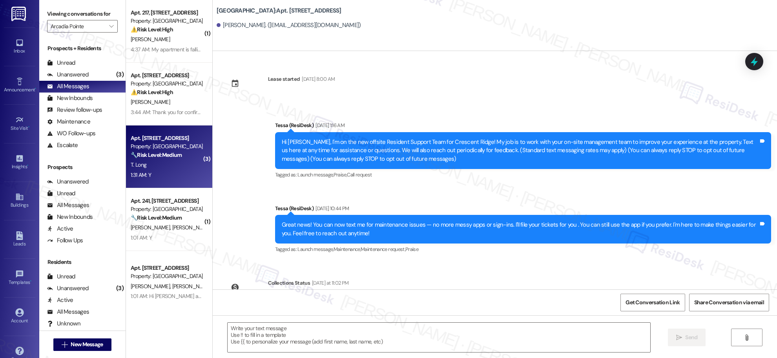
type textarea "Fetching suggested responses. Please feel free to read through the conversation…"
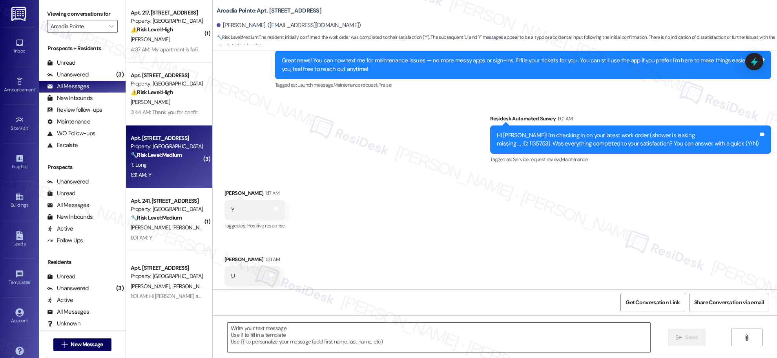
scroll to position [223, 0]
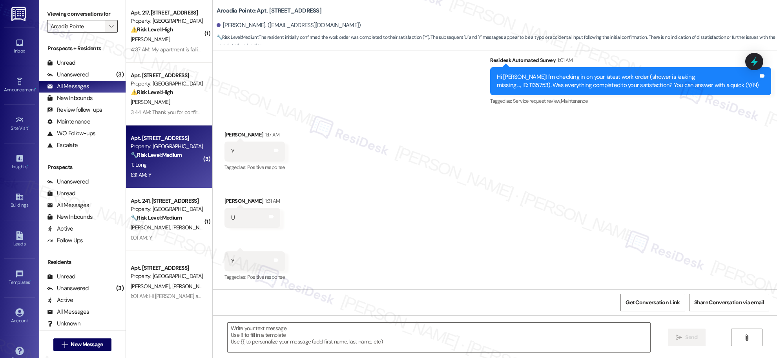
click at [109, 25] on icon "" at bounding box center [111, 26] width 4 height 6
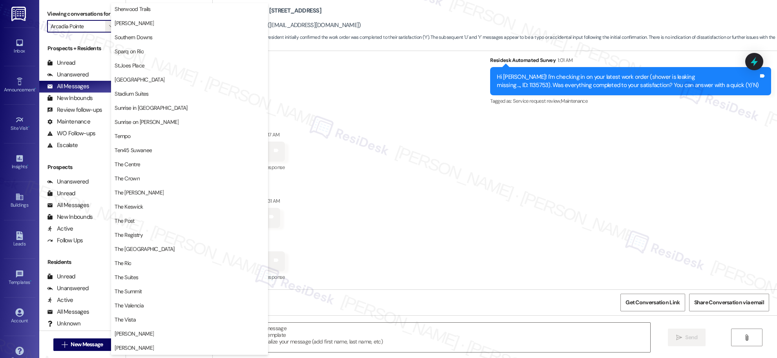
scroll to position [694, 0]
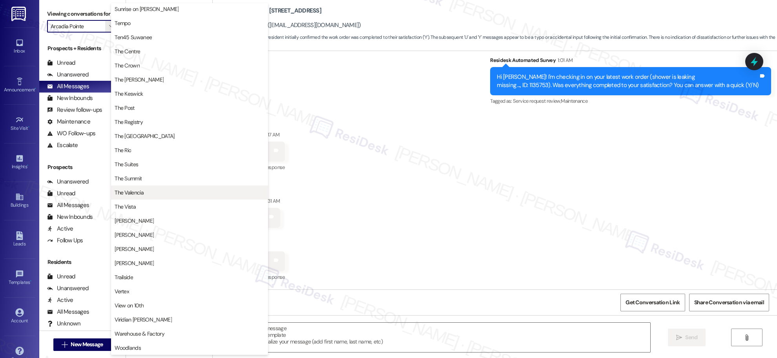
click at [137, 189] on span "The Valencia" at bounding box center [129, 193] width 29 height 8
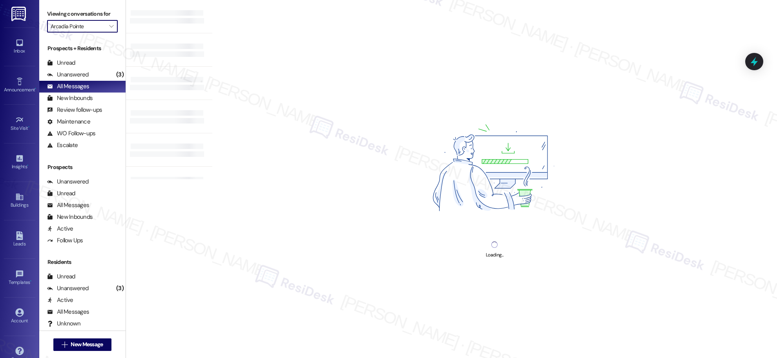
type input "The Valencia"
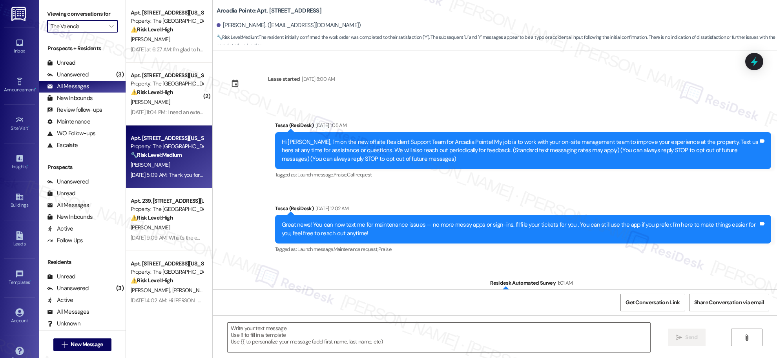
type textarea "Fetching suggested responses. Please feel free to read through the conversation…"
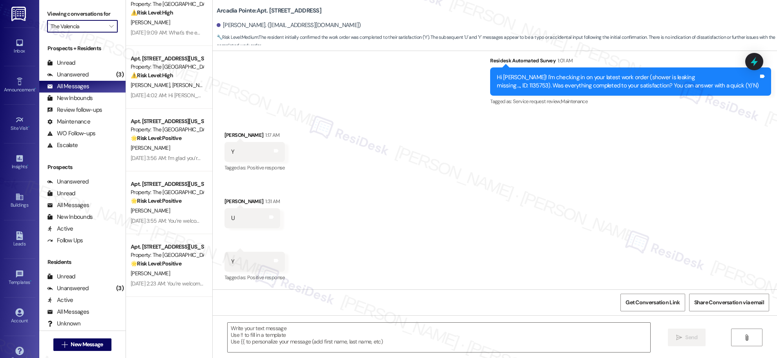
scroll to position [223, 0]
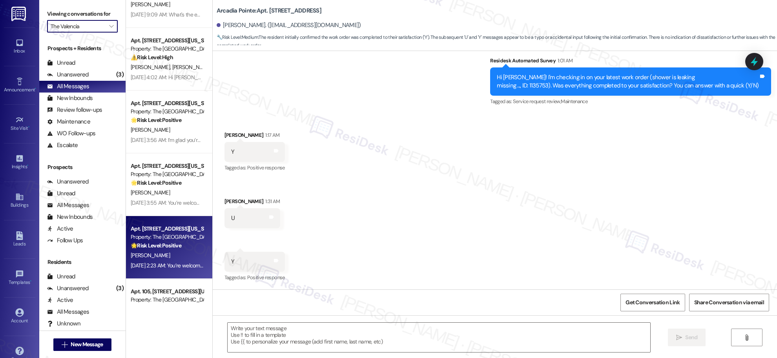
click at [177, 247] on div "🌟 Risk Level: Positive The resident is expressing gratitude for the new texting…" at bounding box center [167, 246] width 73 height 8
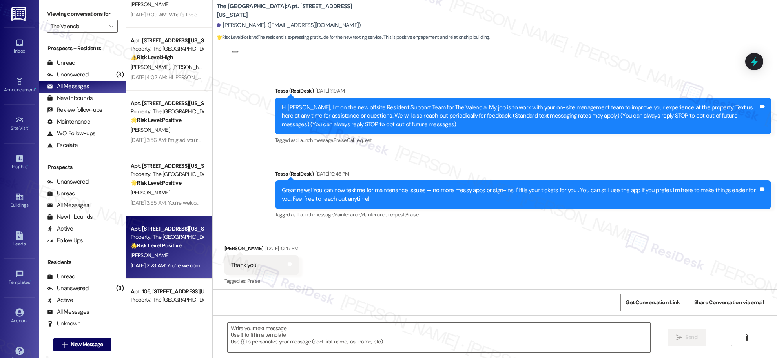
scroll to position [38, 0]
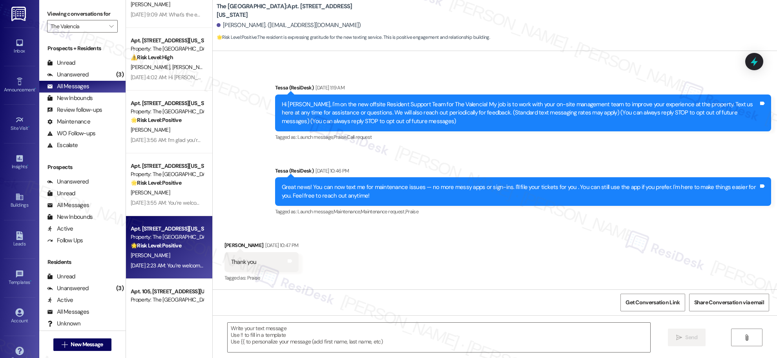
type textarea "Fetching suggested responses. Please feel free to read through the conversation…"
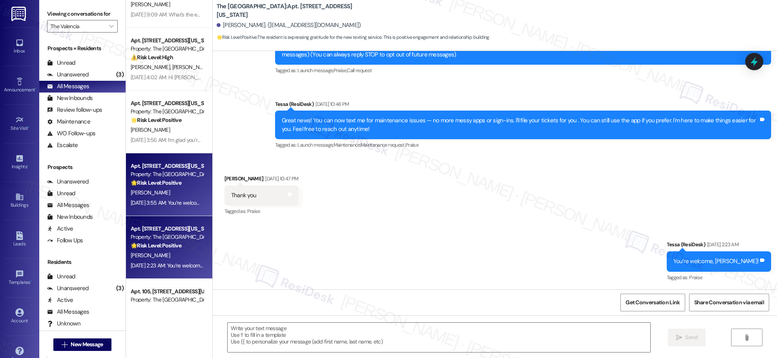
click at [171, 191] on div "[PERSON_NAME]" at bounding box center [167, 193] width 74 height 10
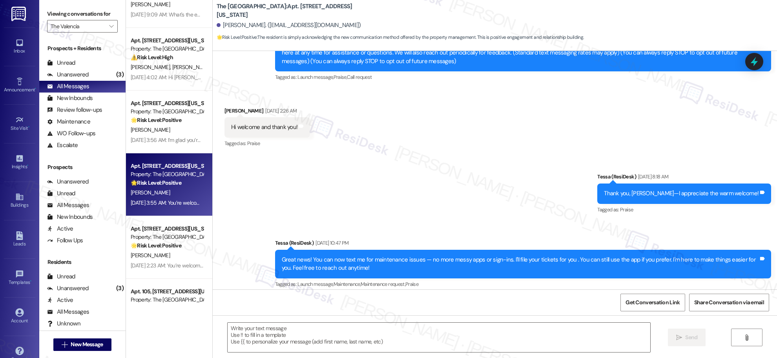
type textarea "Fetching suggested responses. Please feel free to read through the conversation…"
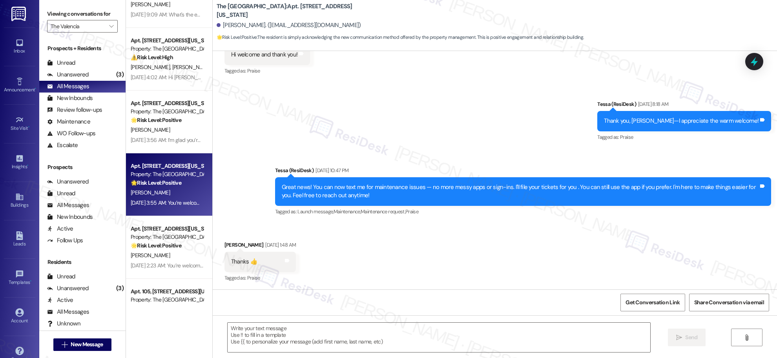
scroll to position [237, 0]
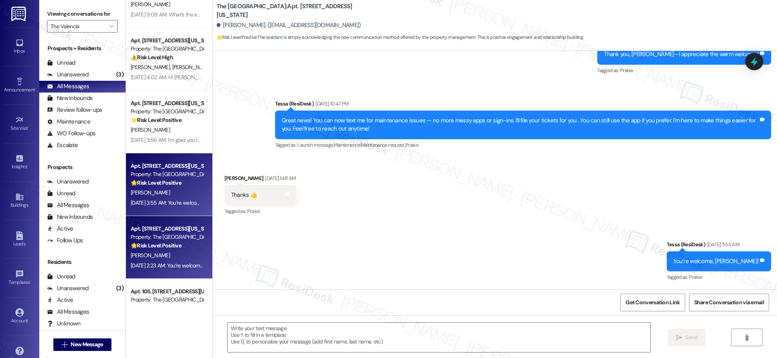
click at [169, 255] on div "[PERSON_NAME]" at bounding box center [167, 256] width 74 height 10
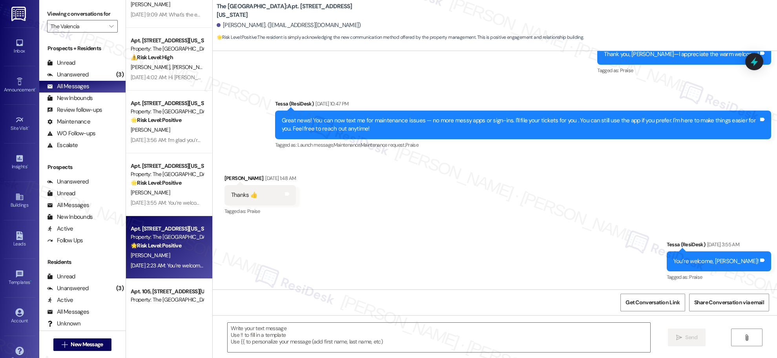
type textarea "Fetching suggested responses. Please feel free to read through the conversation…"
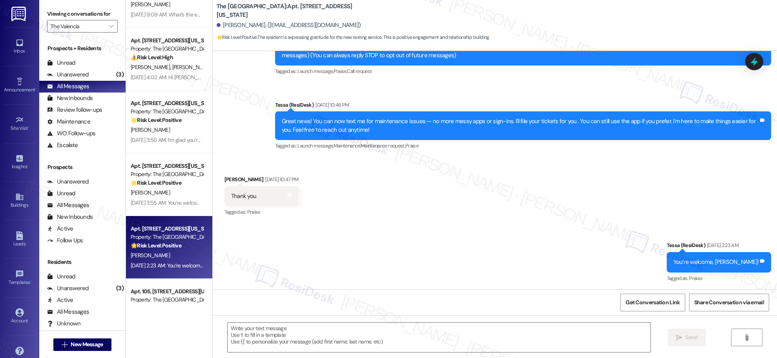
scroll to position [0, 0]
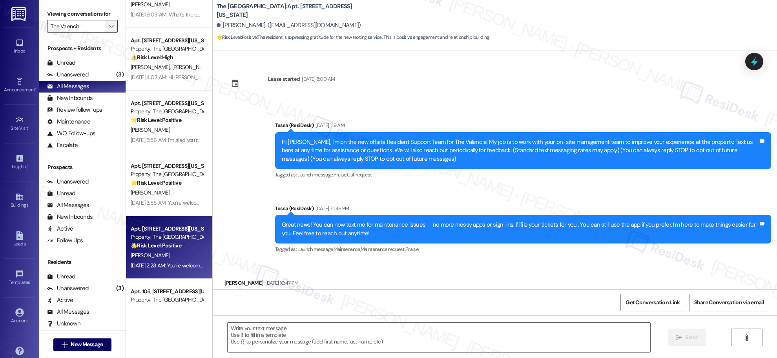
click at [109, 25] on icon "" at bounding box center [111, 26] width 4 height 6
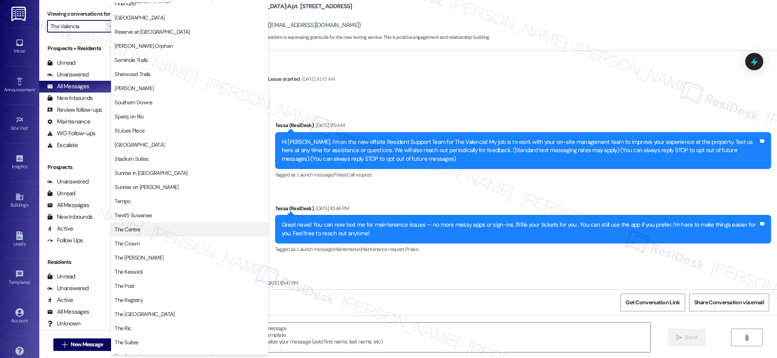
scroll to position [484, 0]
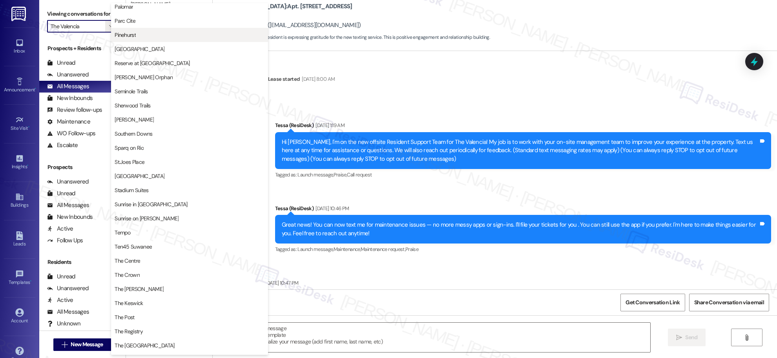
click at [142, 32] on span "Pinehurst" at bounding box center [190, 35] width 150 height 8
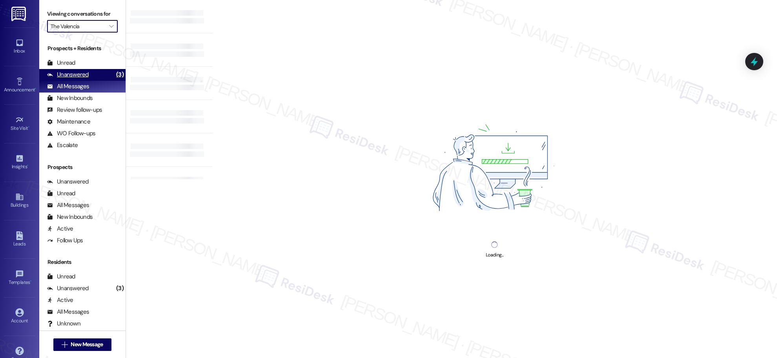
type input "Pinehurst"
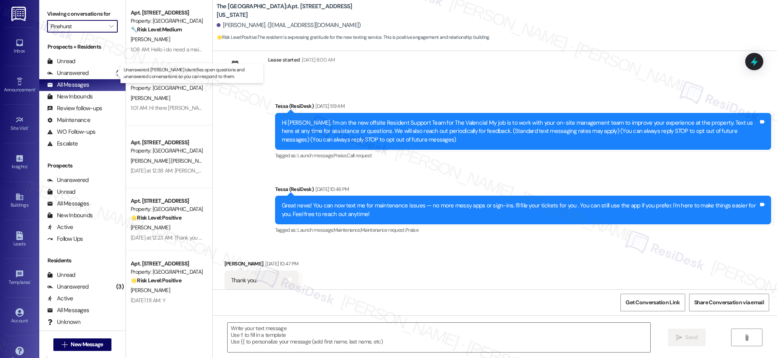
scroll to position [38, 0]
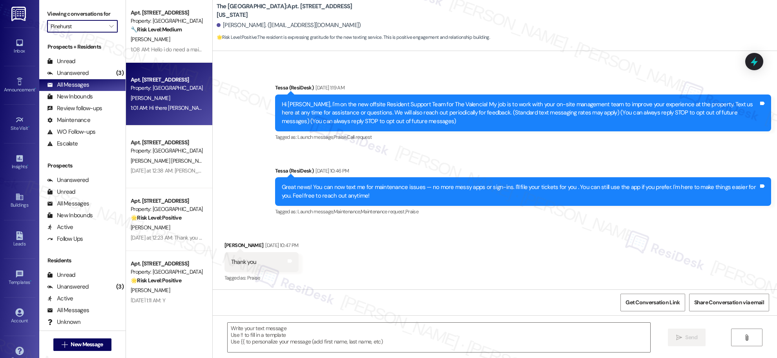
type textarea "Fetching suggested responses. Please feel free to read through the conversation…"
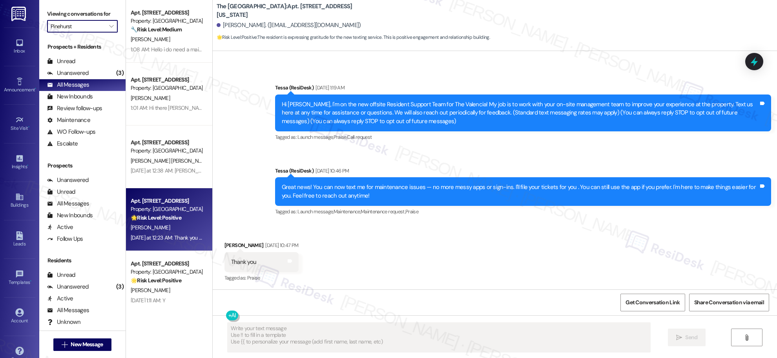
click at [179, 206] on div "Property: [GEOGRAPHIC_DATA]" at bounding box center [167, 209] width 73 height 8
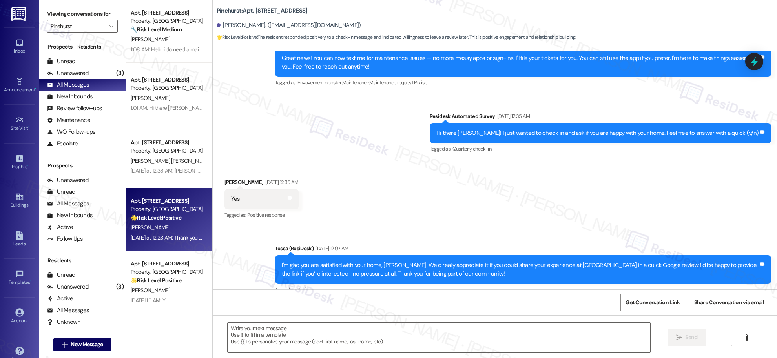
type textarea "Fetching suggested responses. Please feel free to read through the conversation…"
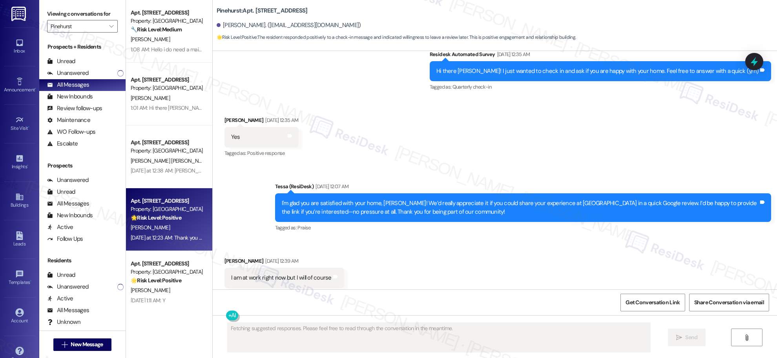
scroll to position [245, 0]
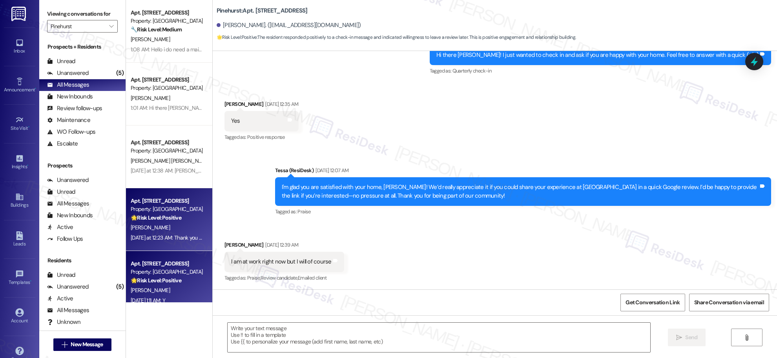
click at [165, 298] on div "[DATE] 1:11 AM: Y [DATE] 1:11 AM: Y" at bounding box center [148, 300] width 35 height 7
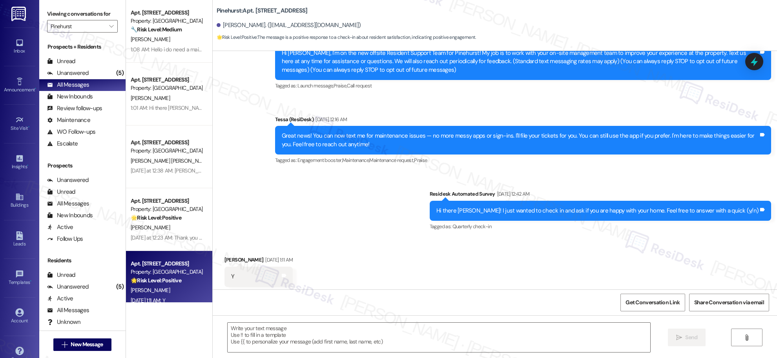
type textarea "Fetching suggested responses. Please feel free to read through the conversation…"
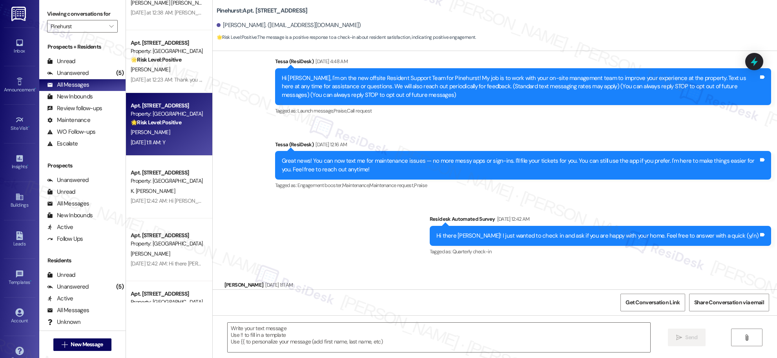
scroll to position [170, 0]
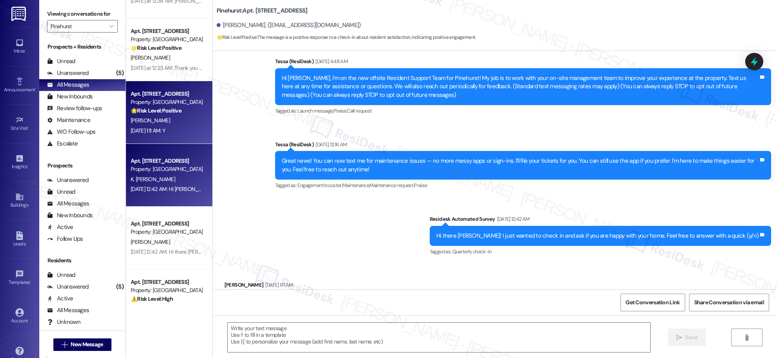
click at [166, 184] on div "[DATE] 12:42 AM: Hi [PERSON_NAME]! I'm checking in on your latest work order (G…" at bounding box center [167, 189] width 74 height 10
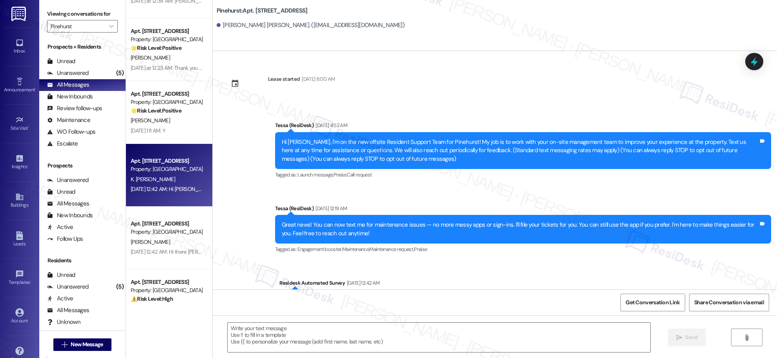
type textarea "Fetching suggested responses. Please feel free to read through the conversation…"
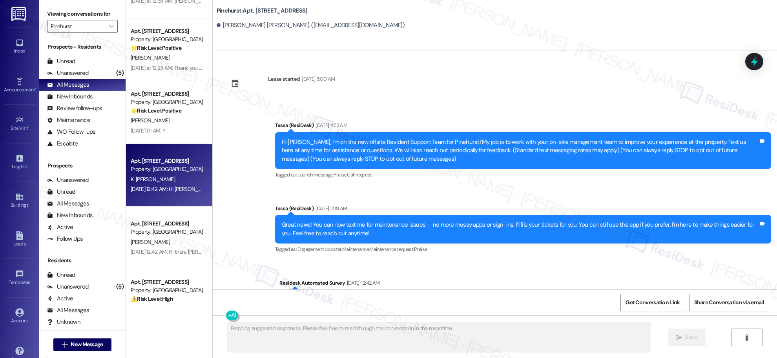
scroll to position [110, 0]
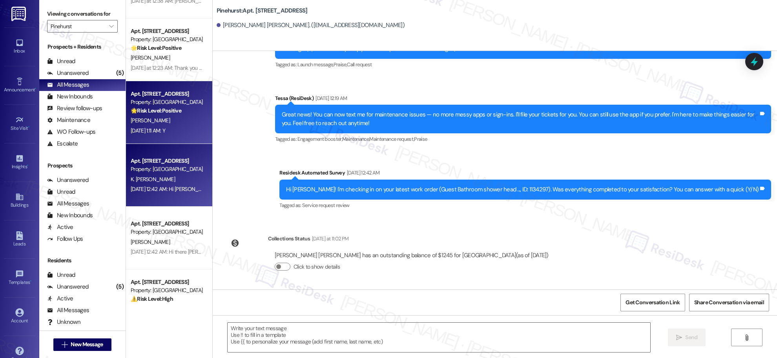
click at [170, 137] on div "Apt. 822, [STREET_ADDRESS] Property: Pinehurst 🌟 Risk Level: Positive The messa…" at bounding box center [169, 112] width 86 height 63
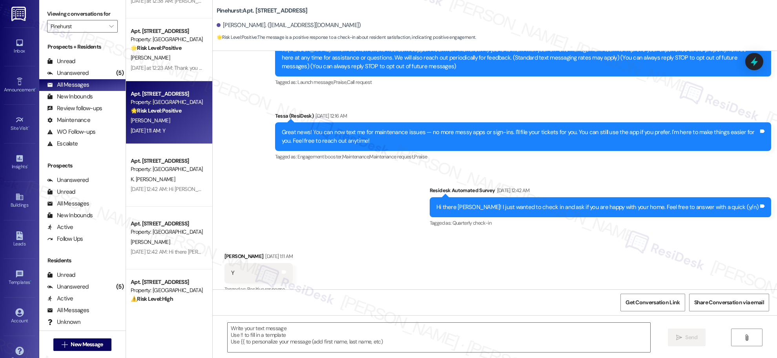
type textarea "Fetching suggested responses. Please feel free to read through the conversation…"
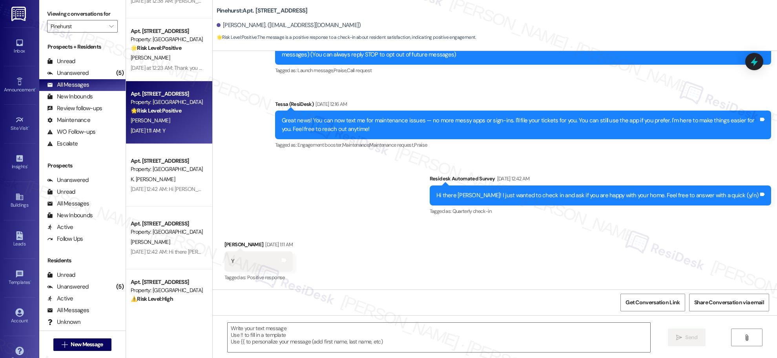
scroll to position [0, 0]
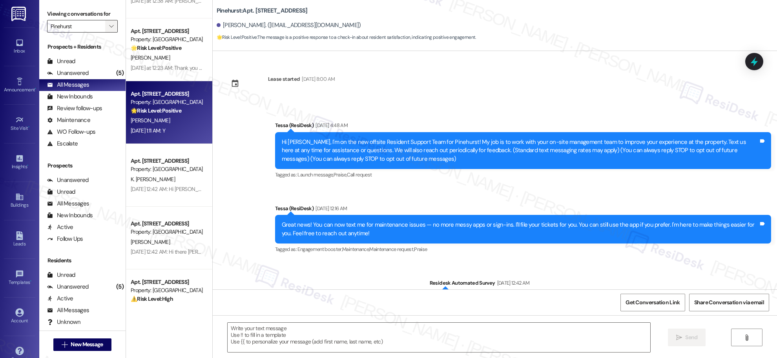
click at [107, 26] on span "" at bounding box center [110, 26] width 7 height 13
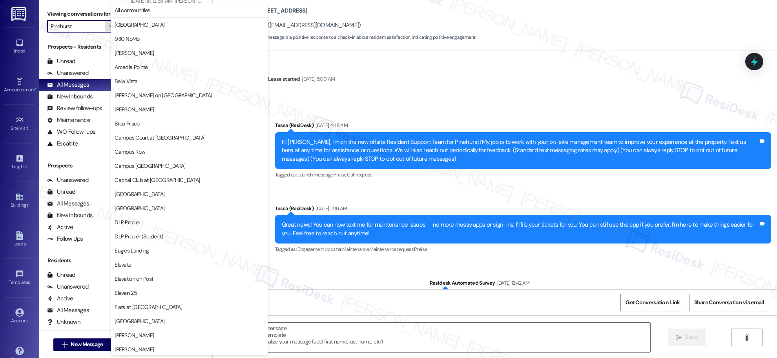
scroll to position [410, 0]
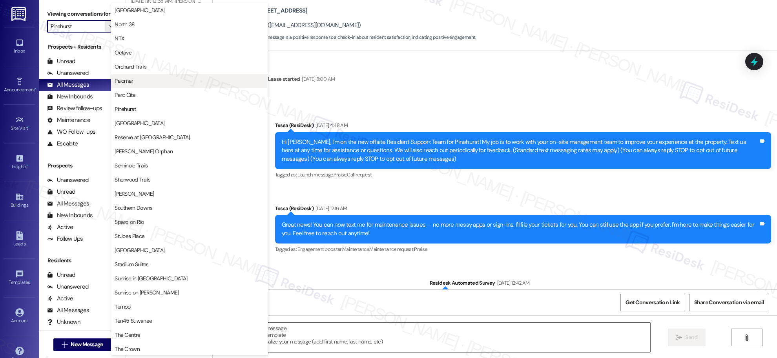
click at [140, 82] on span "Palomar" at bounding box center [190, 81] width 150 height 8
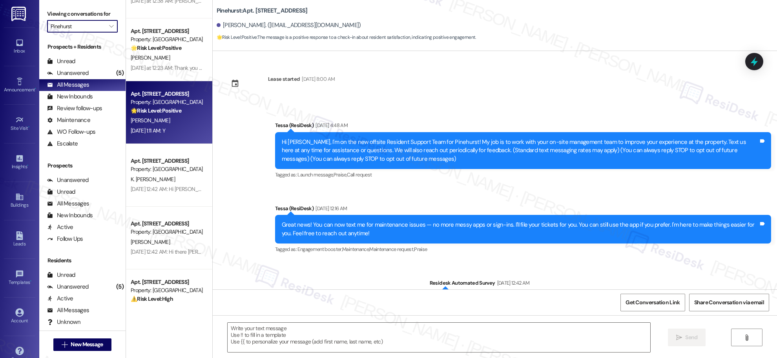
type input "Palomar"
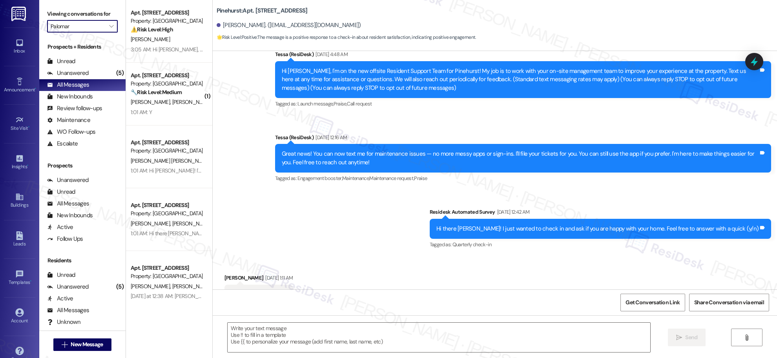
type textarea "Fetching suggested responses. Please feel free to read through the conversation…"
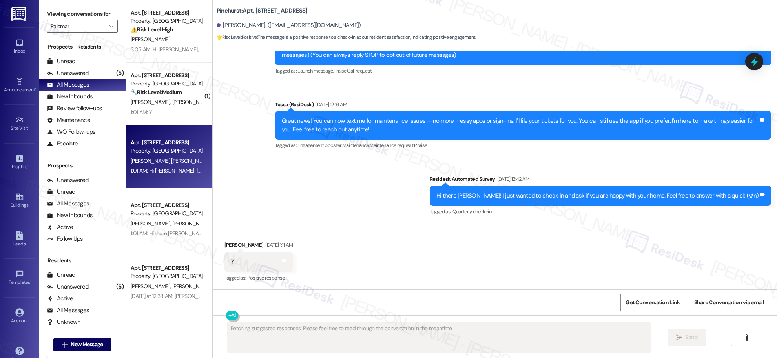
click at [164, 170] on div "1:01 AM: Hi [PERSON_NAME]! I'm checking in on your latest work order (Need new …" at bounding box center [352, 170] width 442 height 7
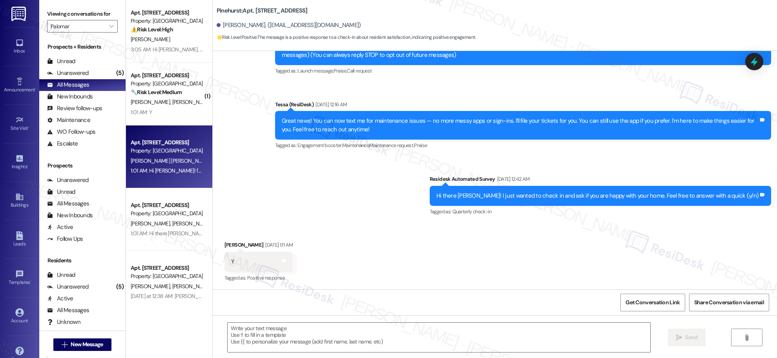
type textarea "Fetching suggested responses. Please feel free to read through the conversation…"
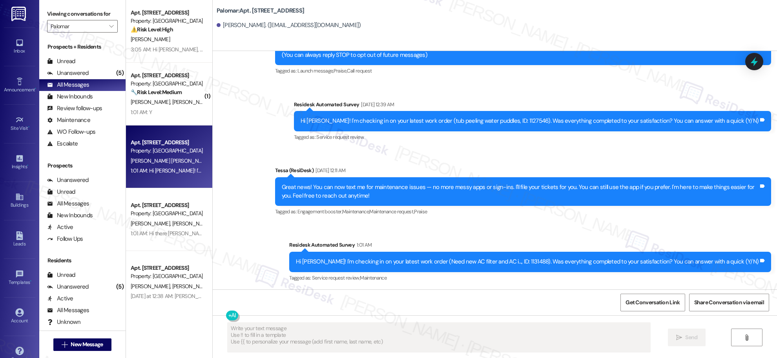
scroll to position [104, 0]
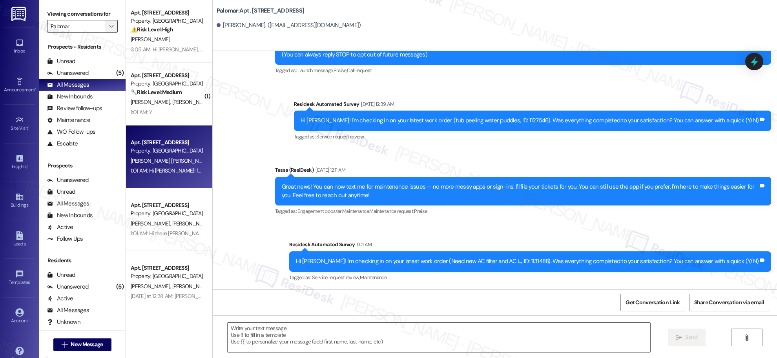
click at [107, 25] on span "" at bounding box center [110, 26] width 7 height 13
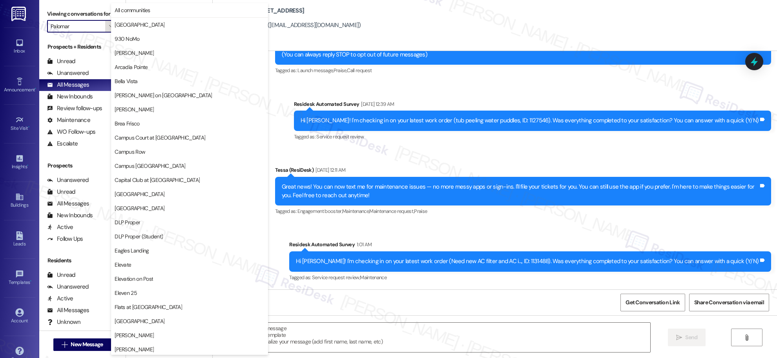
scroll to position [410, 0]
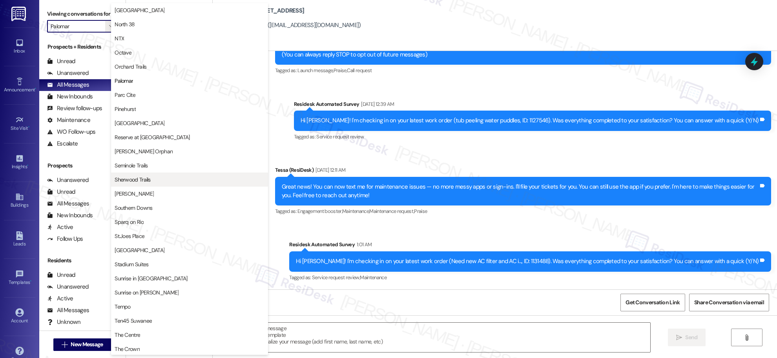
click at [163, 181] on span "Sherwood Trails" at bounding box center [190, 180] width 150 height 8
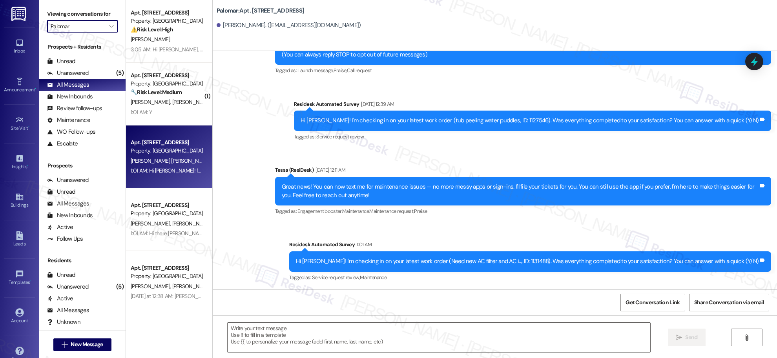
type input "Sherwood Trails"
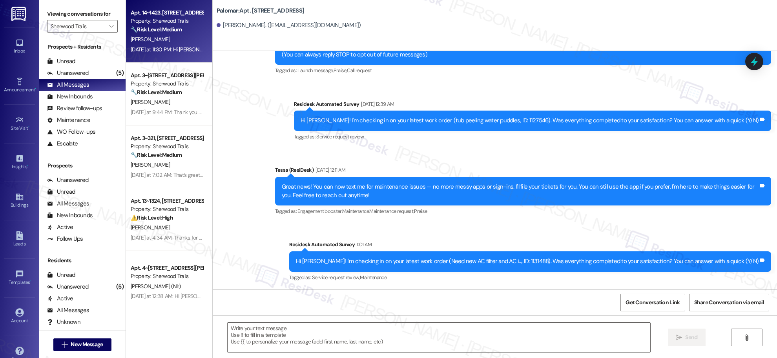
click at [172, 45] on div "[DATE] at 11:30 PM: Hi [PERSON_NAME], thank you for your patience. Maintenance …" at bounding box center [167, 50] width 74 height 10
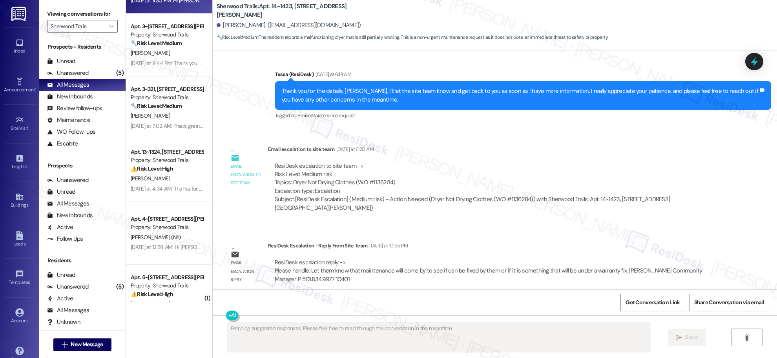
scroll to position [496, 0]
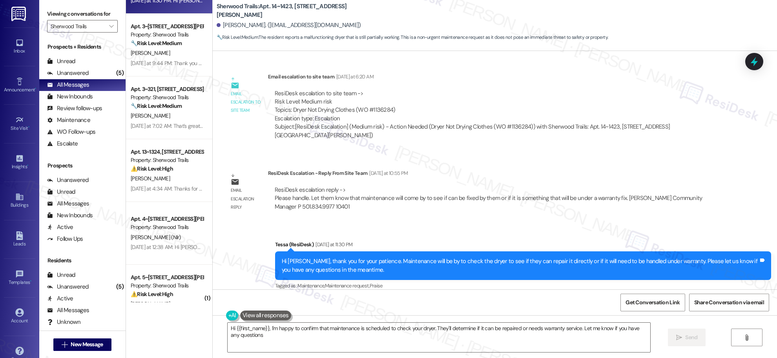
type textarea "Hi {{first_name}}, I'm happy to confirm that maintenance is scheduled to check …"
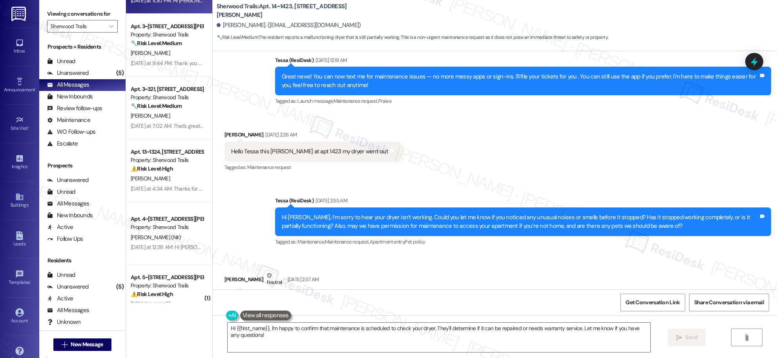
scroll to position [148, 0]
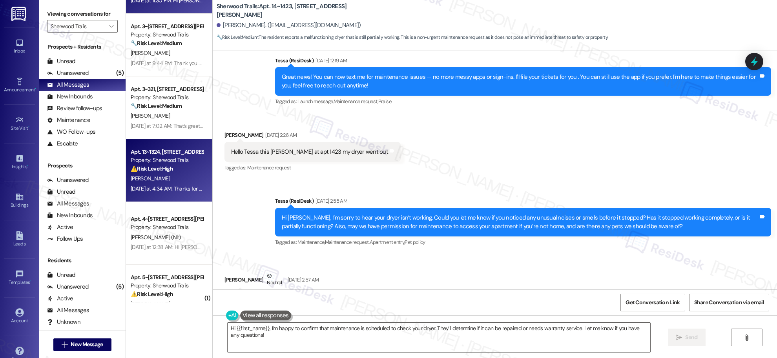
click at [161, 168] on strong "⚠️ Risk Level: High" at bounding box center [152, 168] width 42 height 7
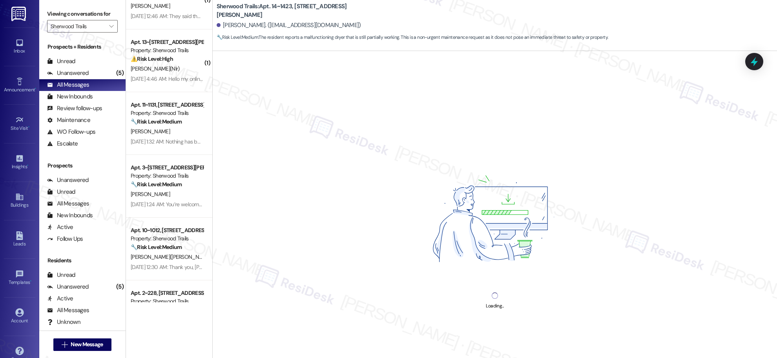
scroll to position [352, 0]
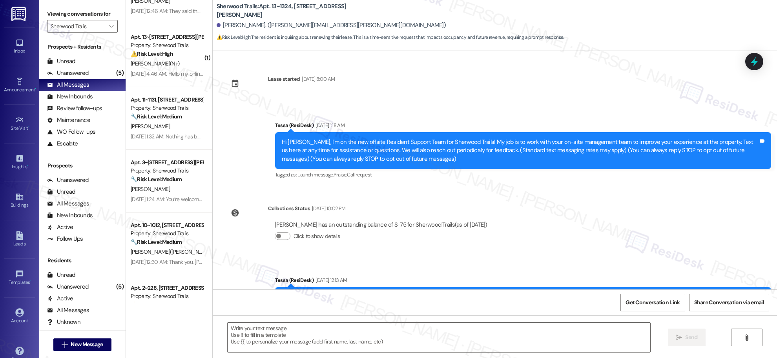
type textarea "Fetching suggested responses. Please feel free to read through the conversation…"
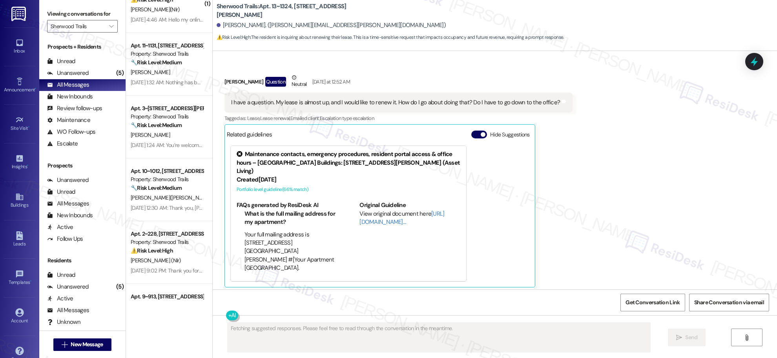
scroll to position [414, 0]
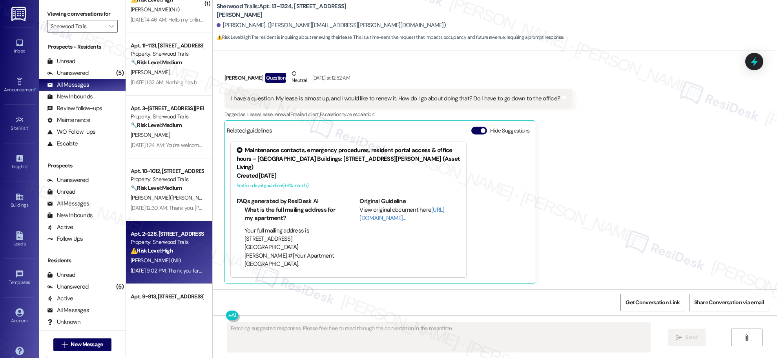
click at [175, 244] on div "Property: Sherwood Trails" at bounding box center [167, 242] width 73 height 8
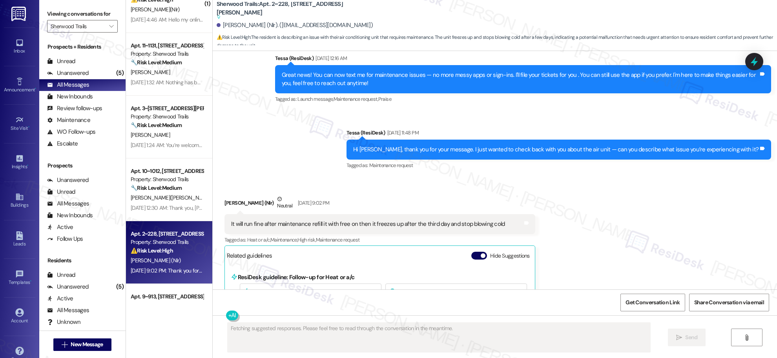
scroll to position [190, 0]
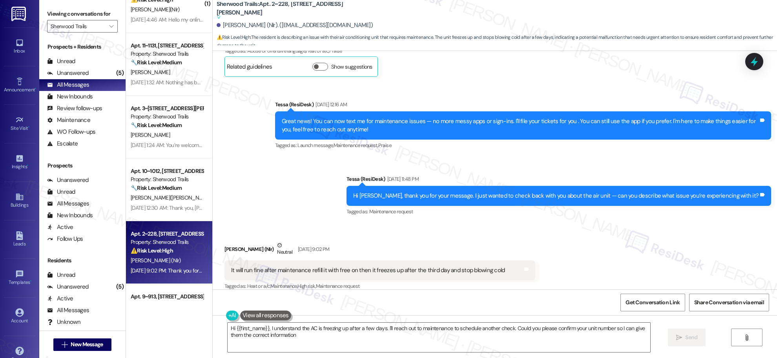
type textarea "Hi {{first_name}}, I understand the AC is freezing up after a few days. I'll re…"
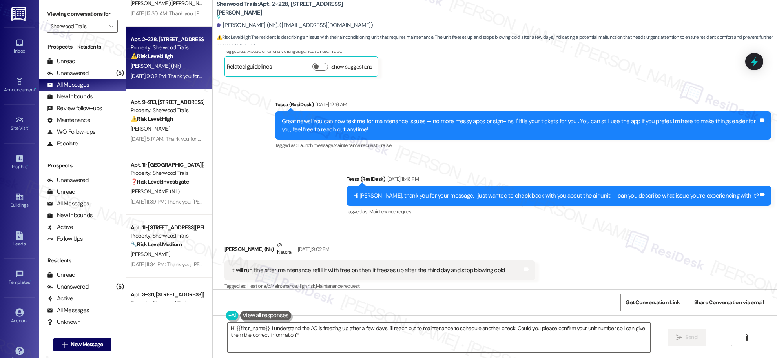
scroll to position [602, 0]
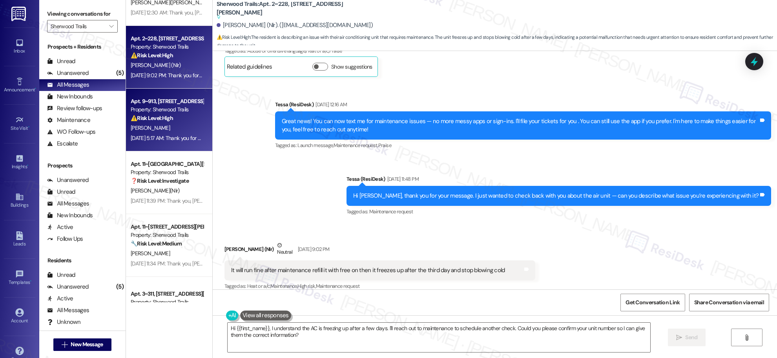
click at [170, 126] on div "[PERSON_NAME]" at bounding box center [167, 128] width 74 height 10
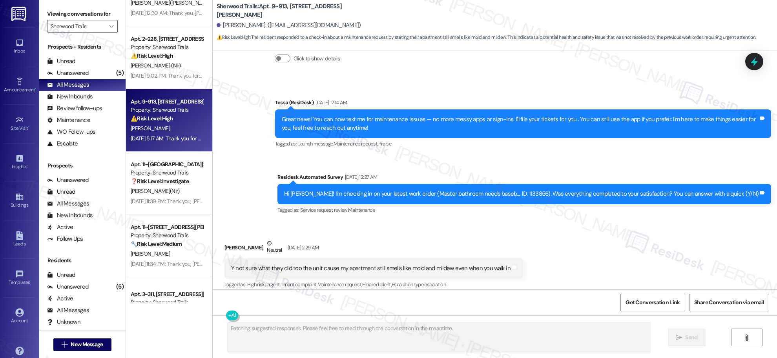
scroll to position [149, 0]
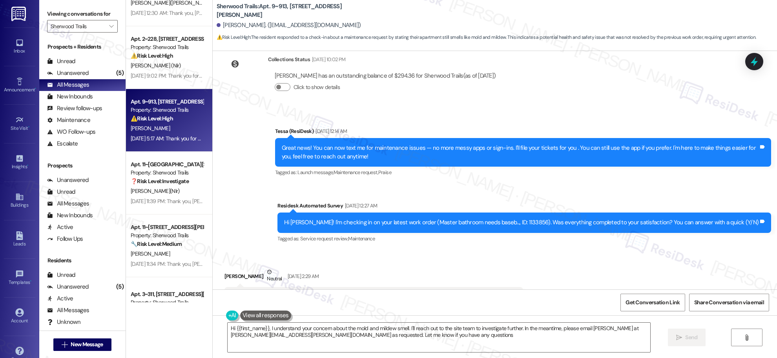
type textarea "Hi {{first_name}}, I understand your concern about the mold and mildew smell. I…"
click at [109, 25] on icon "" at bounding box center [111, 26] width 4 height 6
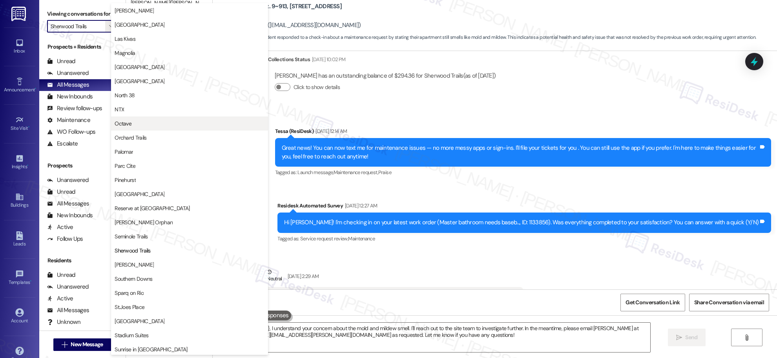
scroll to position [334, 0]
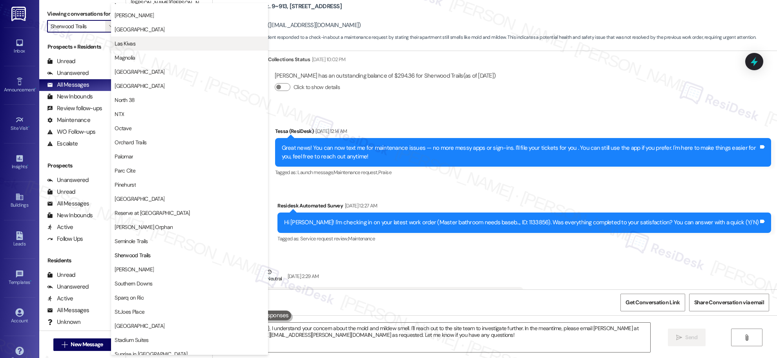
click at [136, 46] on span "Las Kivas" at bounding box center [190, 44] width 150 height 8
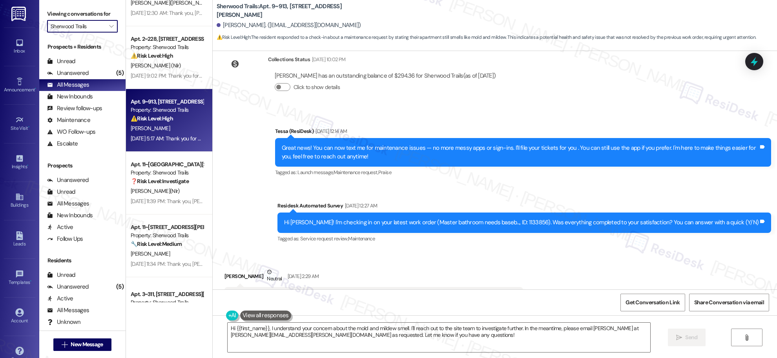
scroll to position [604, 0]
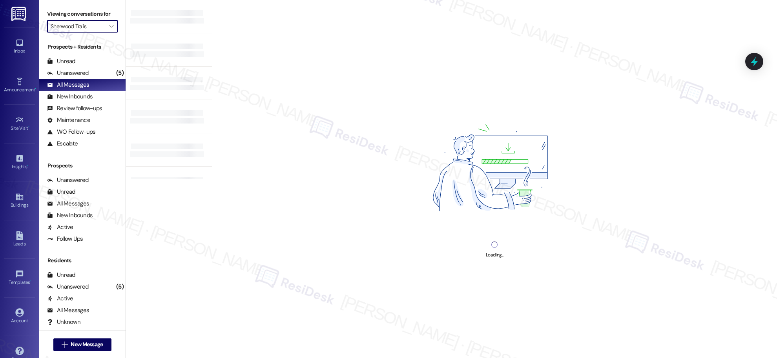
type input "Las Kivas"
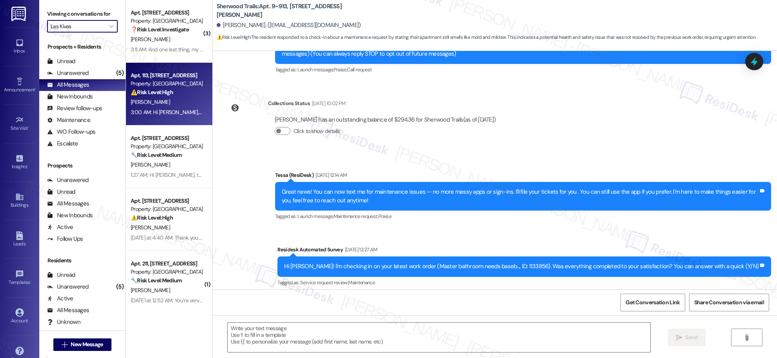
type textarea "Fetching suggested responses. Please feel free to read through the conversation…"
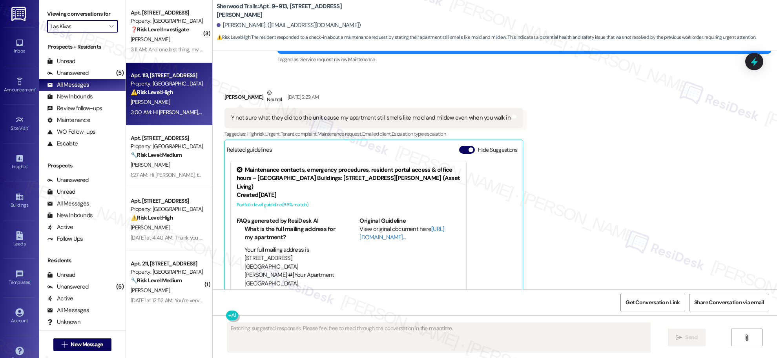
scroll to position [348, 0]
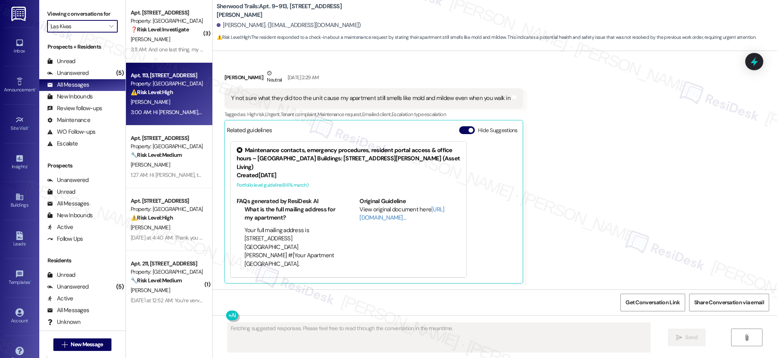
click at [177, 100] on div "[PERSON_NAME]" at bounding box center [167, 102] width 74 height 10
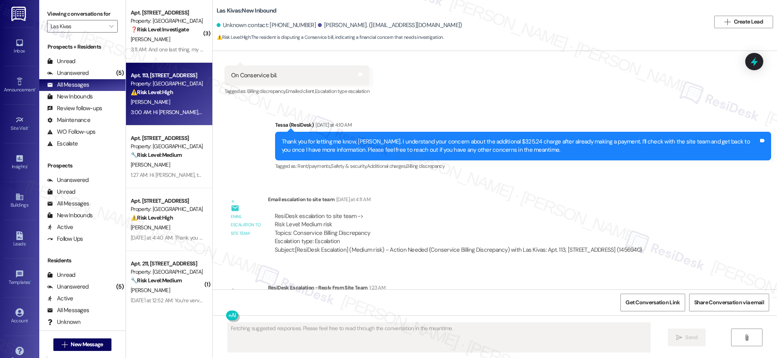
scroll to position [920, 0]
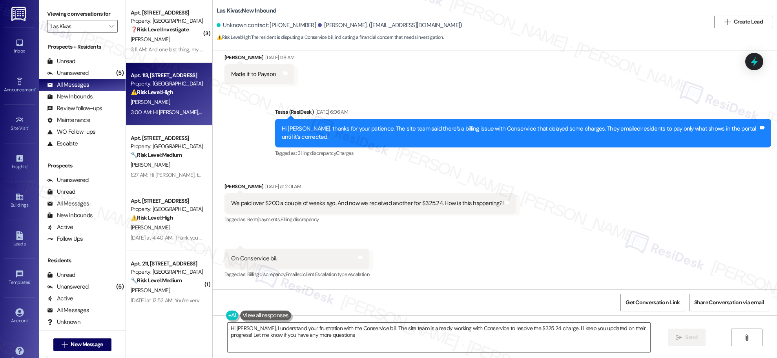
type textarea "Hi [PERSON_NAME], I understand your frustration with the Conservice bill. The s…"
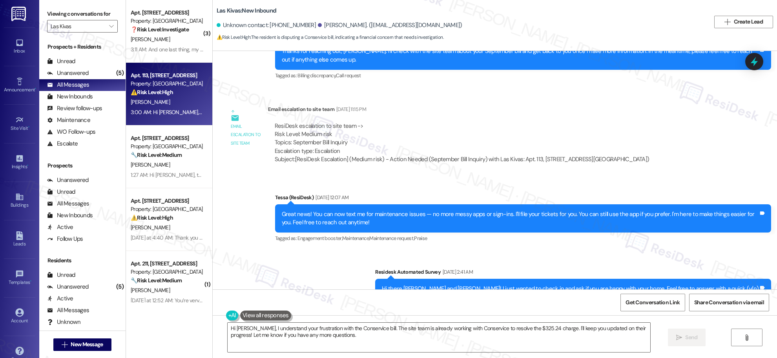
scroll to position [492, 0]
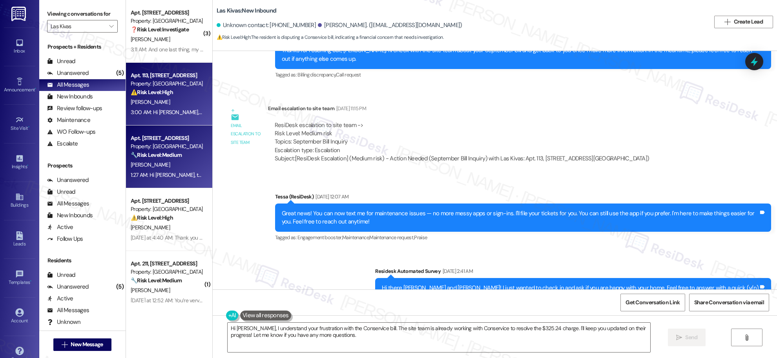
click at [177, 154] on div "🔧 Risk Level: Medium The resident is inquiring about scheduling an appointment …" at bounding box center [167, 155] width 73 height 8
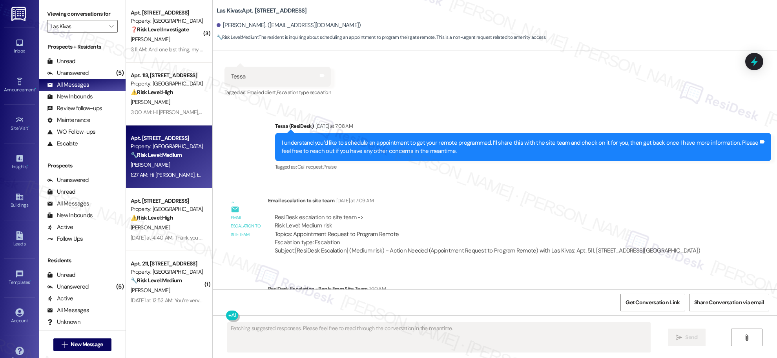
scroll to position [1690, 0]
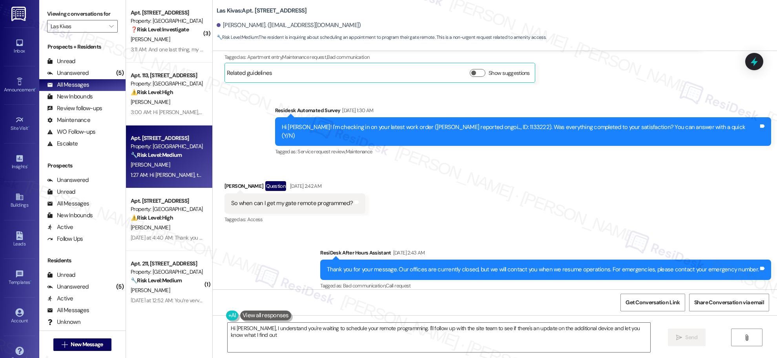
type textarea "Hi [PERSON_NAME], I understand you're waiting to schedule your remote programmi…"
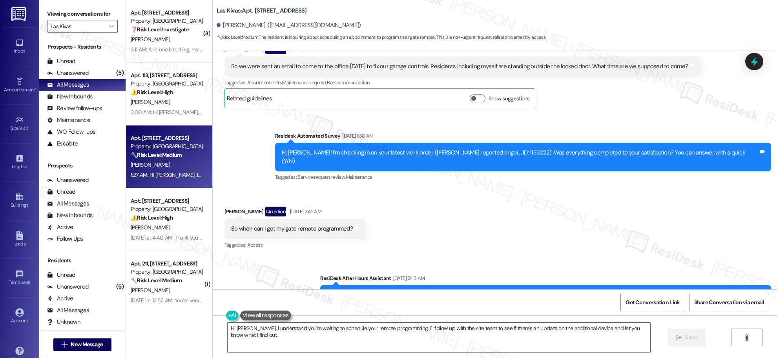
scroll to position [1206, 0]
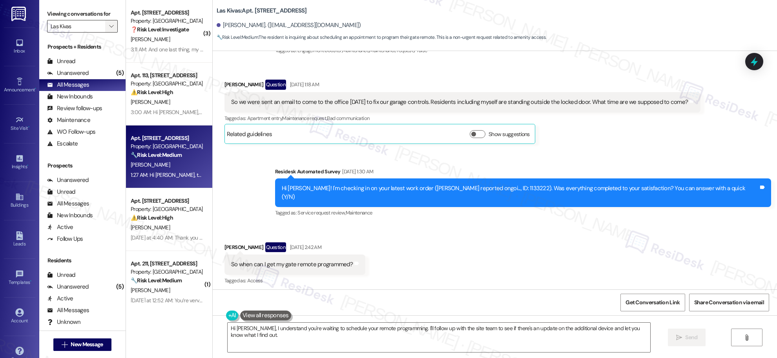
click at [109, 24] on icon "" at bounding box center [111, 26] width 4 height 6
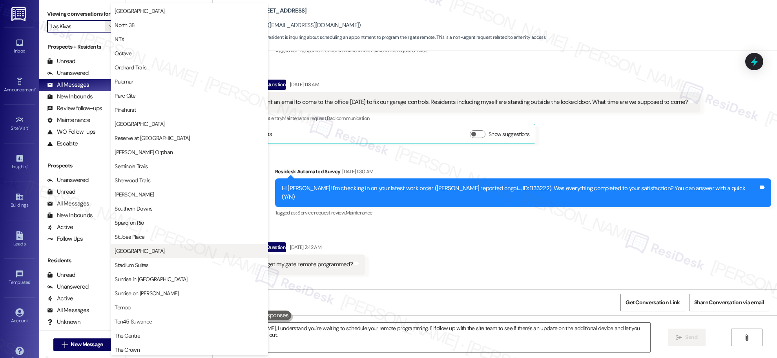
scroll to position [412, 0]
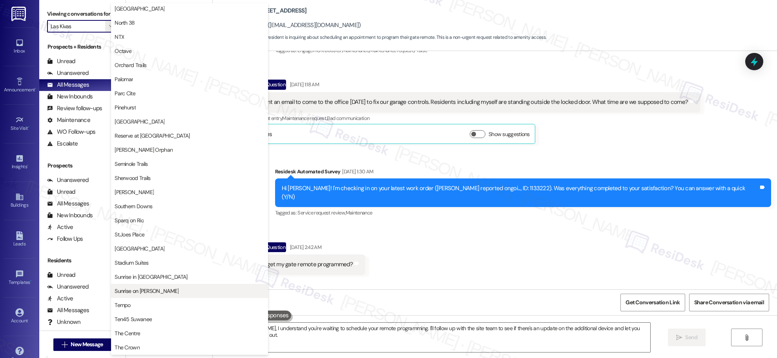
click at [163, 292] on span "Sunrise on [PERSON_NAME]" at bounding box center [190, 291] width 150 height 8
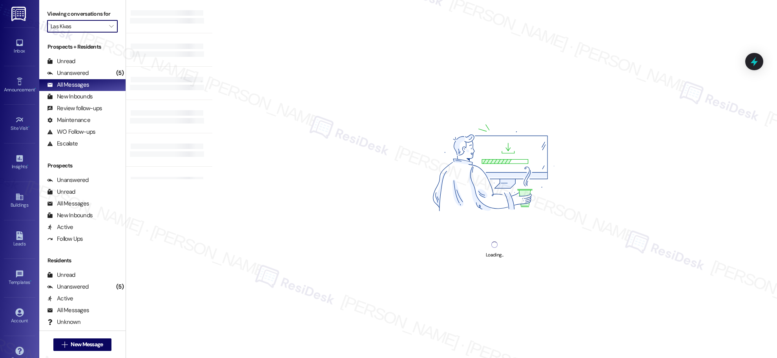
type input "Sunrise on [PERSON_NAME]"
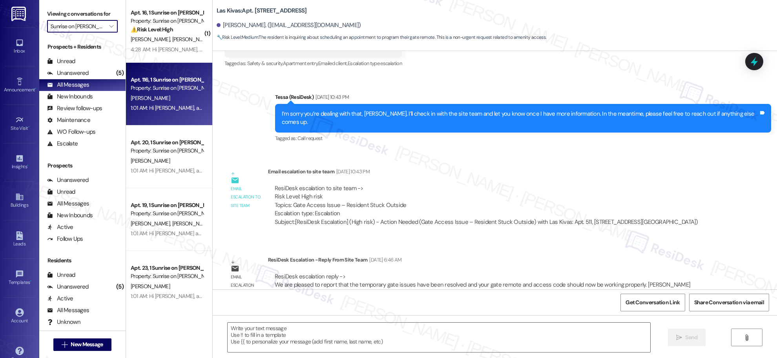
type textarea "Fetching suggested responses. Please feel free to read through the conversation…"
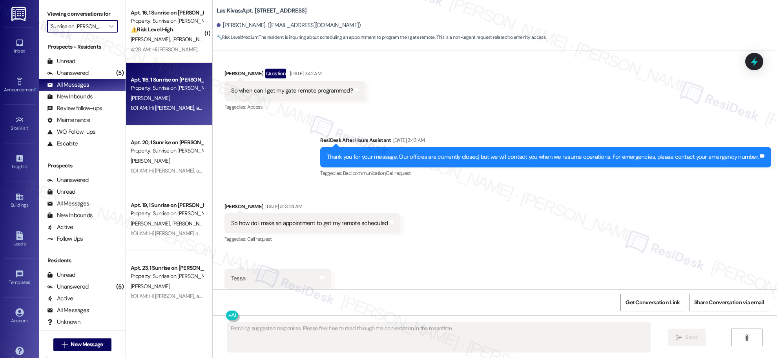
click at [180, 114] on div "Apt. 116, 1 Sunrise on [PERSON_NAME] Property: Sunrise on [PERSON_NAME] 1:01 AM…" at bounding box center [169, 94] width 86 height 63
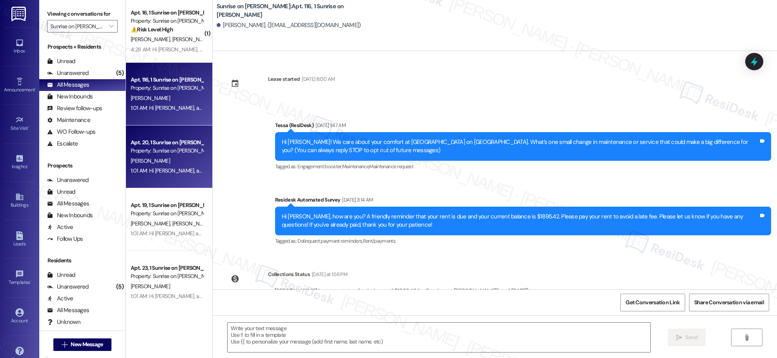
click at [163, 145] on div "Apt. 20, 1 Sunrise on [PERSON_NAME]" at bounding box center [167, 142] width 73 height 8
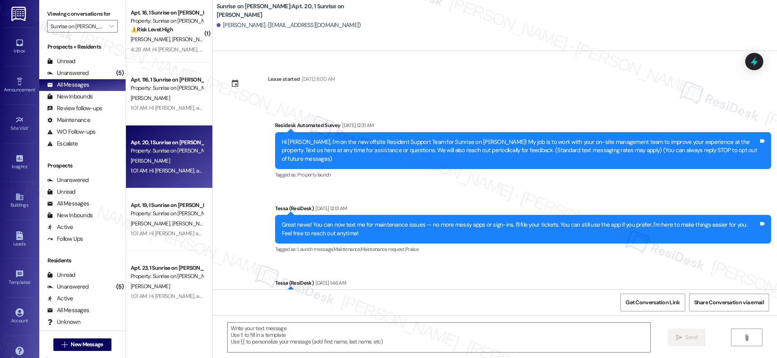
type textarea "Fetching suggested responses. Please feel free to read through the conversation…"
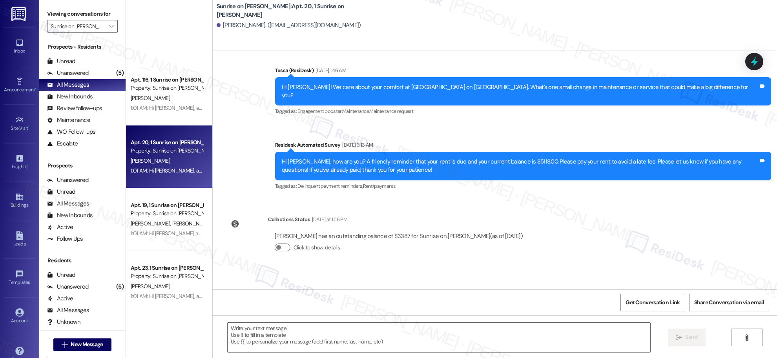
scroll to position [264, 0]
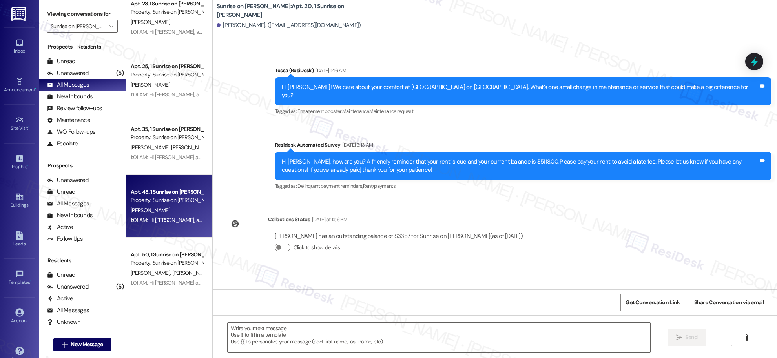
click at [165, 208] on div "[PERSON_NAME]" at bounding box center [167, 211] width 74 height 10
type textarea "Fetching suggested responses. Please feel free to read through the conversation…"
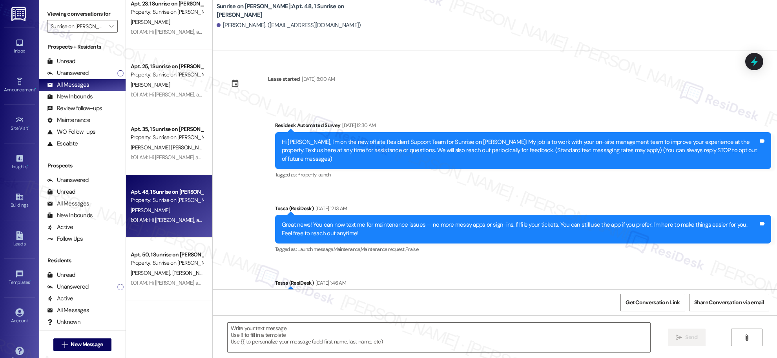
type textarea "Fetching suggested responses. Please feel free to read through the conversation…"
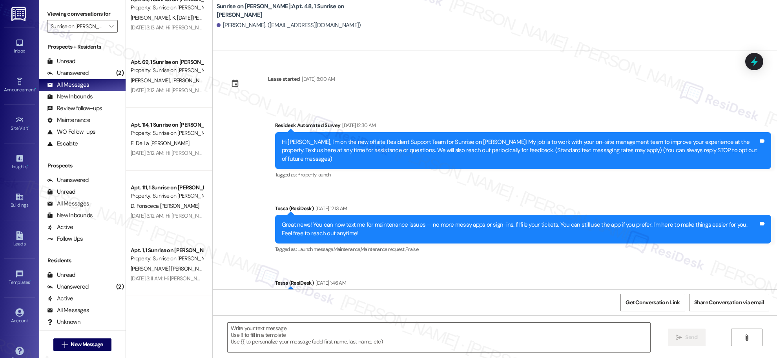
scroll to position [2836, 0]
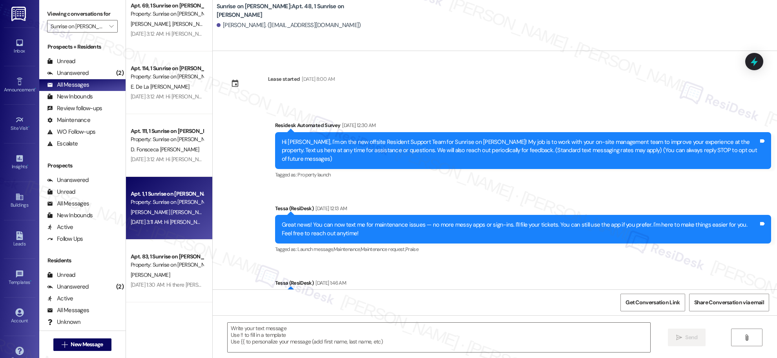
click at [131, 211] on span "[PERSON_NAME] [PERSON_NAME]" at bounding box center [171, 212] width 80 height 7
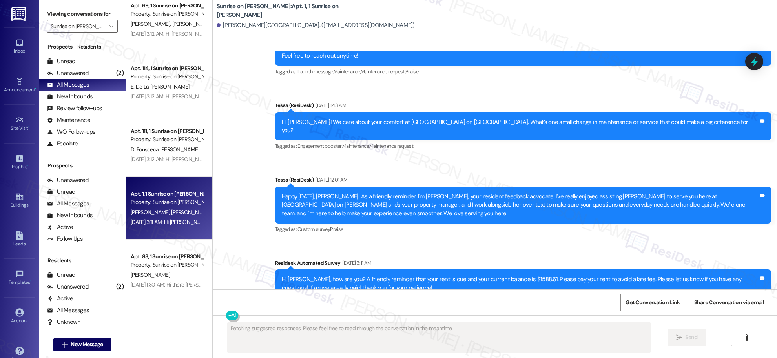
scroll to position [187, 0]
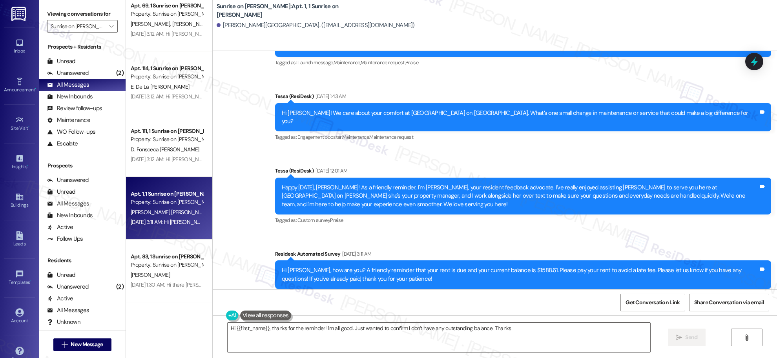
type textarea "Hi {{first_name}}, thanks for the reminder! I'm all good. Just wanted to confir…"
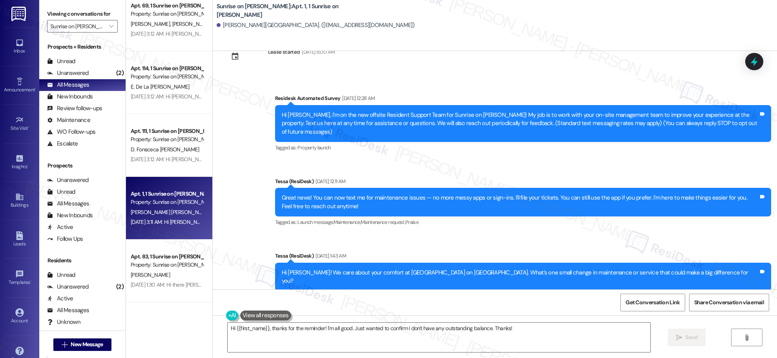
scroll to position [0, 0]
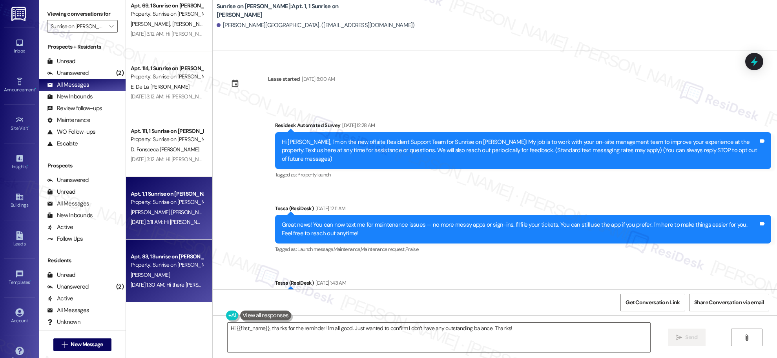
click at [176, 254] on div "Apt. 83, 1 Sunrise on [PERSON_NAME]" at bounding box center [167, 257] width 73 height 8
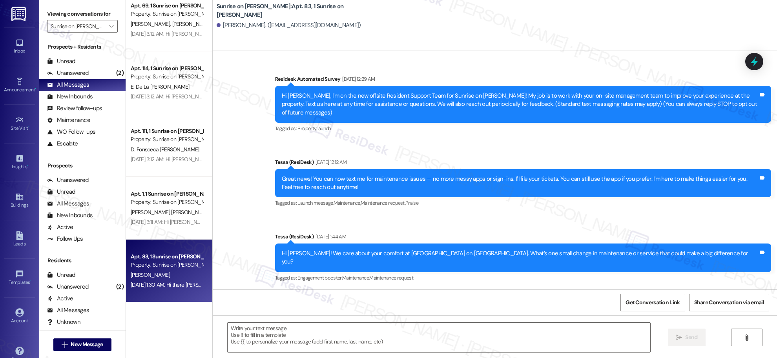
type textarea "Fetching suggested responses. Please feel free to read through the conversation…"
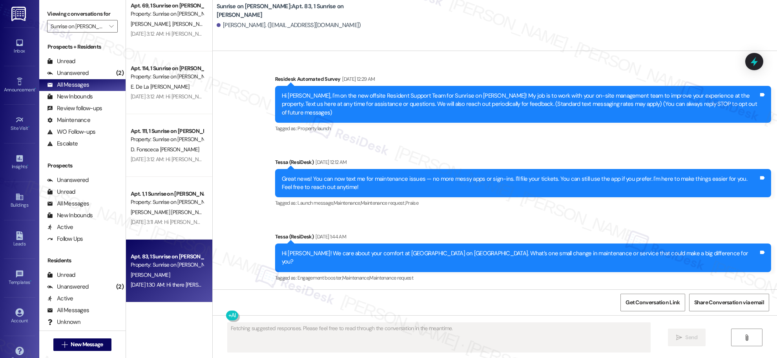
scroll to position [168, 0]
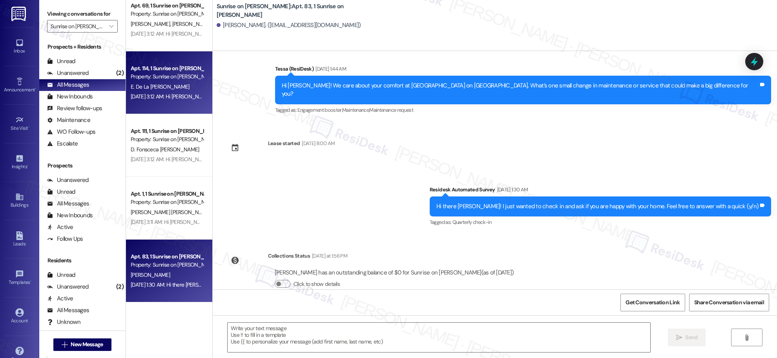
click at [165, 93] on div "[DATE] 3:12 AM: Hi [PERSON_NAME], how are you? A friendly reminder that your re…" at bounding box center [431, 96] width 600 height 7
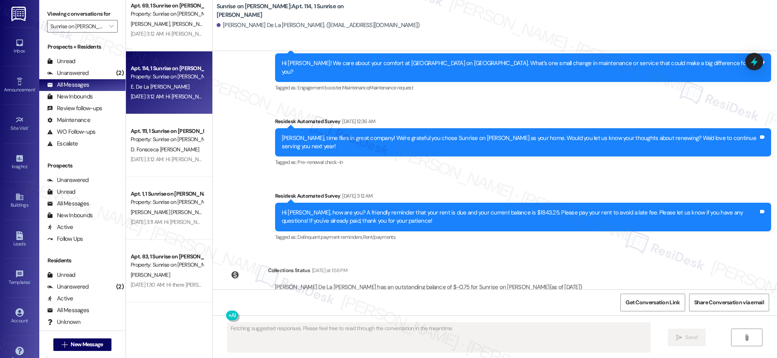
scroll to position [309, 0]
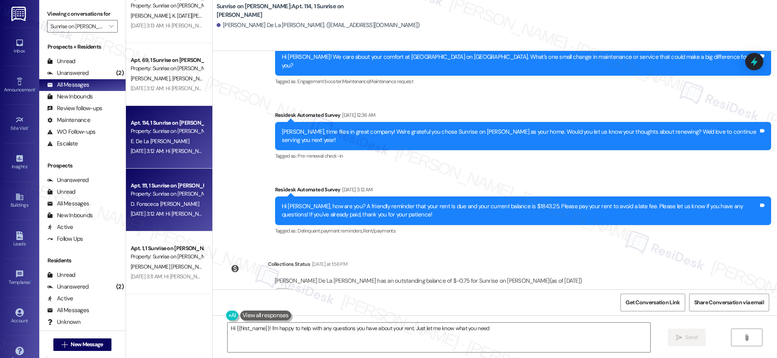
type textarea "Hi {{first_name}}! I'm happy to help with any questions you have about your ren…"
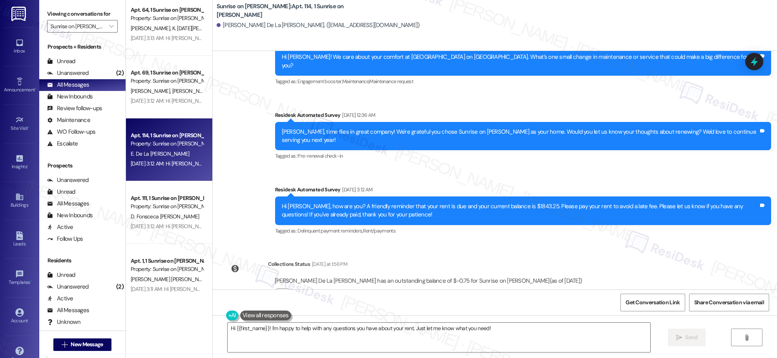
scroll to position [2768, 0]
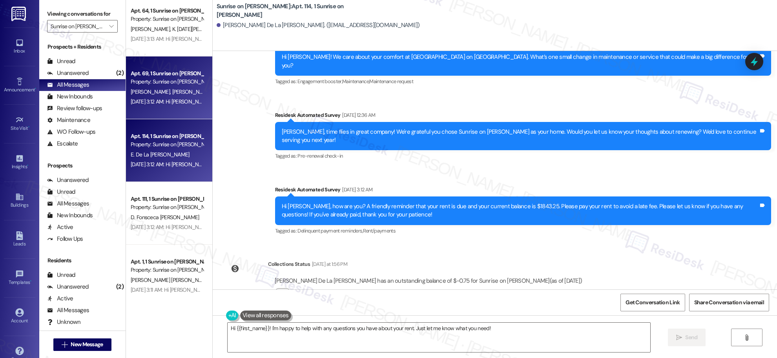
click at [182, 92] on span "[PERSON_NAME]" at bounding box center [193, 91] width 42 height 7
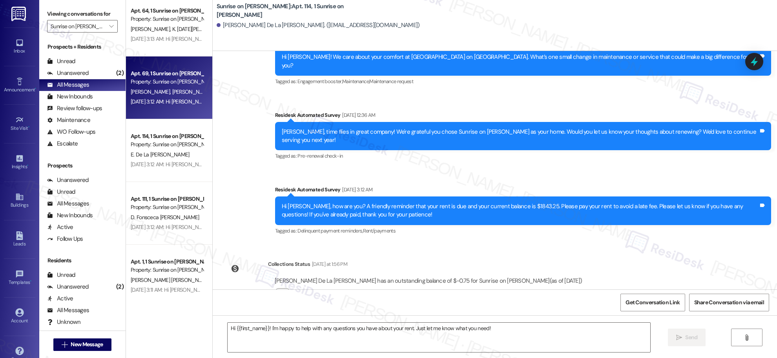
type textarea "Fetching suggested responses. Please feel free to read through the conversation…"
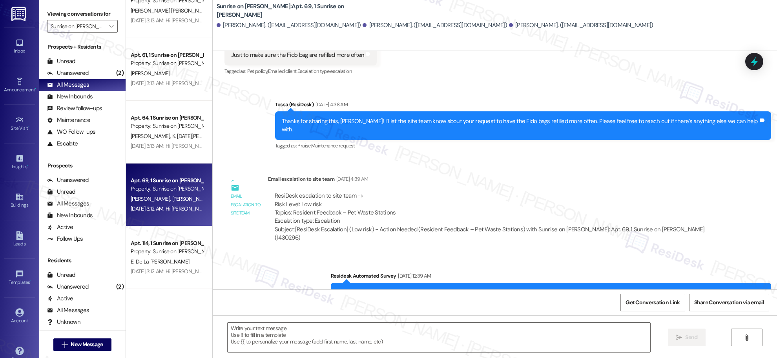
scroll to position [2658, 0]
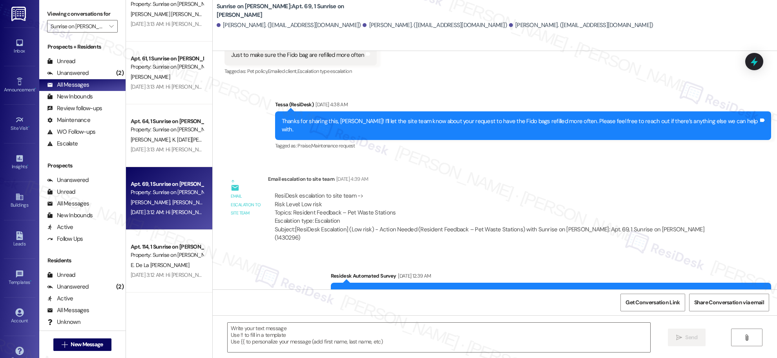
click at [164, 131] on div "Apt. 40, 1 Sunrise on [PERSON_NAME] Property: Sunrise on [PERSON_NAME] [DATE] 3…" at bounding box center [169, 151] width 86 height 302
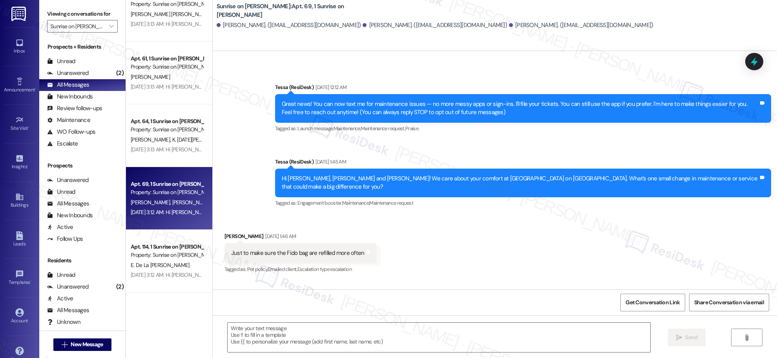
scroll to position [0, 0]
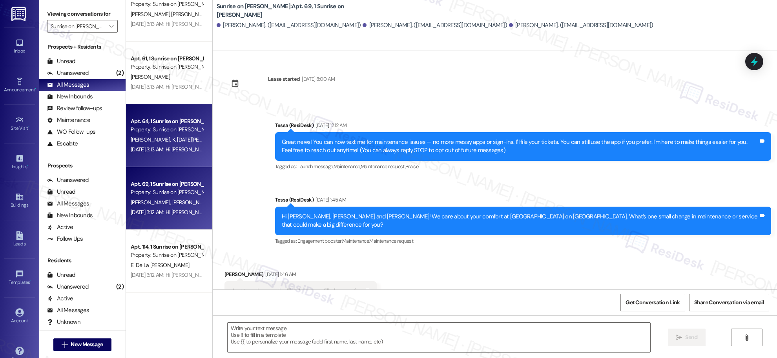
click at [177, 138] on span "K. [DATE][PERSON_NAME]" at bounding box center [202, 139] width 61 height 7
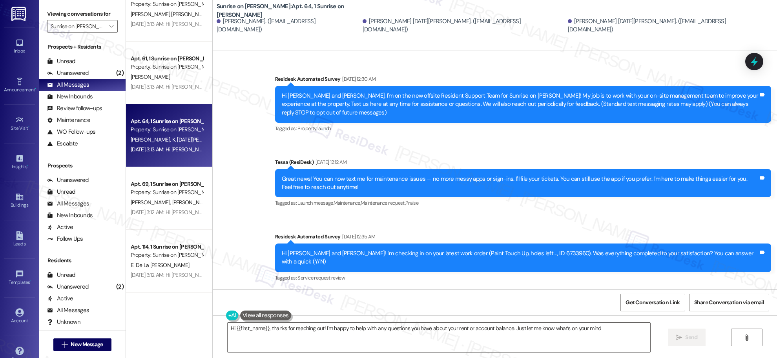
type textarea "Hi {{first_name}}, thanks for reaching out! I'm happy to help with any question…"
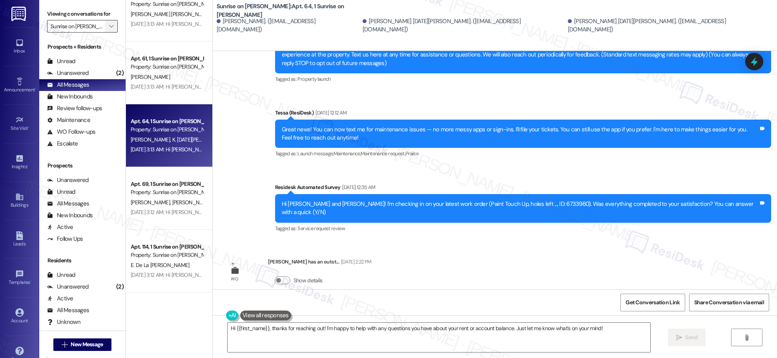
click at [109, 27] on icon "" at bounding box center [111, 26] width 4 height 6
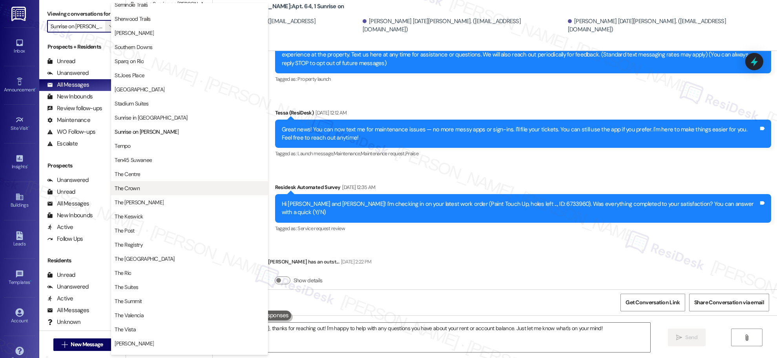
scroll to position [562, 0]
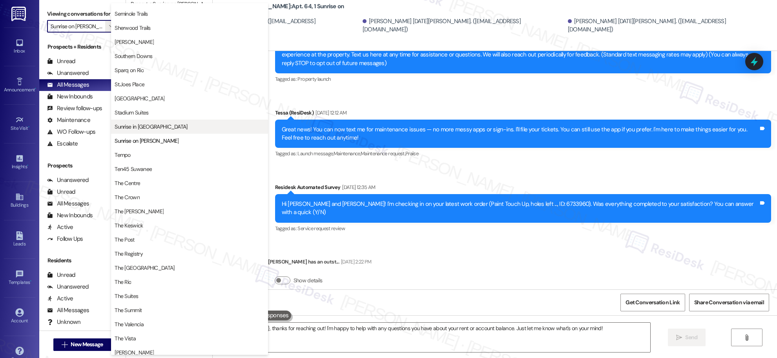
click at [161, 126] on span "Sunrise in [GEOGRAPHIC_DATA]" at bounding box center [190, 127] width 150 height 8
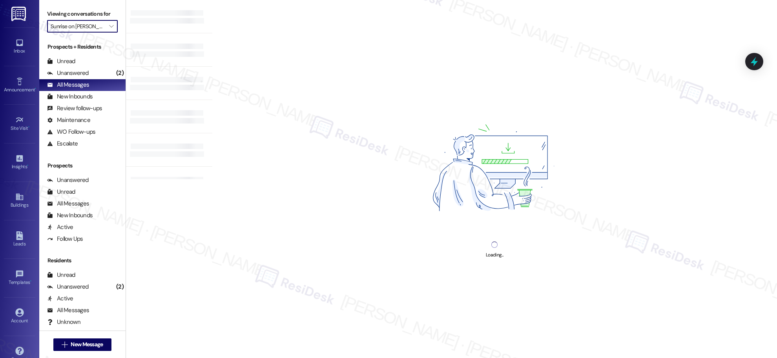
type input "Sunrise in [GEOGRAPHIC_DATA]"
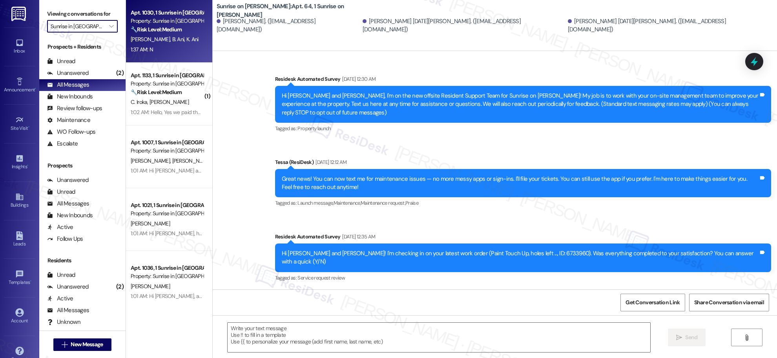
type textarea "Fetching suggested responses. Please feel free to read through the conversation…"
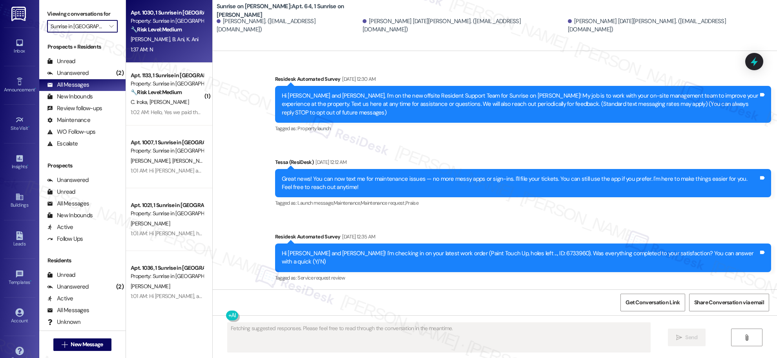
click at [183, 34] on div "Apt. 1030, 1 Sunrise in [GEOGRAPHIC_DATA] Property: Sunrise in [GEOGRAPHIC_DATA…" at bounding box center [167, 21] width 74 height 27
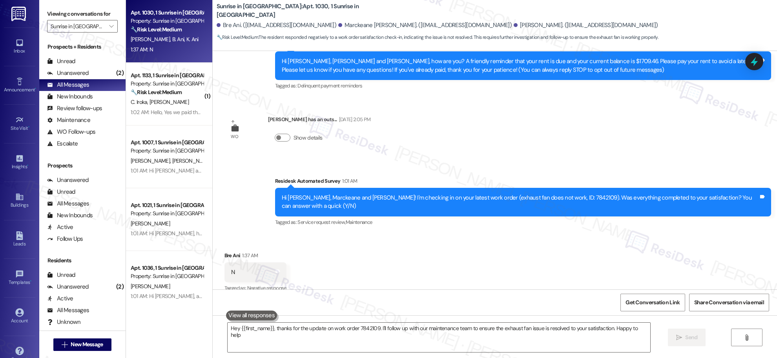
type textarea "Hey {{first_name}}, thanks for the update on work order 7842109. I'll follow up…"
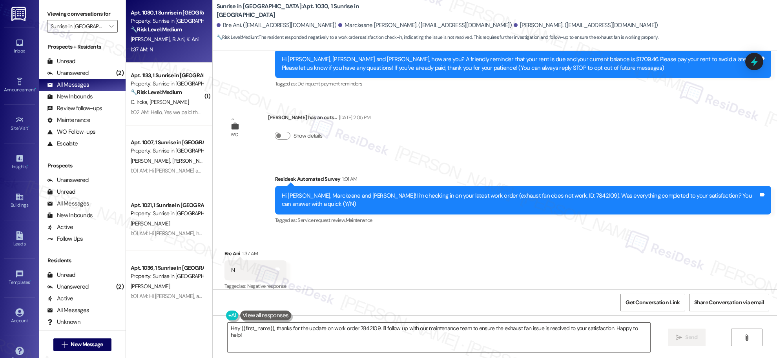
scroll to position [98, 0]
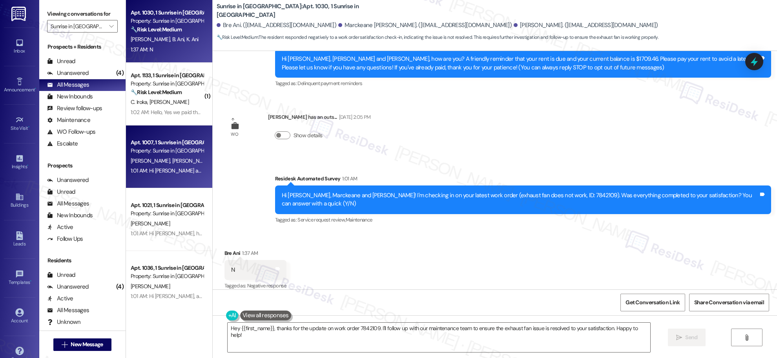
click at [178, 128] on div "Apt. 1007, 1 Sunrise in [GEOGRAPHIC_DATA] Property: Sunrise in [GEOGRAPHIC_DATA…" at bounding box center [169, 157] width 86 height 63
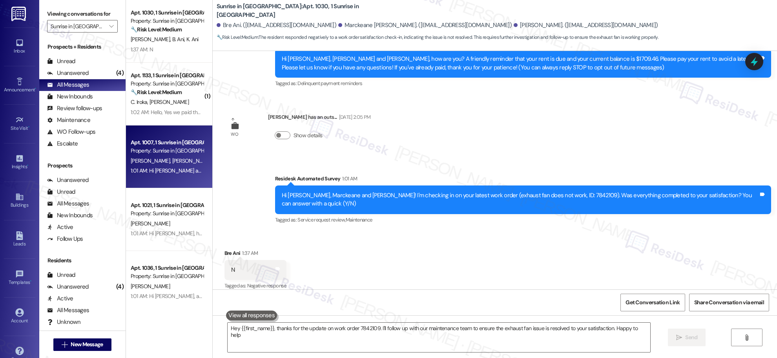
type textarea "Hey {{first_name}}, thanks for the update on work order 7842109. I'll follow up…"
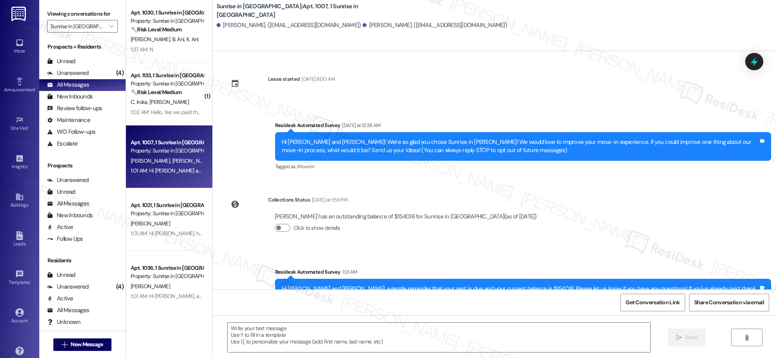
type textarea "Fetching suggested responses. Please feel free to read through the conversation…"
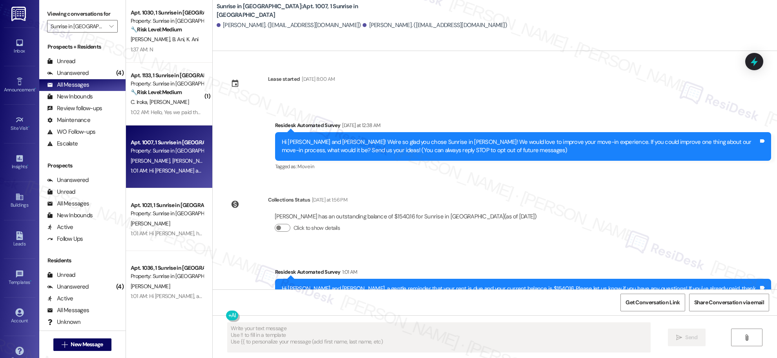
scroll to position [27, 0]
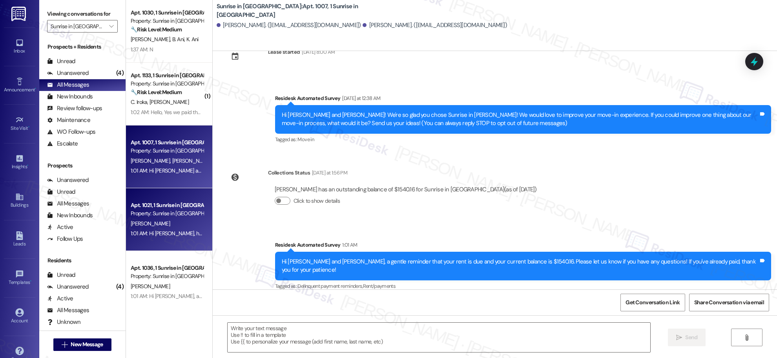
click at [182, 213] on div "Property: Sunrise in [GEOGRAPHIC_DATA]" at bounding box center [167, 213] width 73 height 8
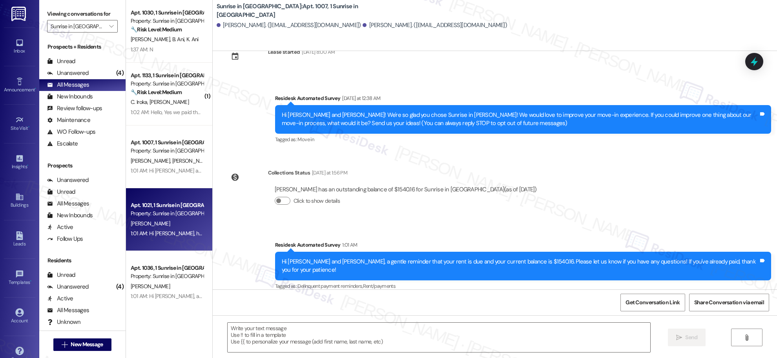
type textarea "Fetching suggested responses. Please feel free to read through the conversation…"
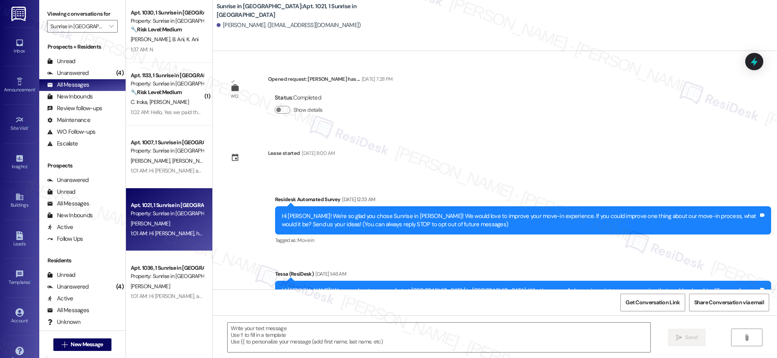
type textarea "Fetching suggested responses. Please feel free to read through the conversation…"
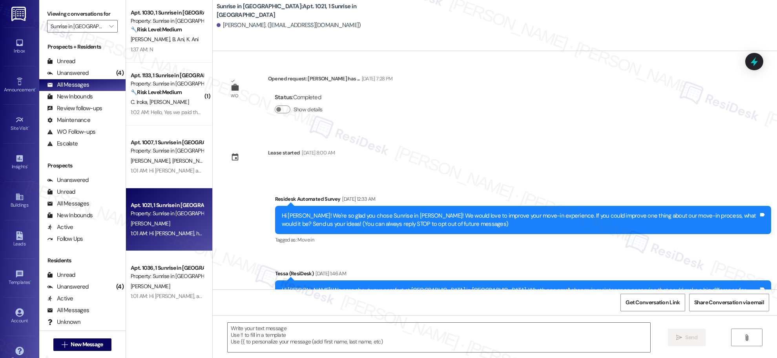
scroll to position [162, 0]
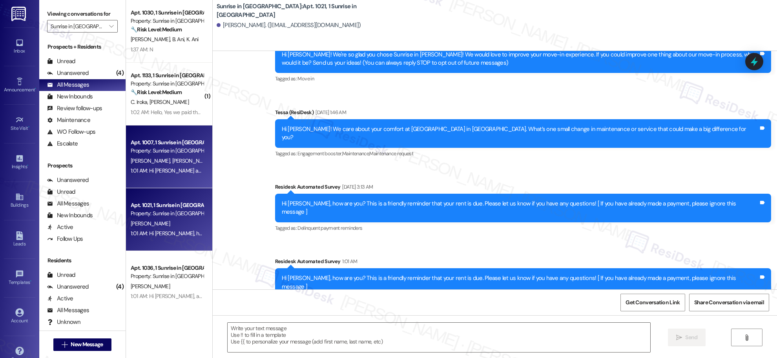
click at [166, 173] on div "1:01 AM: Hi [PERSON_NAME] and [PERSON_NAME], a gentle reminder that your rent i…" at bounding box center [384, 170] width 507 height 7
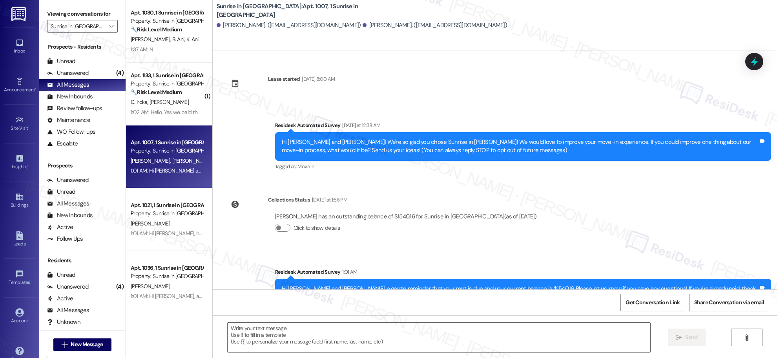
type textarea "Fetching suggested responses. Please feel free to read through the conversation…"
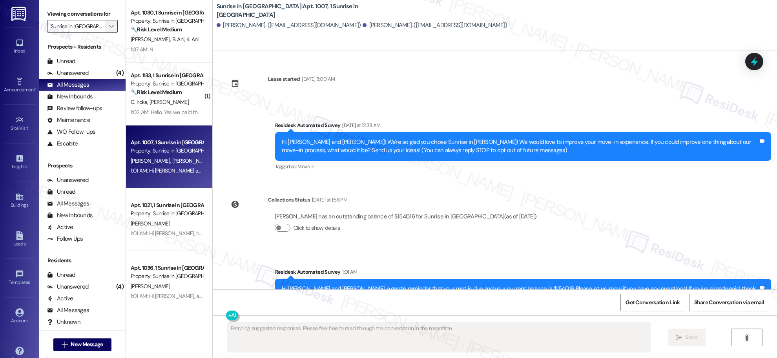
click at [107, 22] on span "" at bounding box center [110, 26] width 7 height 13
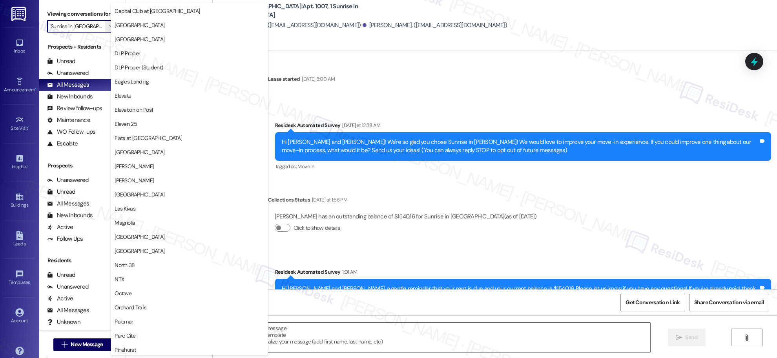
scroll to position [0, 0]
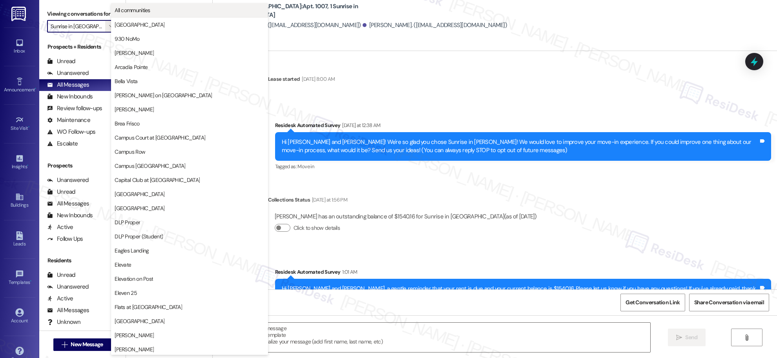
click at [152, 11] on span "All communities" at bounding box center [190, 10] width 150 height 8
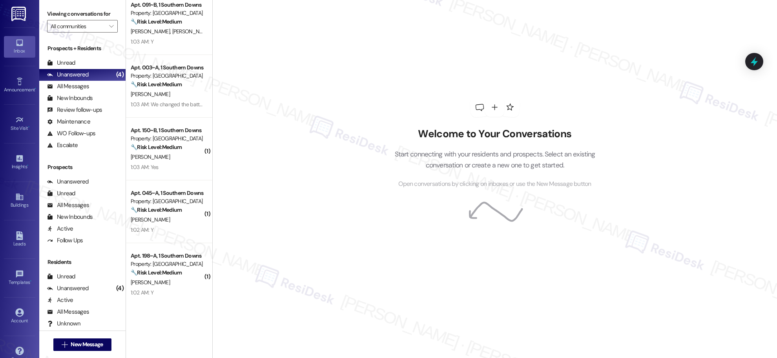
scroll to position [978, 0]
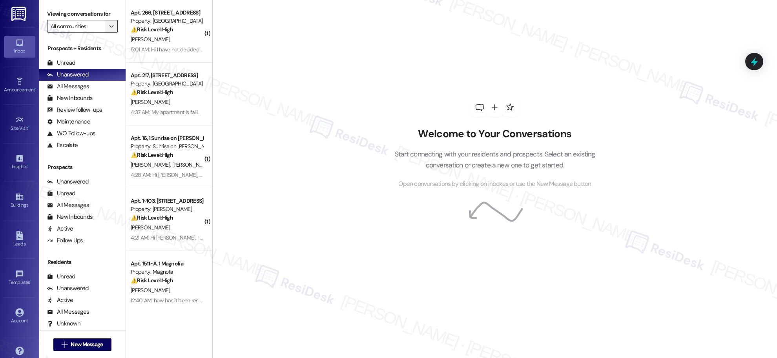
click at [107, 27] on span "" at bounding box center [110, 26] width 7 height 13
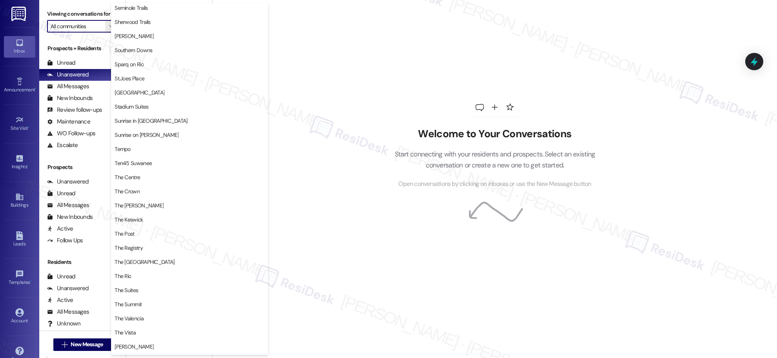
scroll to position [630, 0]
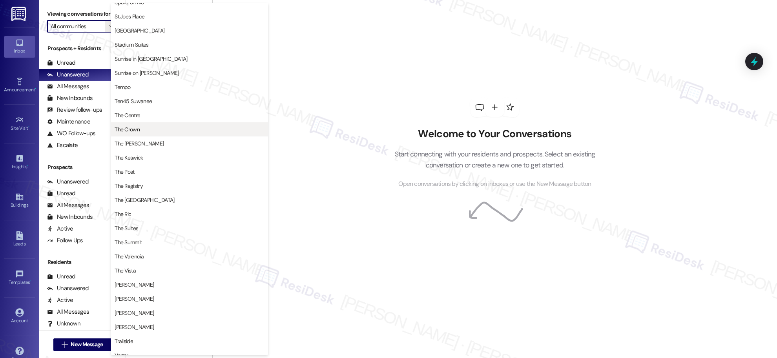
click at [145, 128] on span "The Crown" at bounding box center [190, 130] width 150 height 8
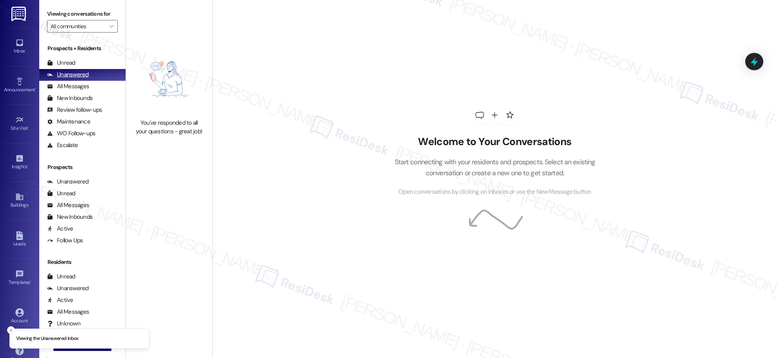
type input "The Crown"
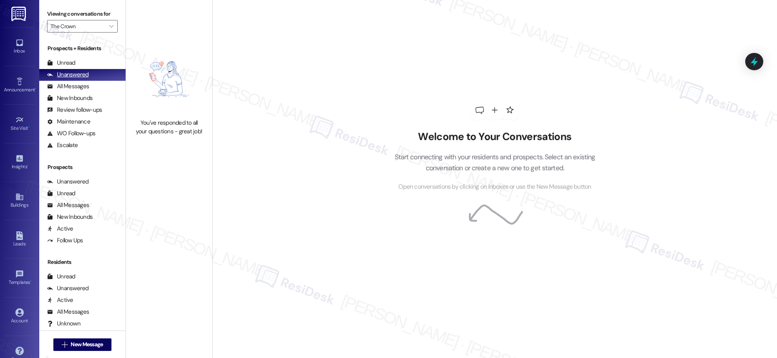
click at [77, 76] on div "Unanswered" at bounding box center [68, 75] width 42 height 8
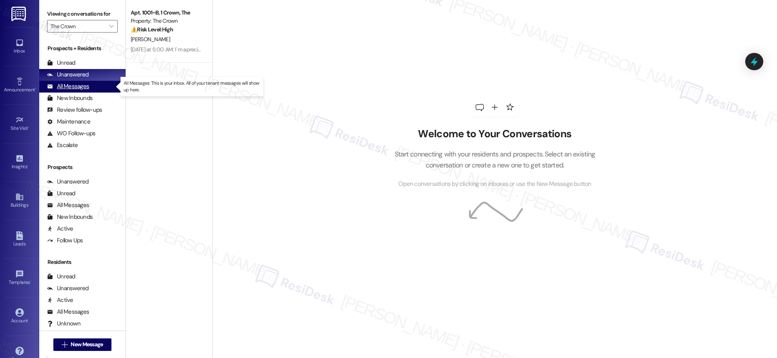
click at [82, 89] on div "All Messages" at bounding box center [68, 86] width 42 height 8
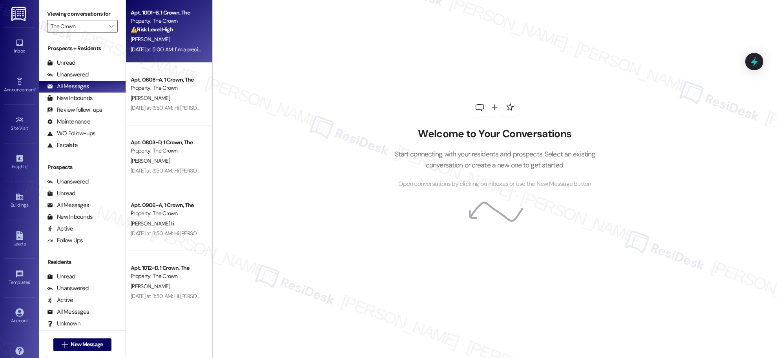
click at [180, 49] on div "[DATE] at 5:00 AM: I' m apreciate your time for me ,I know you're to much respo…" at bounding box center [233, 49] width 204 height 7
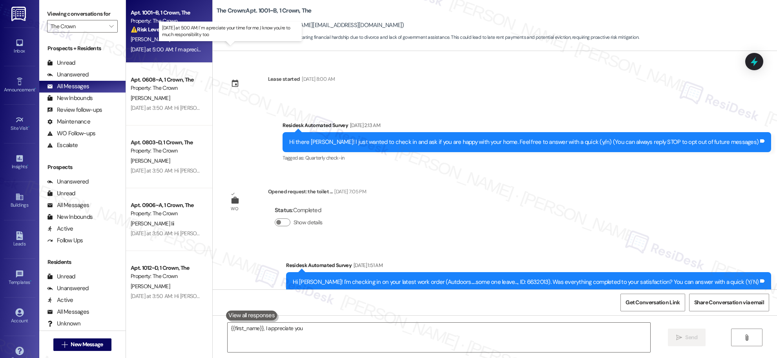
scroll to position [5398, 0]
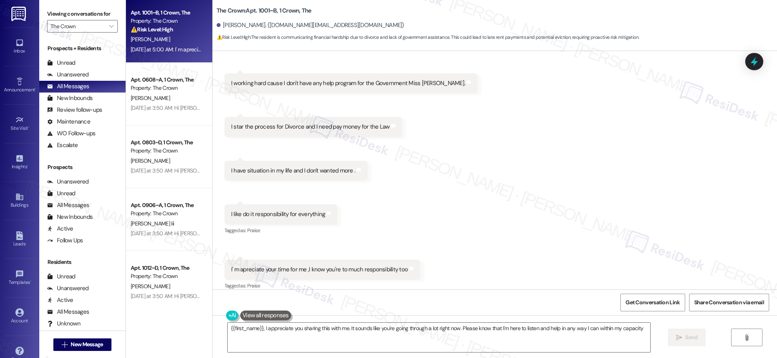
type textarea "{{first_name}}, I appreciate you sharing this with me. It sounds like you're go…"
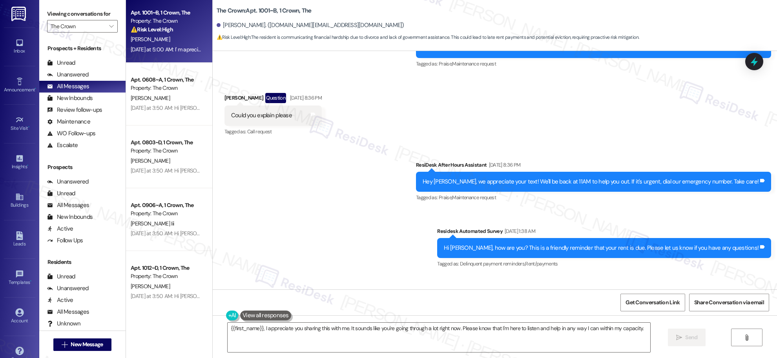
scroll to position [4464, 0]
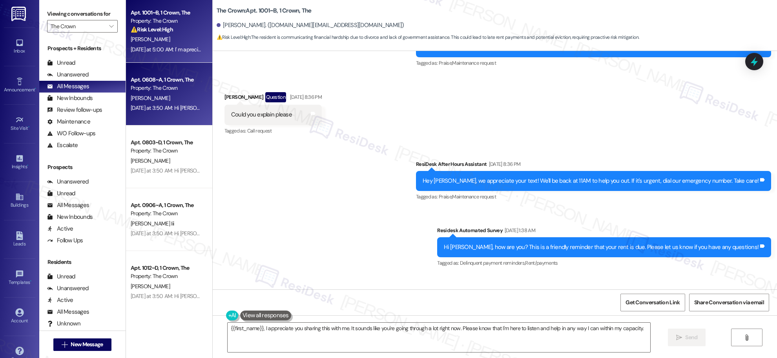
click at [168, 94] on div "L. Rawson" at bounding box center [167, 98] width 74 height 10
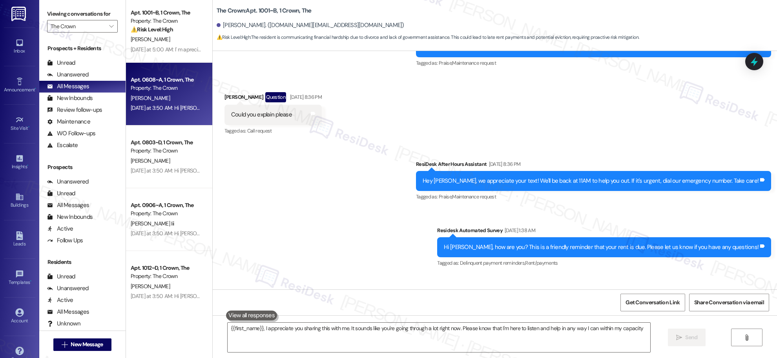
type textarea "{{first_name}}, I appreciate you sharing this with me. It sounds like you're go…"
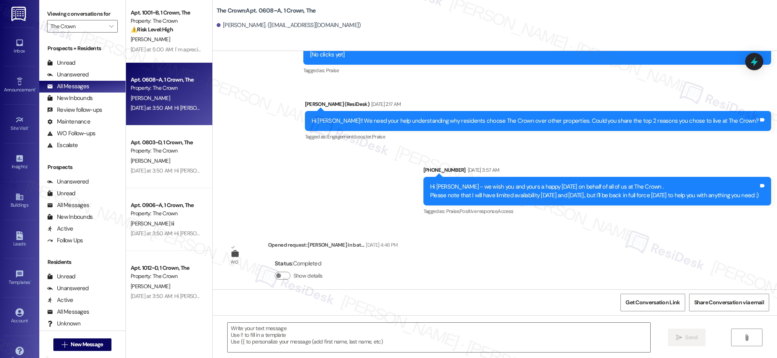
type textarea "Fetching suggested responses. Please feel free to read through the conversation…"
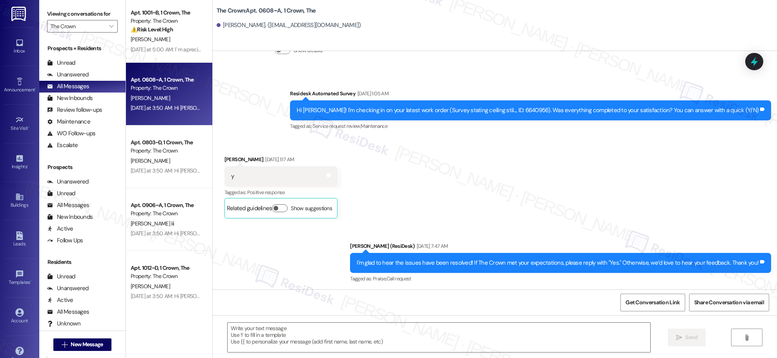
scroll to position [2740, 0]
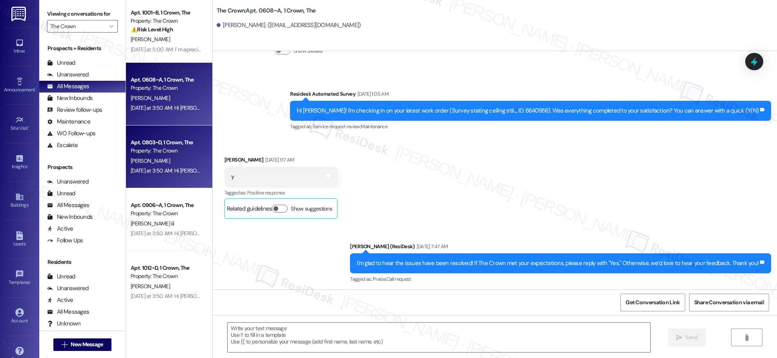
click at [164, 174] on div "Yesterday at 3:50 AM: Hi Robert! We’re taking a short break from this texting s…" at bounding box center [383, 170] width 505 height 7
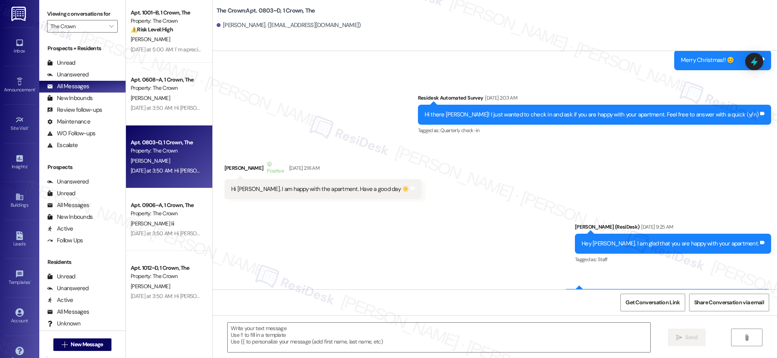
type textarea "Fetching suggested responses. Please feel free to read through the conversation…"
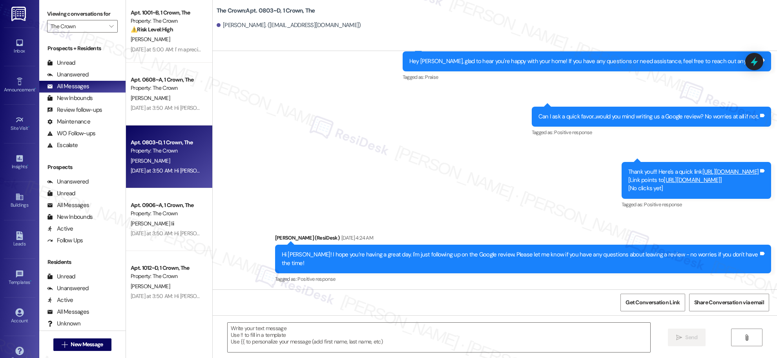
scroll to position [1355, 0]
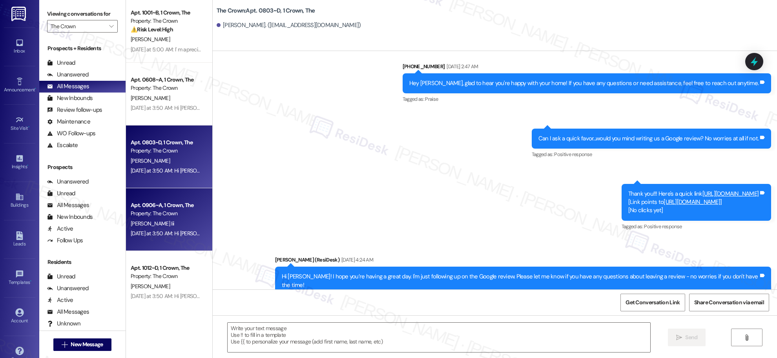
click at [180, 228] on div "R. Frost Iii" at bounding box center [167, 224] width 74 height 10
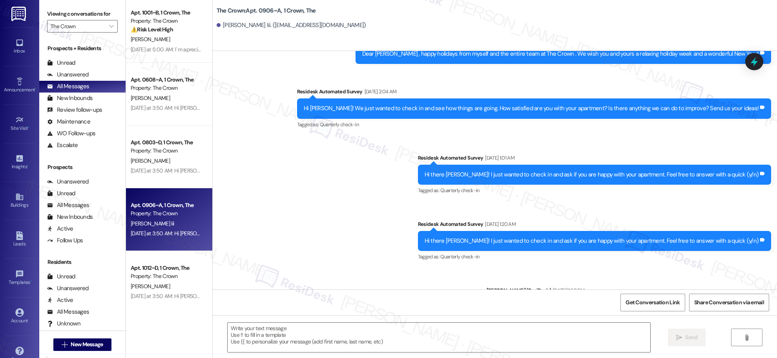
type textarea "Fetching suggested responses. Please feel free to read through the conversation…"
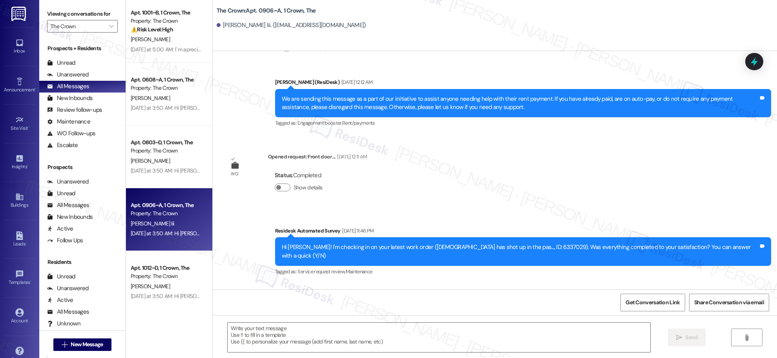
scroll to position [801, 0]
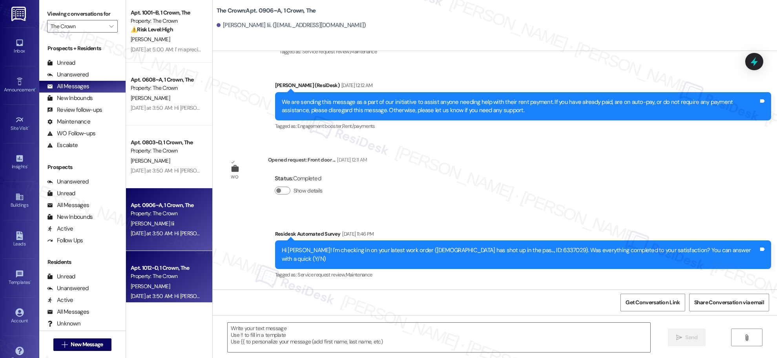
click at [166, 266] on div "Apt. 1012~D, 1 Crown, The" at bounding box center [167, 268] width 73 height 8
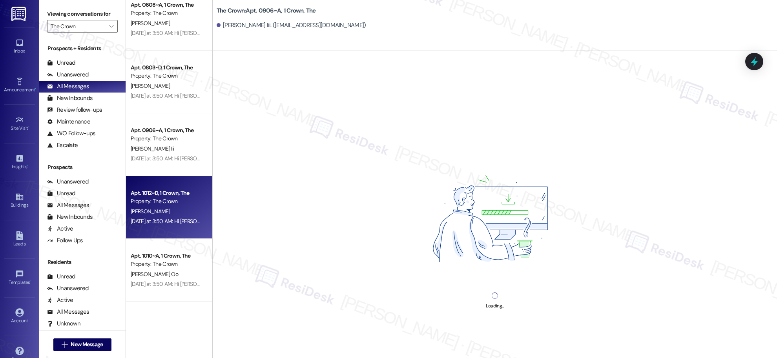
scroll to position [77, 0]
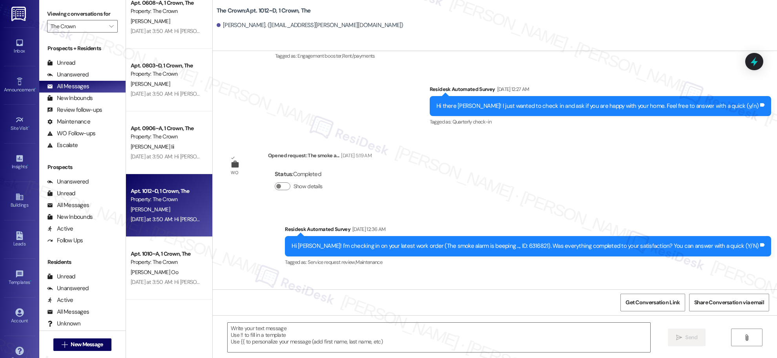
type textarea "Fetching suggested responses. Please feel free to read through the conversation…"
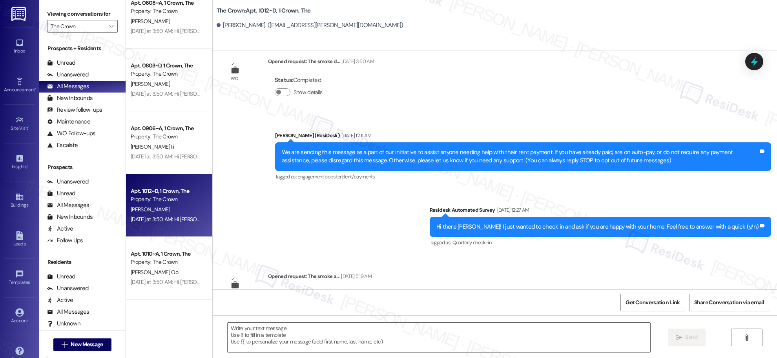
scroll to position [0, 0]
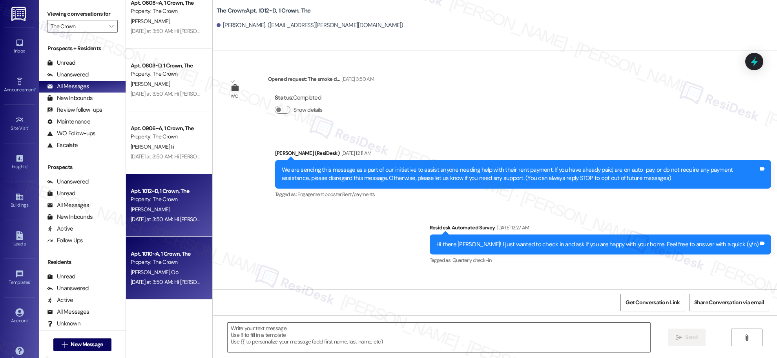
click at [131, 258] on div "Apt. 1010~A, 1 Crown, The" at bounding box center [167, 254] width 73 height 8
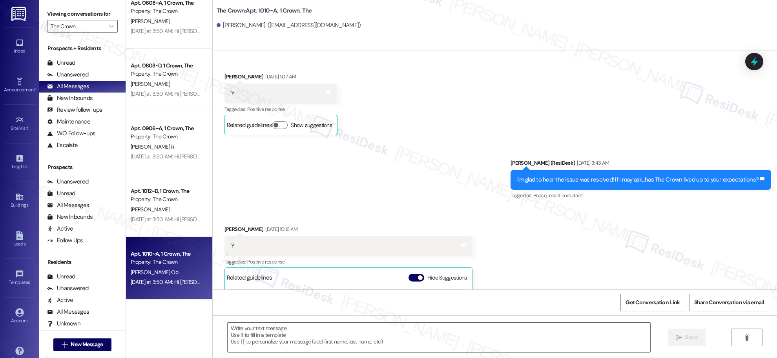
type textarea "Fetching suggested responses. Please feel free to read through the conversation…"
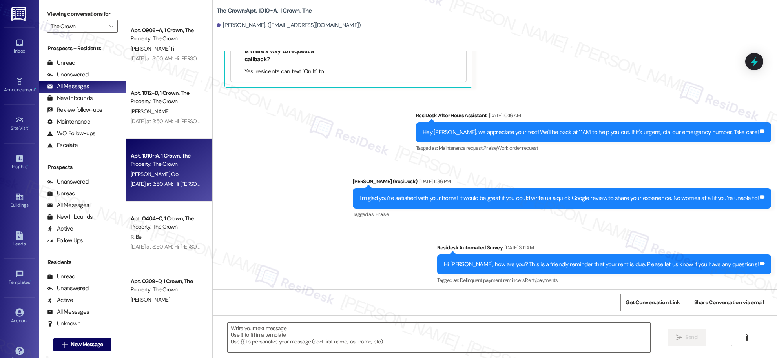
scroll to position [176, 0]
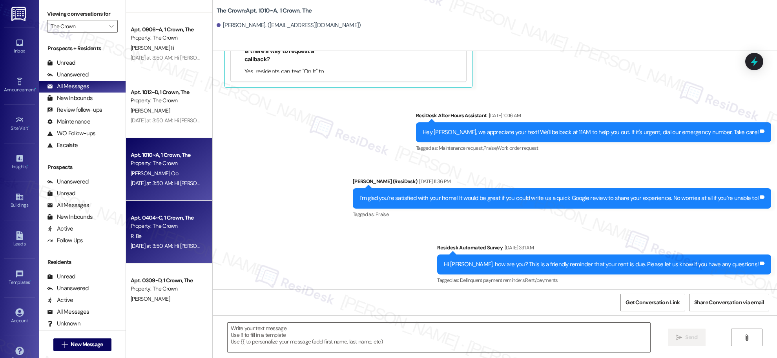
click at [167, 220] on div "Apt. 0404~C, 1 Crown, The" at bounding box center [167, 218] width 73 height 8
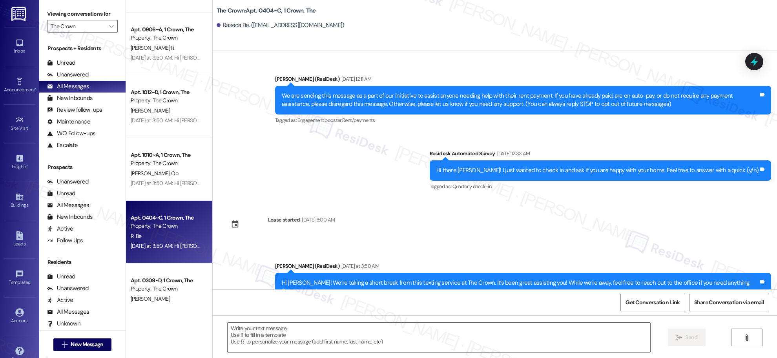
type textarea "Fetching suggested responses. Please feel free to read through the conversation…"
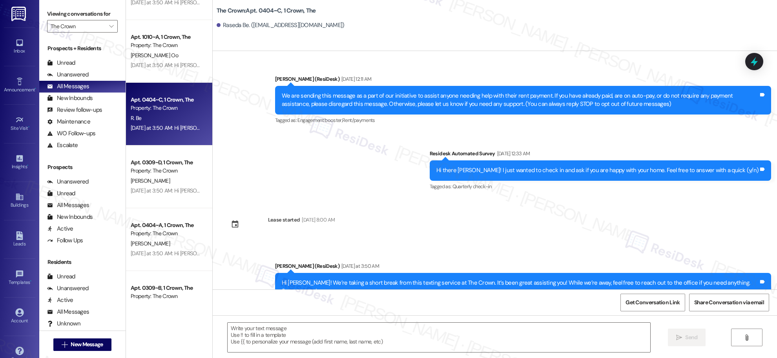
scroll to position [324, 0]
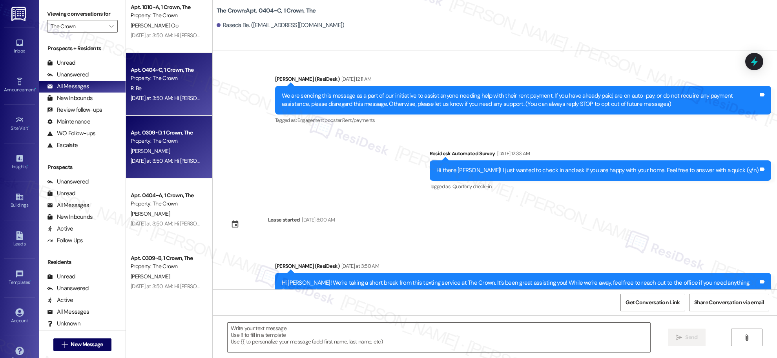
click at [177, 162] on div "Yesterday at 3:50 AM: Hi Corey! We’re taking a short break from this texting se…" at bounding box center [383, 160] width 505 height 7
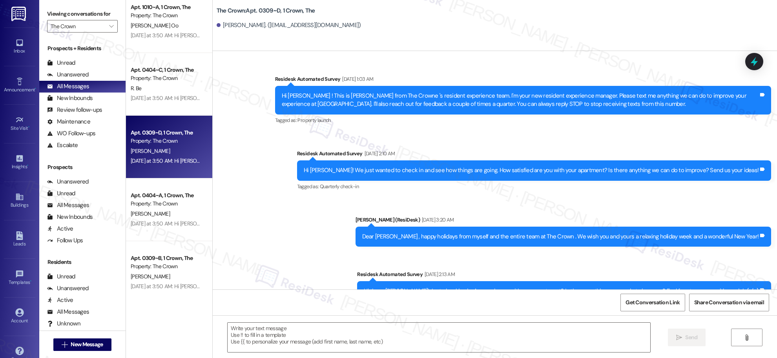
type textarea "Fetching suggested responses. Please feel free to read through the conversation…"
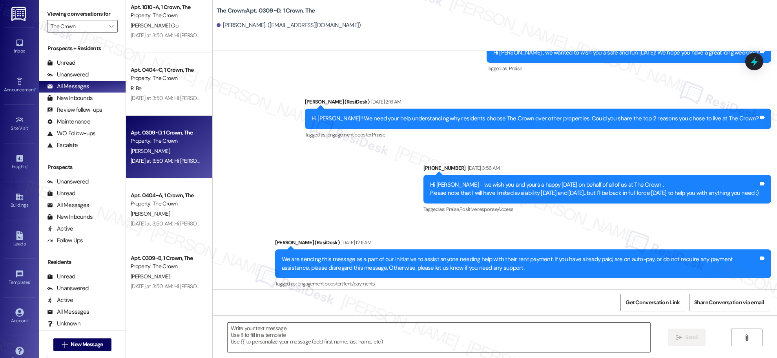
scroll to position [412, 0]
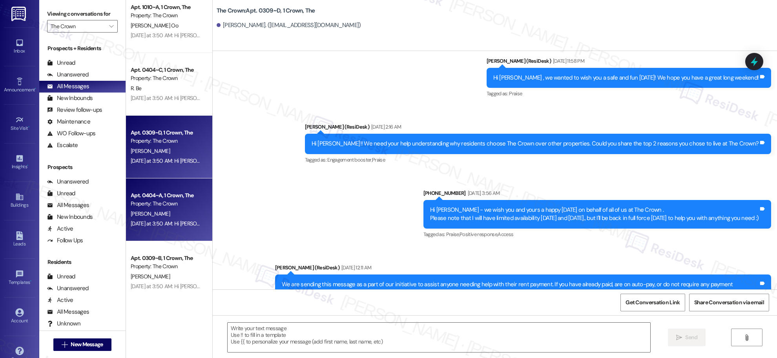
click at [177, 209] on div "M. Hensley" at bounding box center [167, 214] width 74 height 10
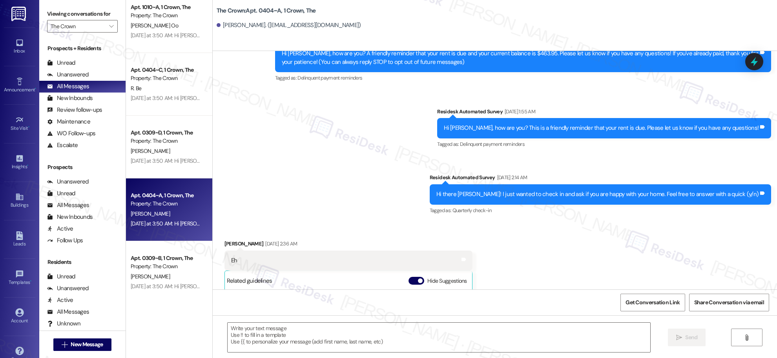
type textarea "Fetching suggested responses. Please feel free to read through the conversation…"
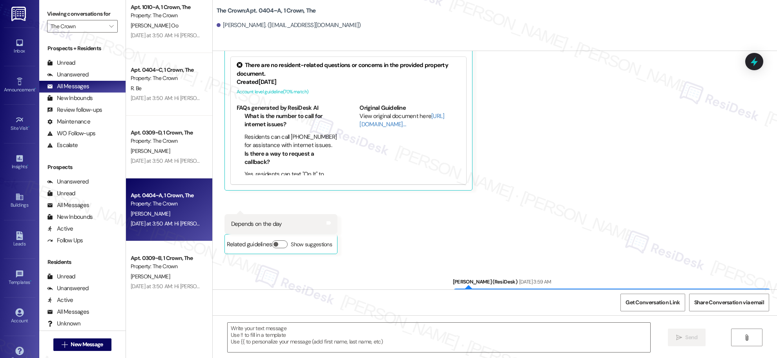
scroll to position [337, 0]
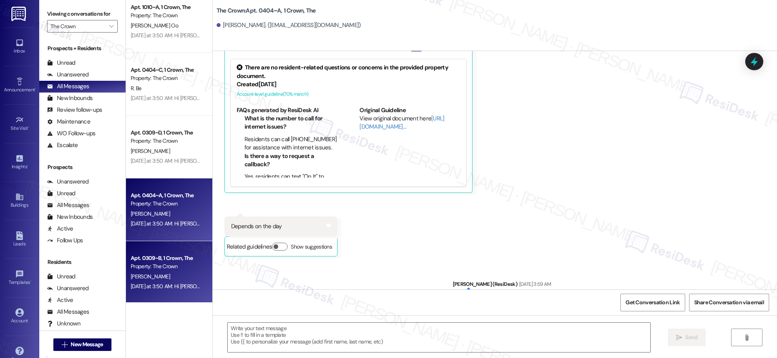
click at [169, 283] on div "Yesterday at 3:50 AM: Hi Cameron! We’re taking a short break from this texting …" at bounding box center [383, 286] width 505 height 7
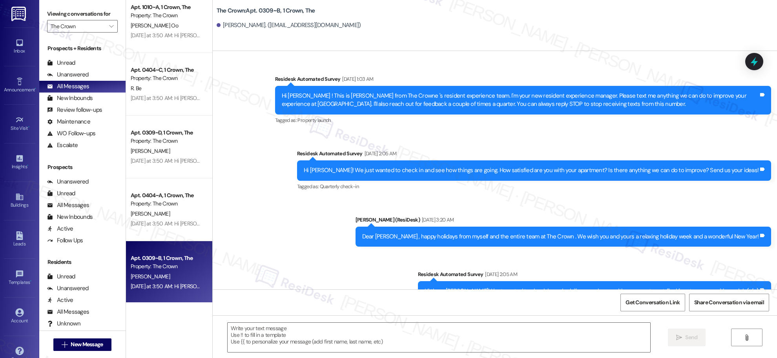
type textarea "Fetching suggested responses. Please feel free to read through the conversation…"
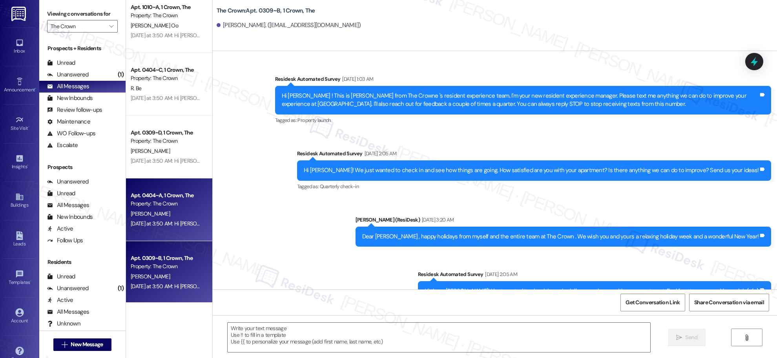
click at [162, 201] on div "Property: The Crown" at bounding box center [167, 204] width 73 height 8
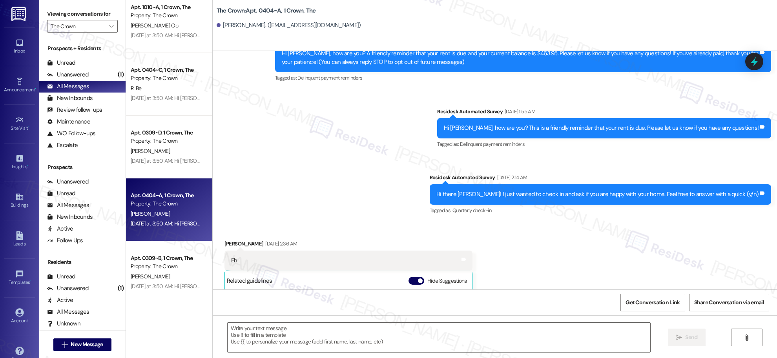
type textarea "Fetching suggested responses. Please feel free to read through the conversation…"
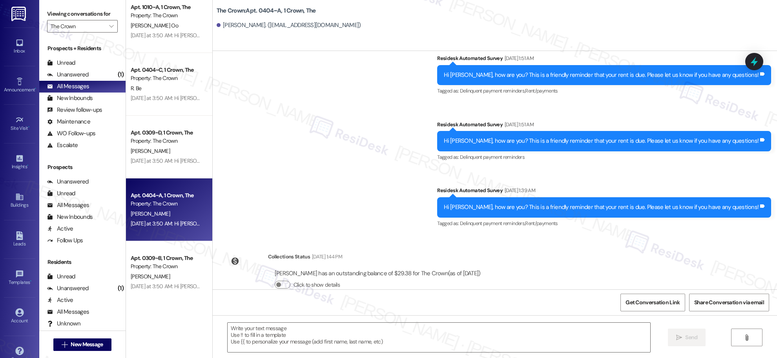
scroll to position [835, 0]
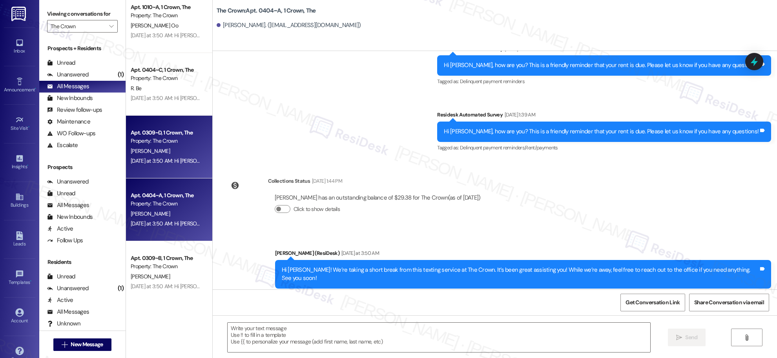
click at [168, 162] on div "Yesterday at 3:50 AM: Hi Corey! We’re taking a short break from this texting se…" at bounding box center [383, 160] width 505 height 7
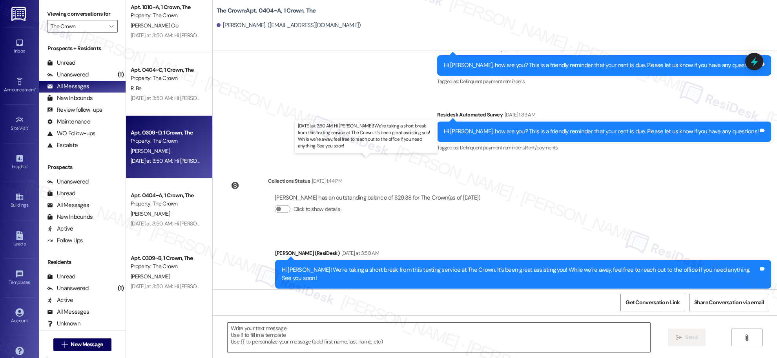
type textarea "Fetching suggested responses. Please feel free to read through the conversation…"
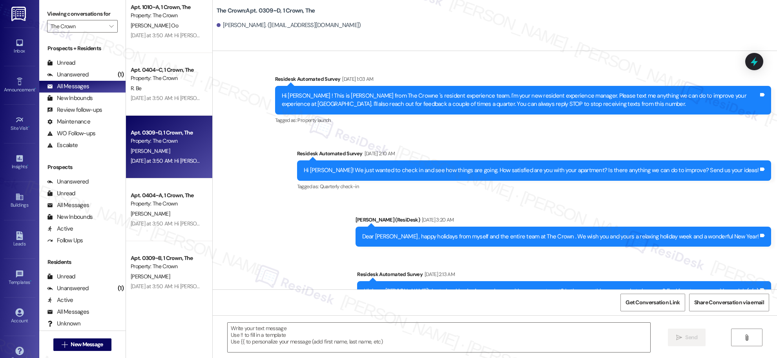
type textarea "Fetching suggested responses. Please feel free to read through the conversation…"
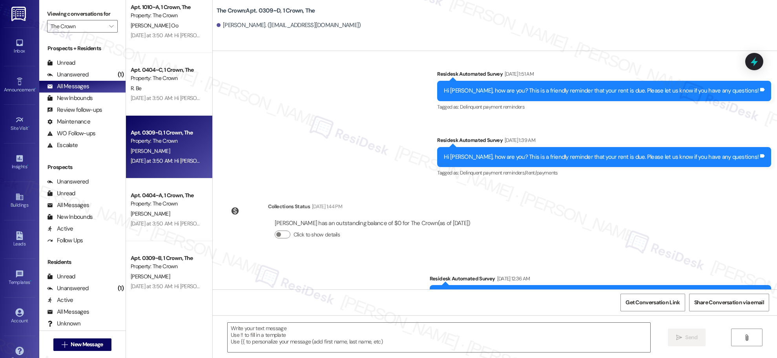
scroll to position [1158, 0]
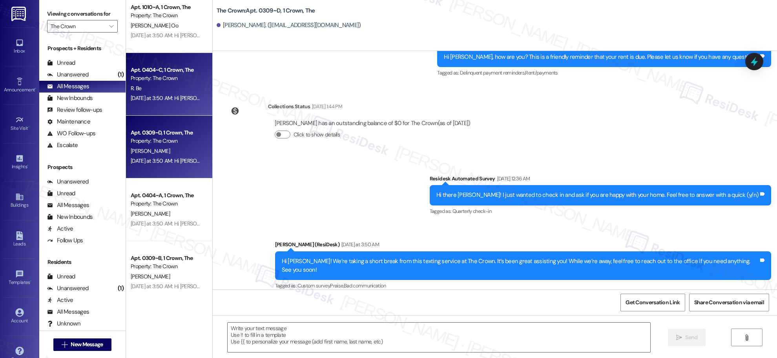
click at [165, 89] on div "R. Be" at bounding box center [167, 89] width 74 height 10
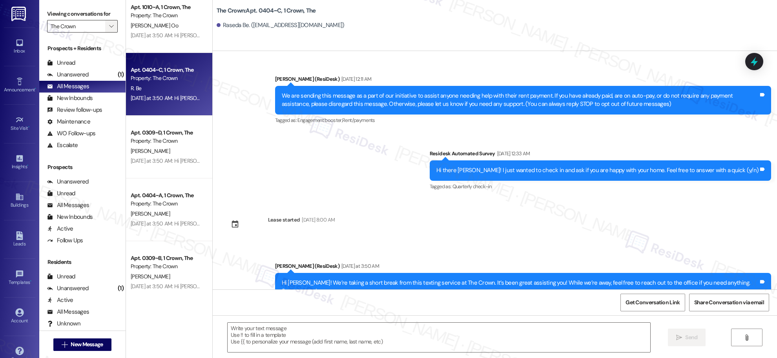
click at [109, 24] on icon "" at bounding box center [111, 26] width 4 height 6
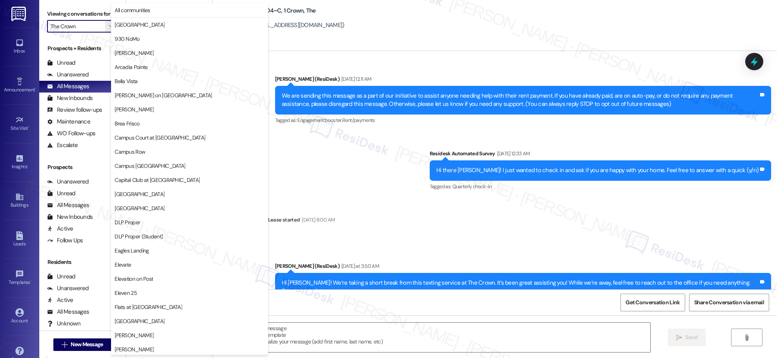
type textarea "Fetching suggested responses. Please feel free to read through the conversation…"
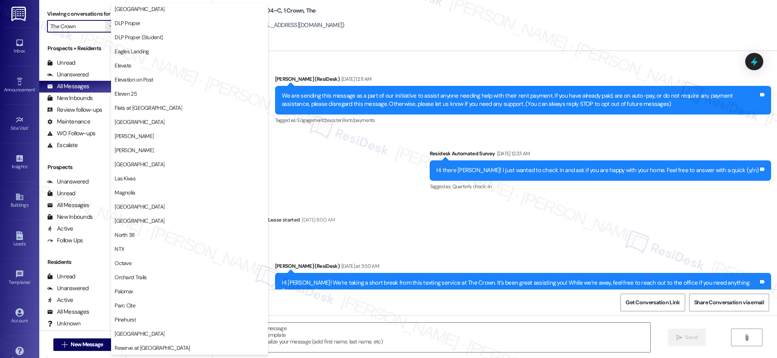
scroll to position [0, 0]
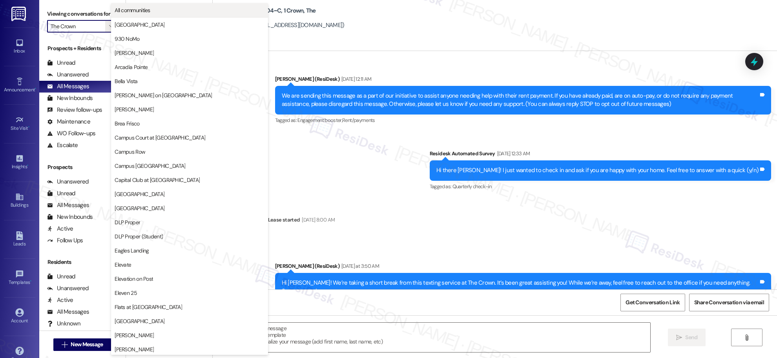
click at [134, 9] on span "All communities" at bounding box center [133, 10] width 36 height 8
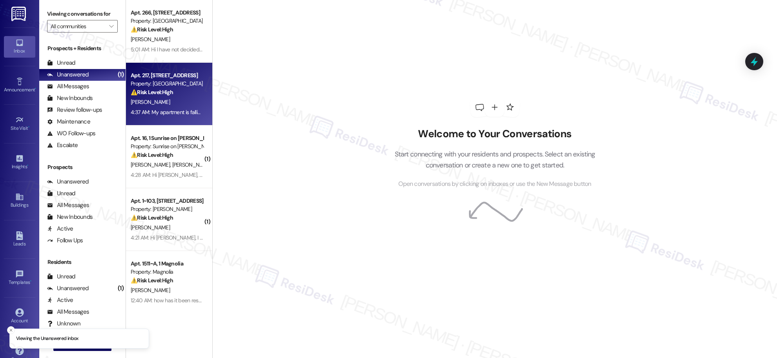
click at [167, 102] on div "[PERSON_NAME]" at bounding box center [167, 102] width 74 height 10
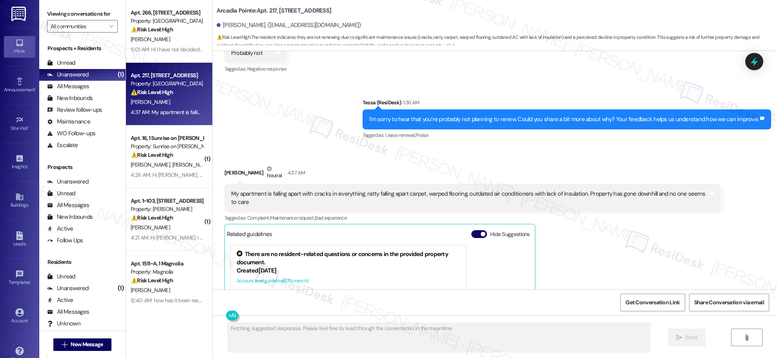
scroll to position [1582, 0]
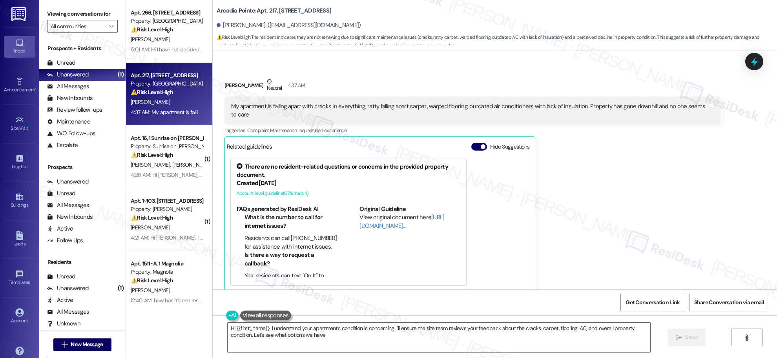
type textarea "Hi {{first_name}}, I understand your apartment's condition is concerning. I'll …"
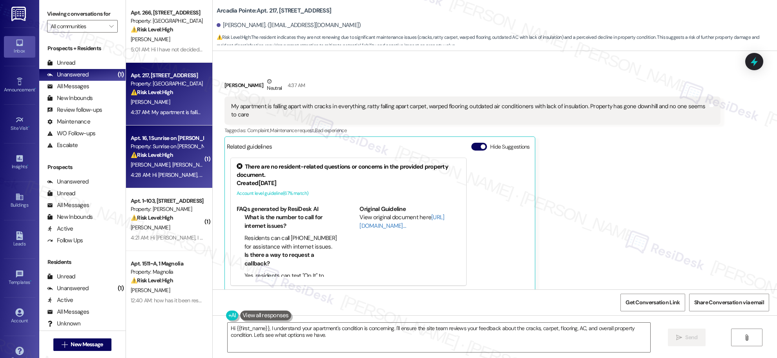
click at [172, 162] on span "[PERSON_NAME]" at bounding box center [193, 164] width 42 height 7
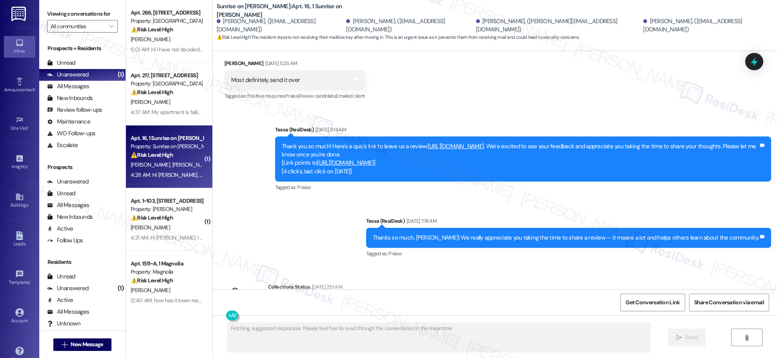
scroll to position [2473, 0]
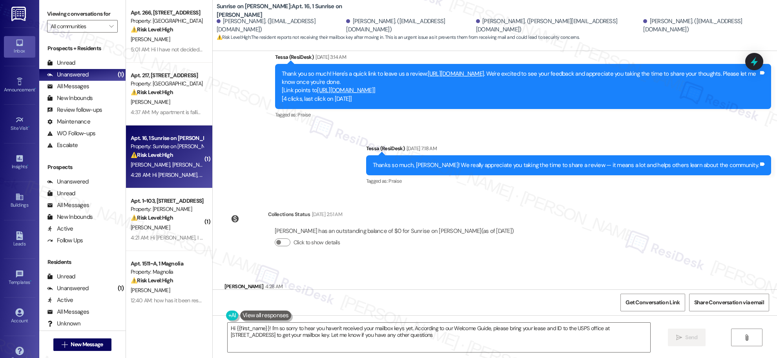
type textarea "Hi {{first_name}}! I'm so sorry to hear you haven't received your mailbox keys …"
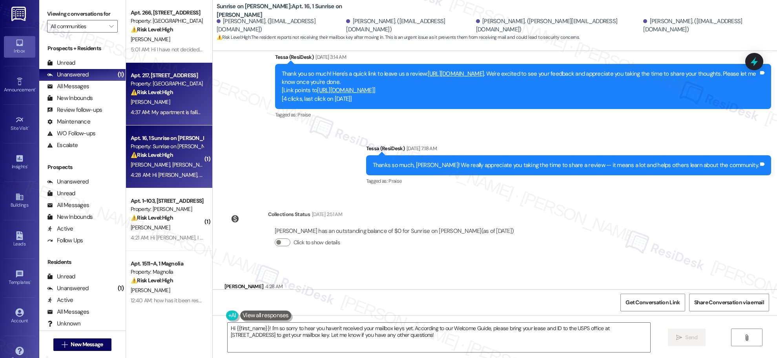
click at [178, 115] on div "4:37 AM: My apartment is falling apart with cracks in everything, ratty falling…" at bounding box center [368, 112] width 474 height 7
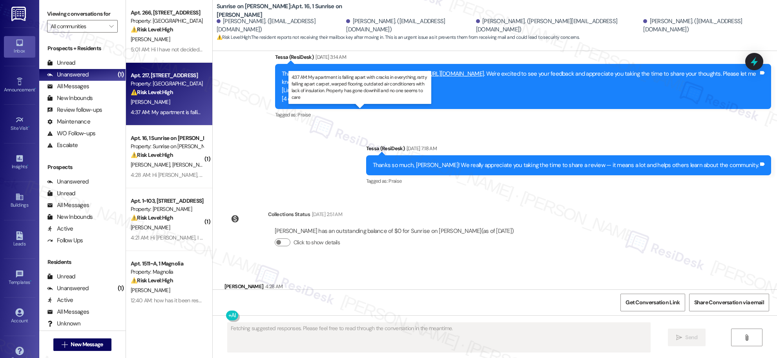
scroll to position [1582, 0]
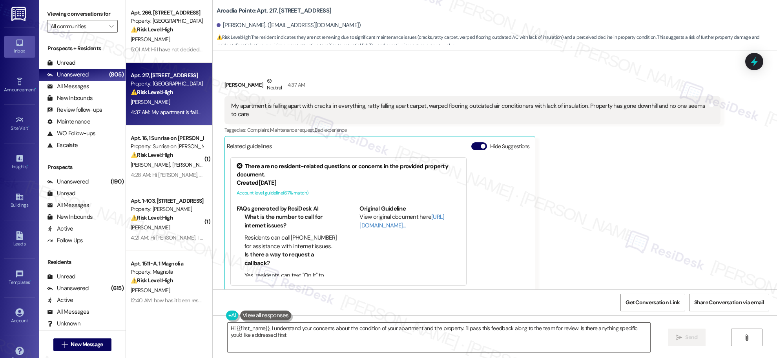
type textarea "Hi {{first_name}}, I understand your concerns about the condition of your apart…"
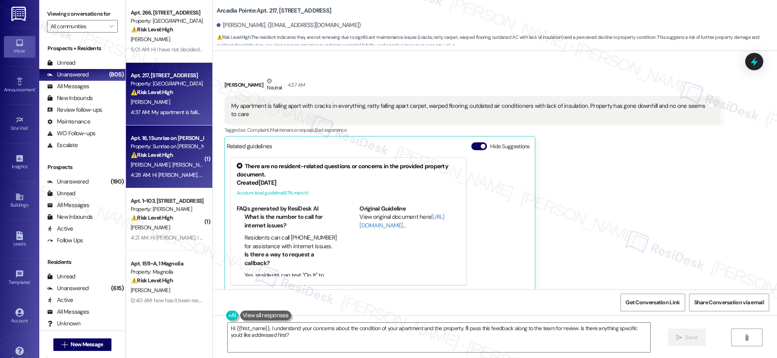
click at [168, 157] on div "⚠️ Risk Level: High The resident reports not receiving their mailbox key after …" at bounding box center [167, 155] width 73 height 8
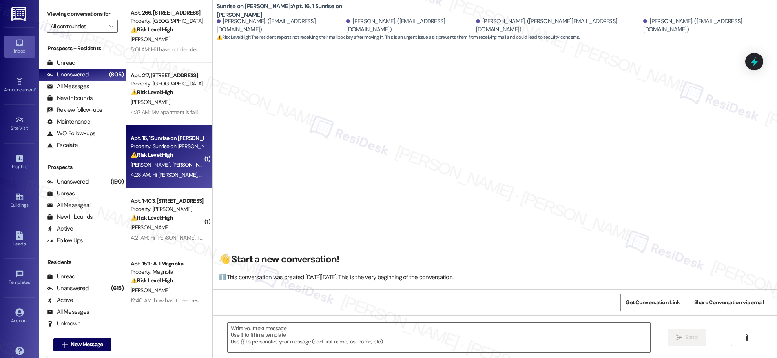
scroll to position [2473, 0]
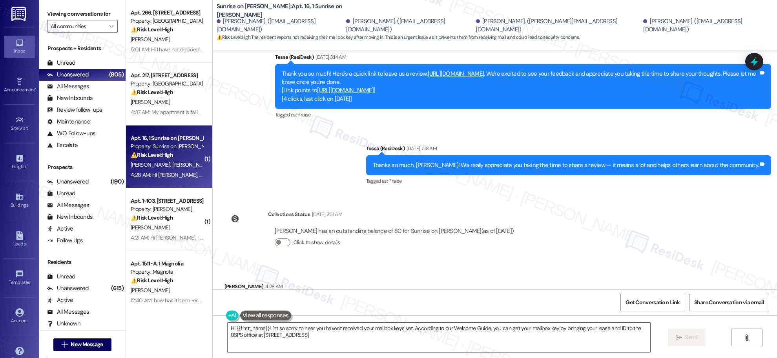
type textarea "Hi {{first_name}}! I'm so sorry to hear you haven't received your mailbox keys …"
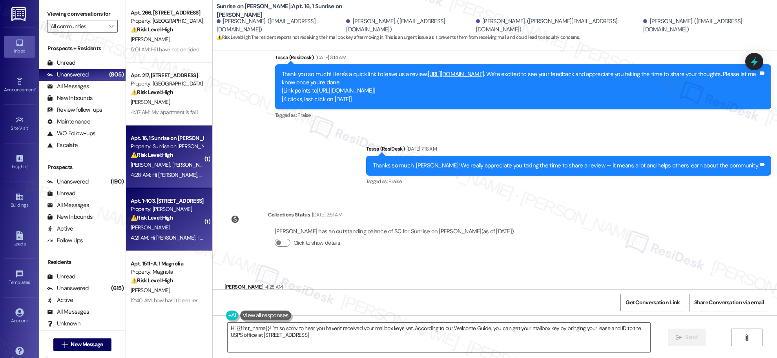
click at [164, 212] on div "Property: [PERSON_NAME]" at bounding box center [167, 209] width 73 height 8
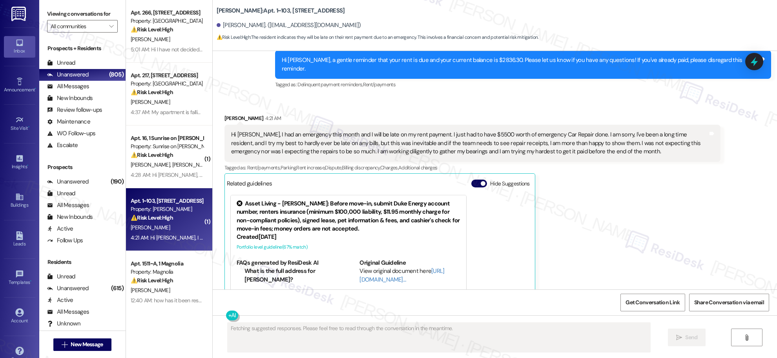
scroll to position [1138, 0]
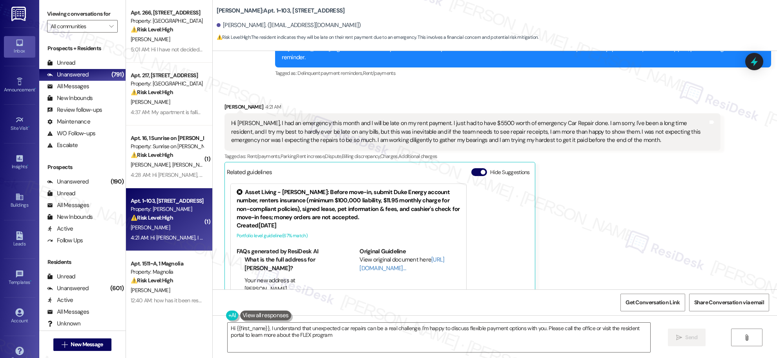
type textarea "Hi {{first_name}}, I understand that unexpected car repairs can be a real chall…"
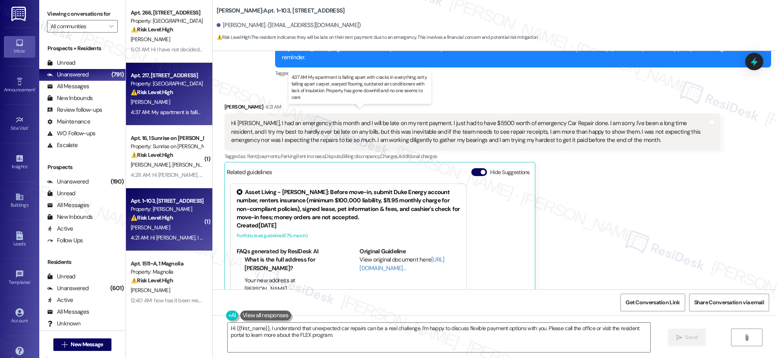
click at [156, 109] on div "4:37 AM: My apartment is falling apart with cracks in everything, ratty falling…" at bounding box center [368, 112] width 474 height 7
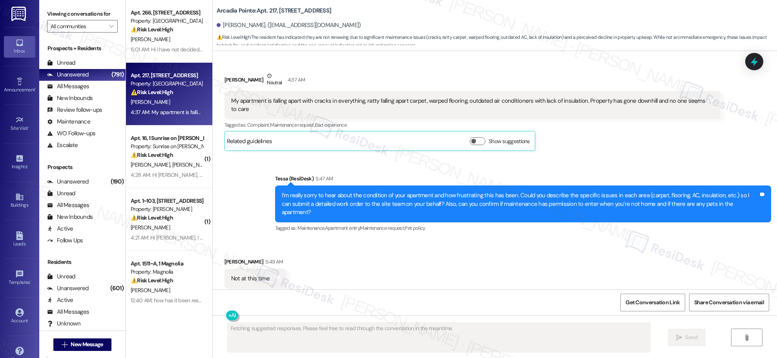
scroll to position [1588, 0]
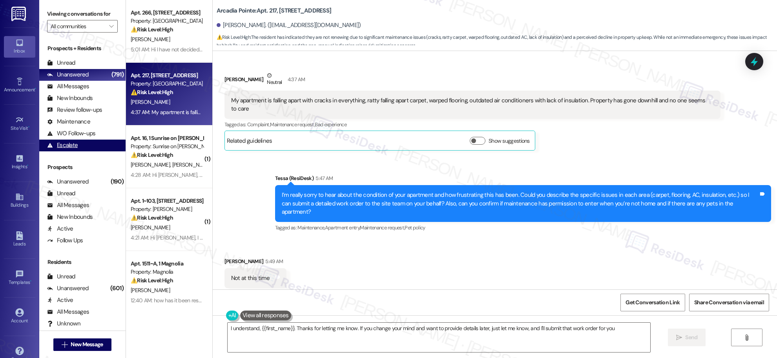
type textarea "I understand, {{first_name}}. Thanks for letting me know. If you change your mi…"
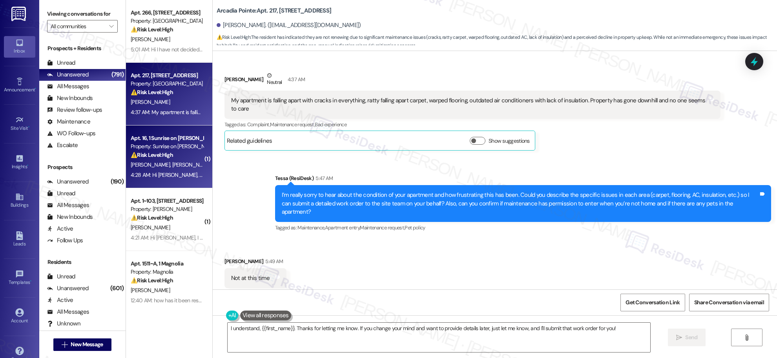
click at [171, 160] on div "Apt. 16, 1 Sunrise on Bethany Property: Sunrise on Bethany ⚠️ Risk Level: High …" at bounding box center [167, 146] width 74 height 27
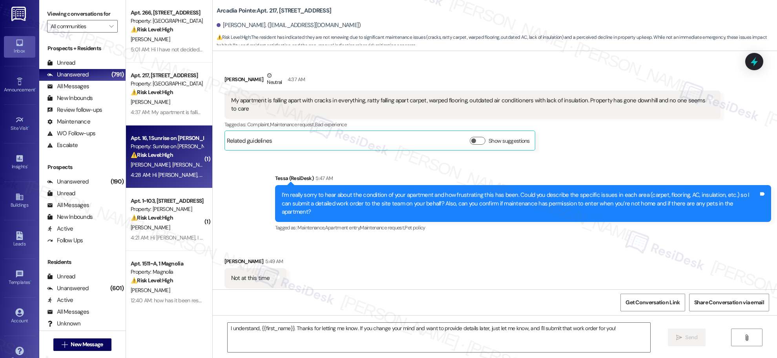
type textarea "Fetching suggested responses. Please feel free to read through the conversation…"
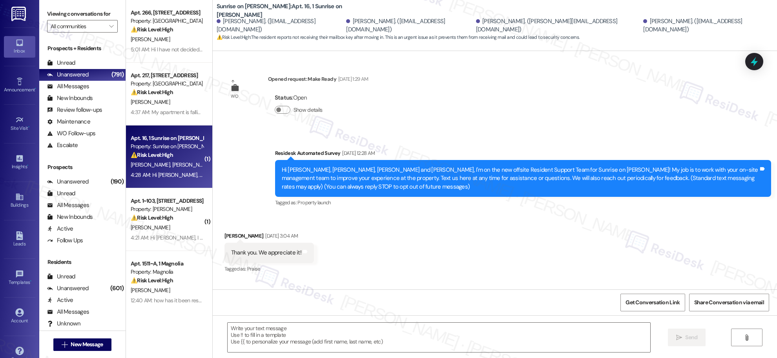
scroll to position [2636, 0]
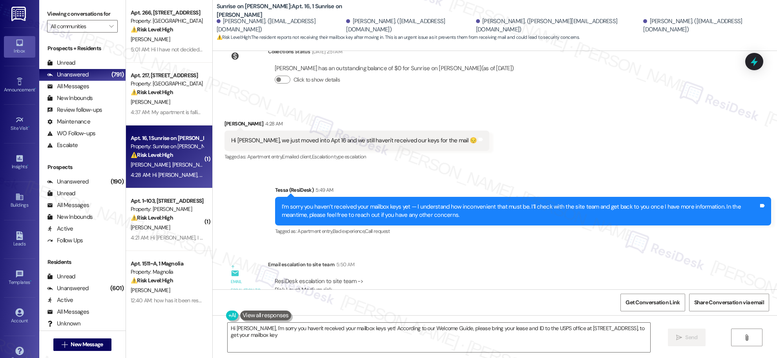
type textarea "Hi Sergio, I'm sorry you haven't received your mailbox keys yet! According to o…"
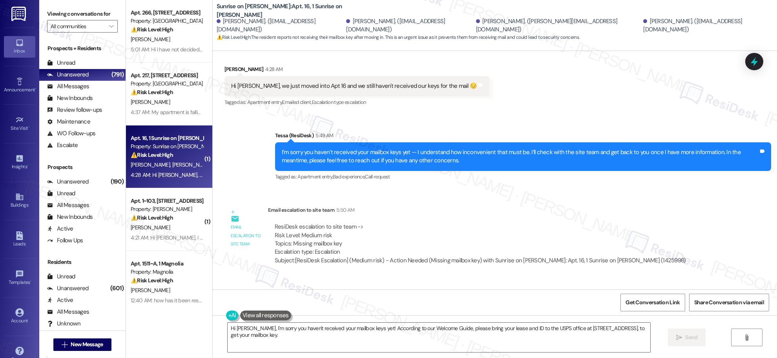
scroll to position [2691, 0]
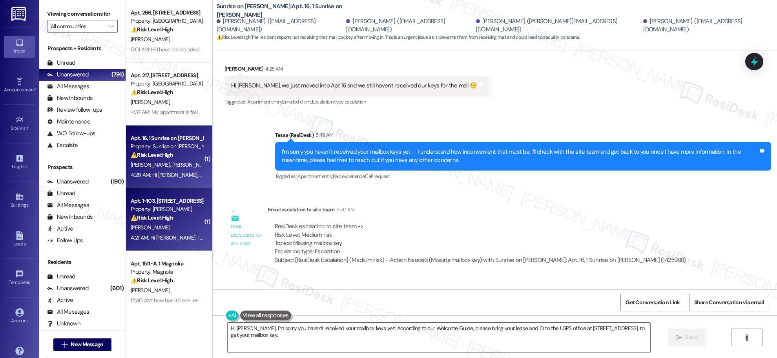
click at [161, 224] on div "[PERSON_NAME]" at bounding box center [167, 228] width 74 height 10
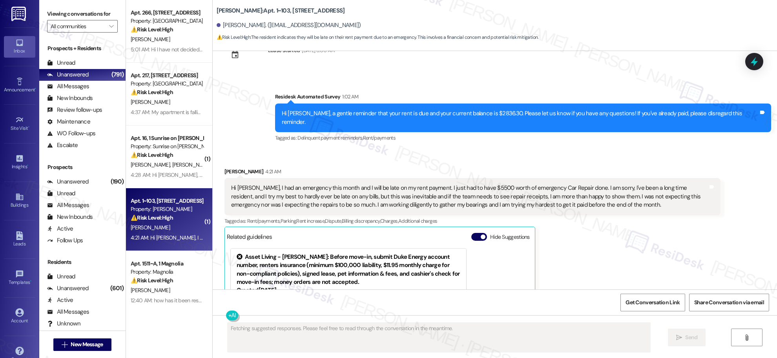
scroll to position [1138, 0]
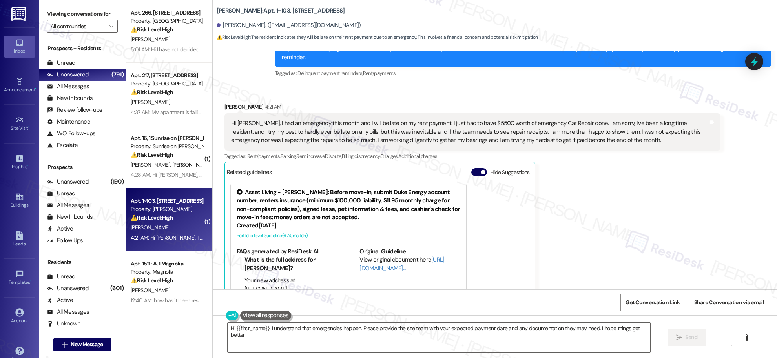
type textarea "Hi {{first_name}}, I understand that emergencies happen. Please provide the sit…"
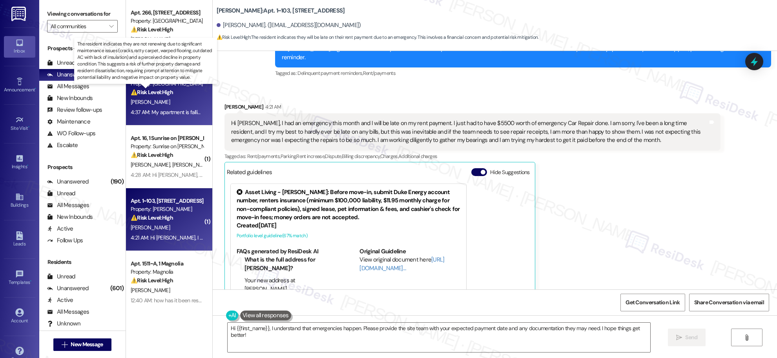
click at [146, 94] on strong "⚠️ Risk Level: High" at bounding box center [152, 92] width 42 height 7
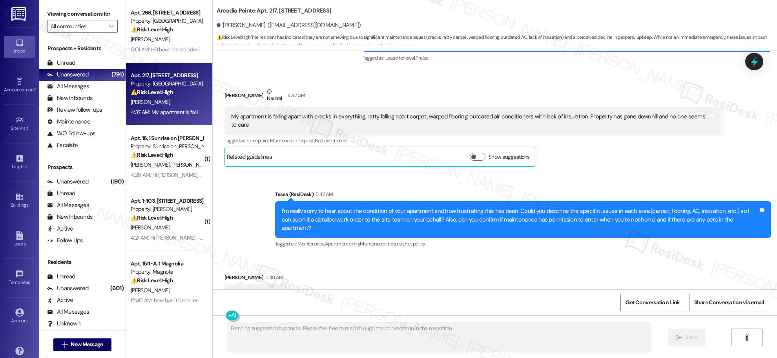
scroll to position [1587, 0]
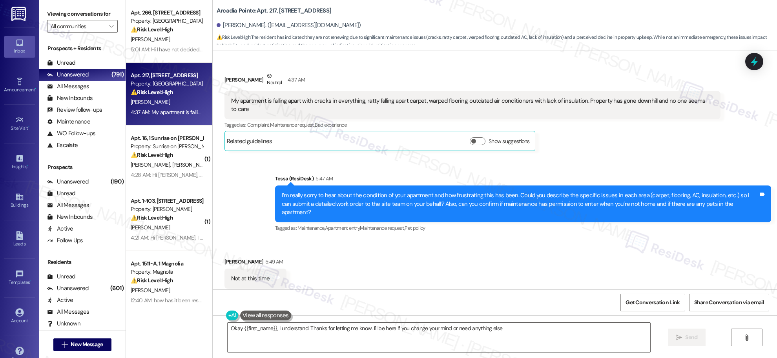
type textarea "Okay {{first_name}}, I understand. Thanks for letting me know. I'll be here if …"
